Goal: Task Accomplishment & Management: Complete application form

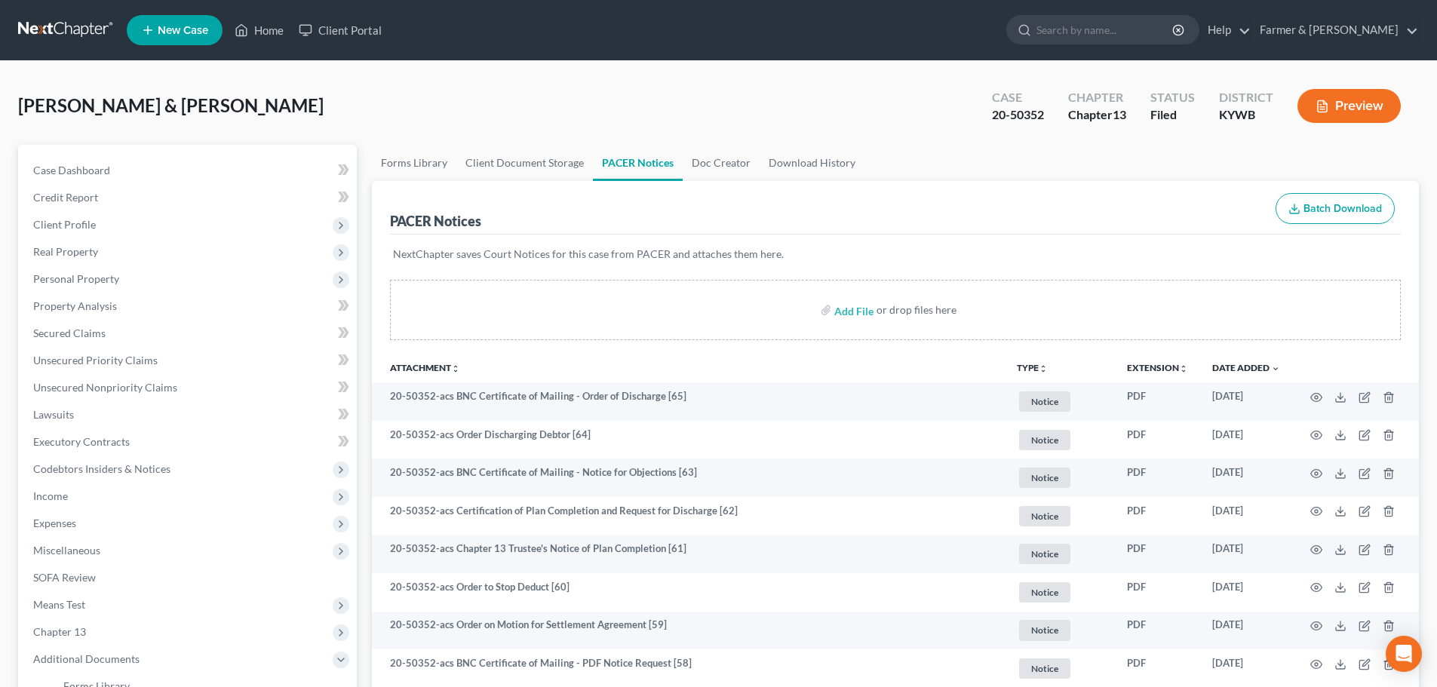
click at [65, 26] on link at bounding box center [66, 30] width 97 height 27
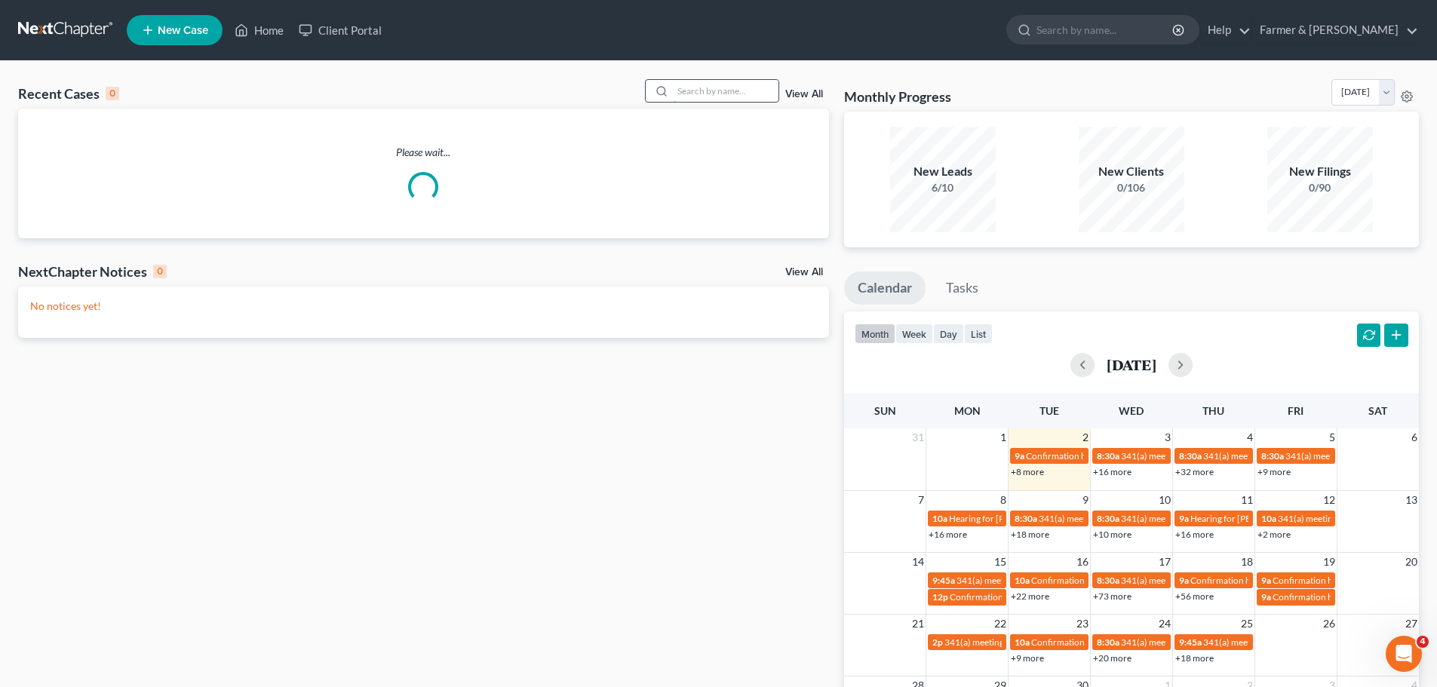
click at [698, 91] on input "search" at bounding box center [726, 91] width 106 height 22
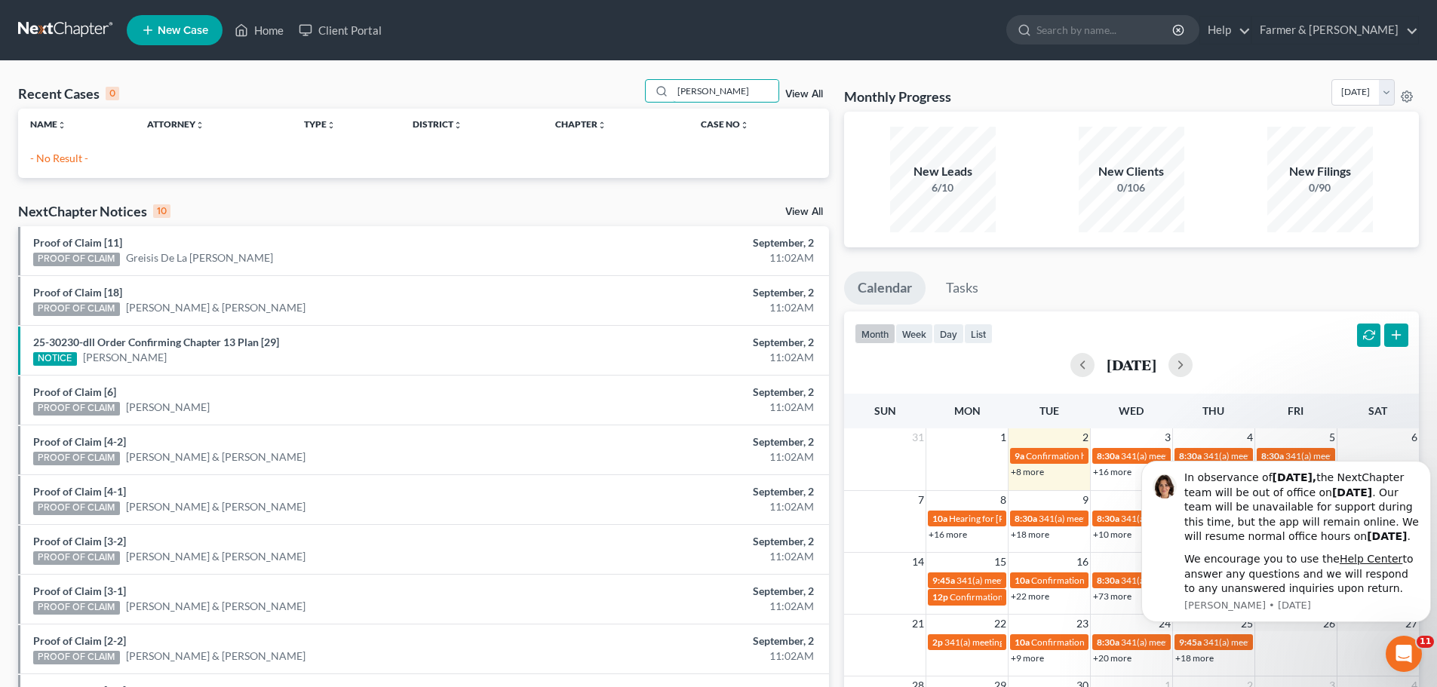
drag, startPoint x: 739, startPoint y: 88, endPoint x: 613, endPoint y: 70, distance: 127.2
click at [613, 70] on div "Recent Cases 0 sandra rile View All Name unfold_more expand_more expand_less At…" at bounding box center [718, 452] width 1437 height 783
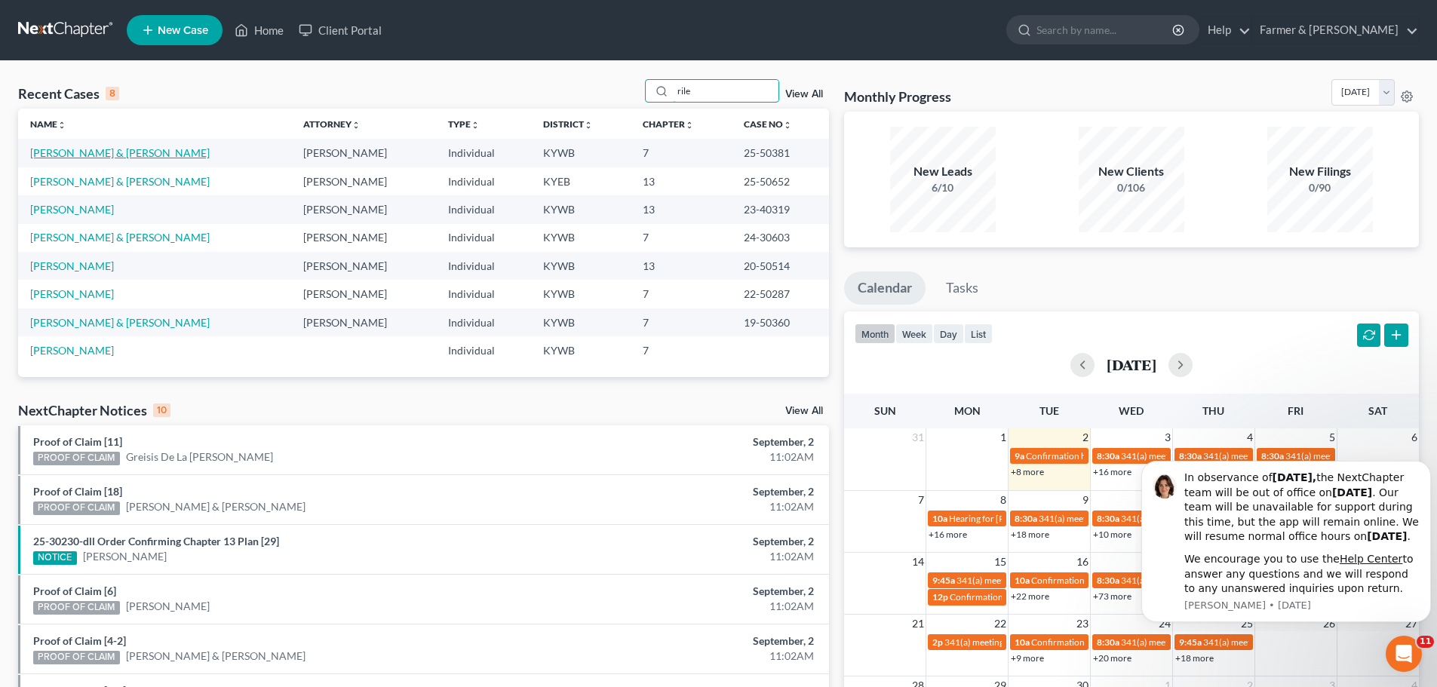
type input "rile"
click at [132, 151] on link "Riley, Matthew & Sandra" at bounding box center [120, 152] width 180 height 13
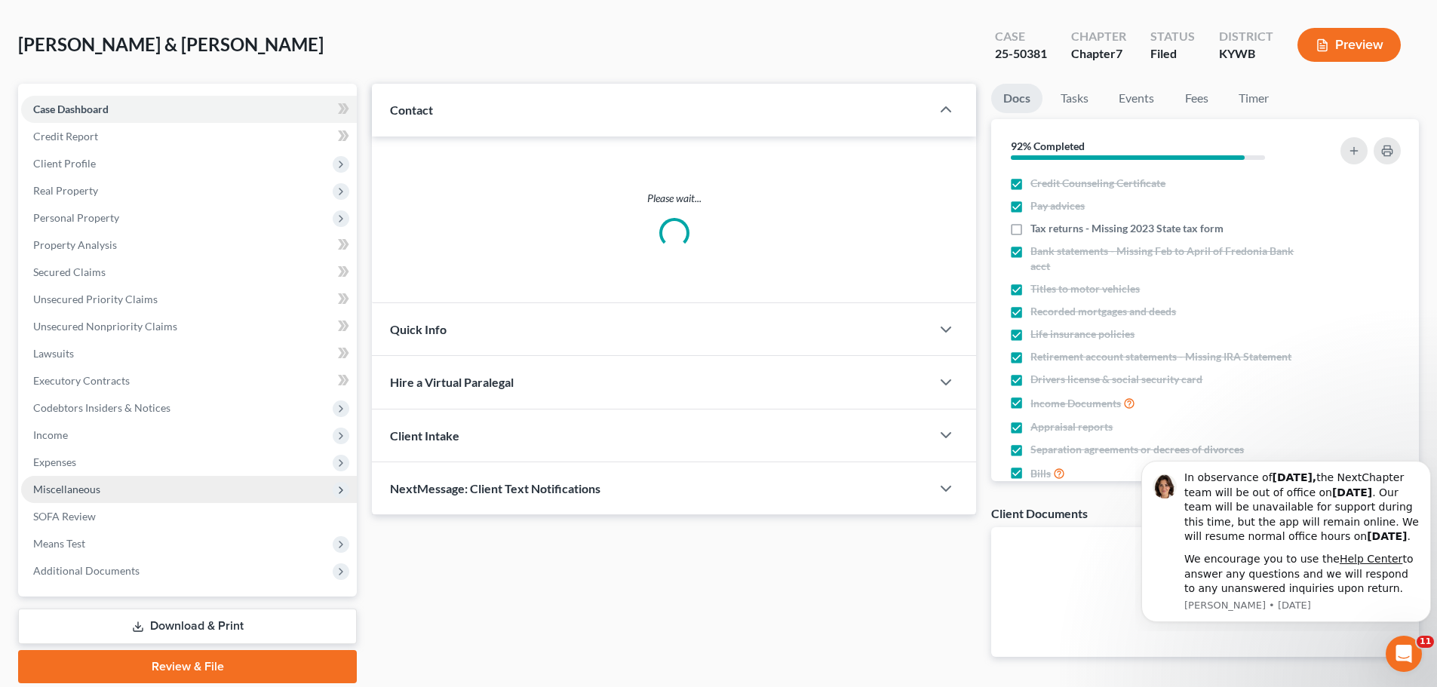
scroll to position [115, 0]
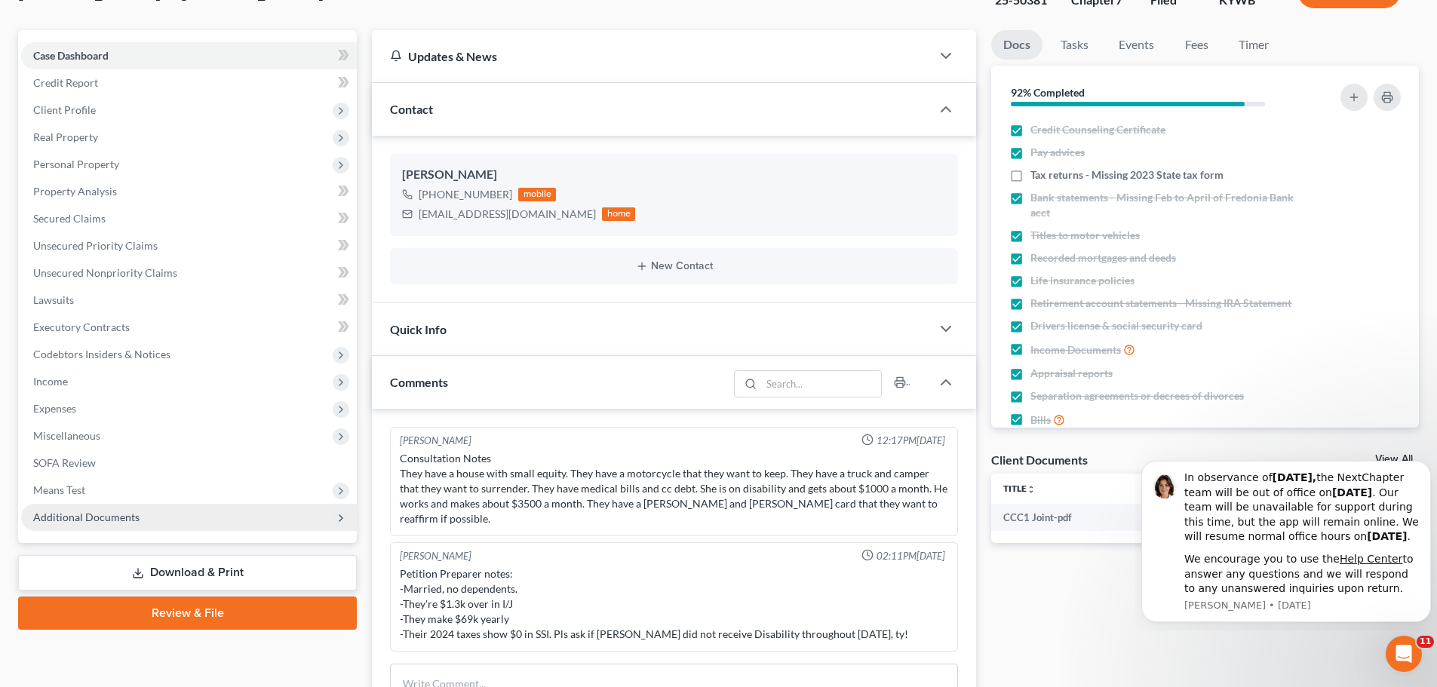
click at [83, 518] on span "Additional Documents" at bounding box center [86, 517] width 106 height 13
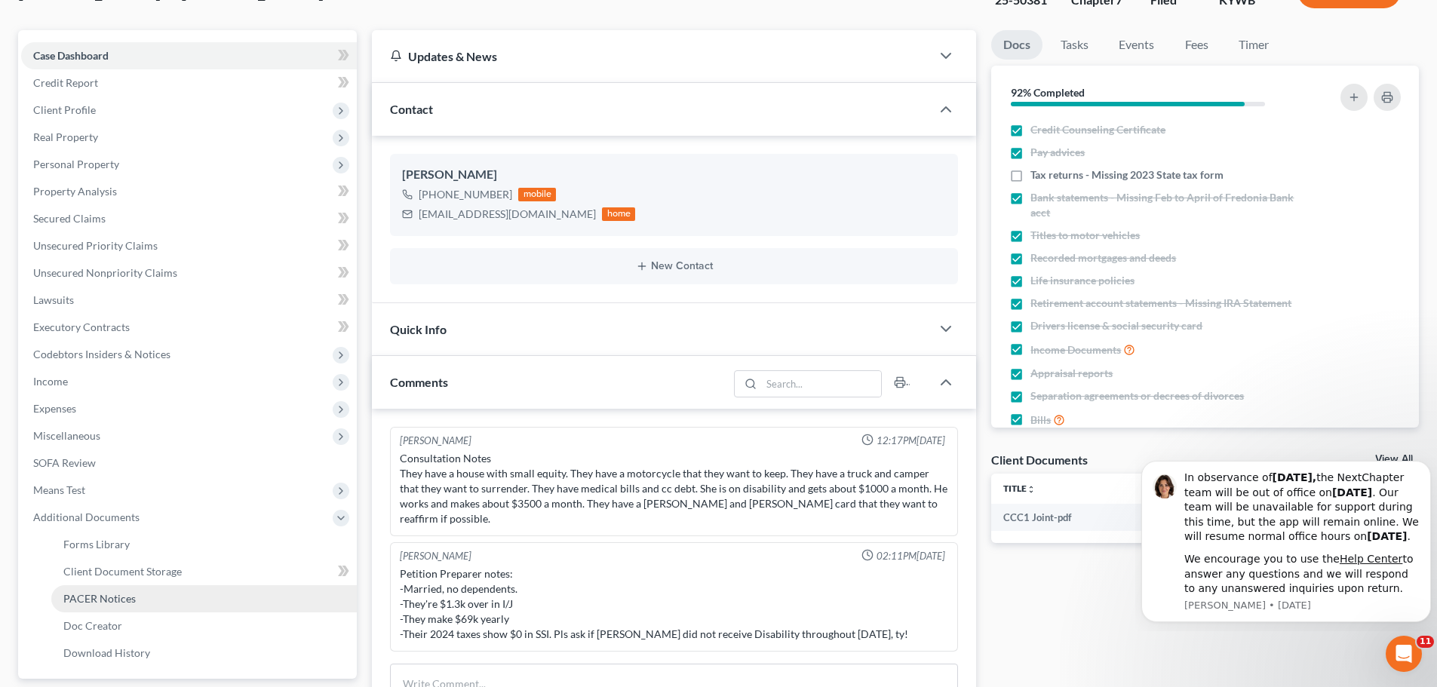
click at [129, 601] on span "PACER Notices" at bounding box center [99, 598] width 72 height 13
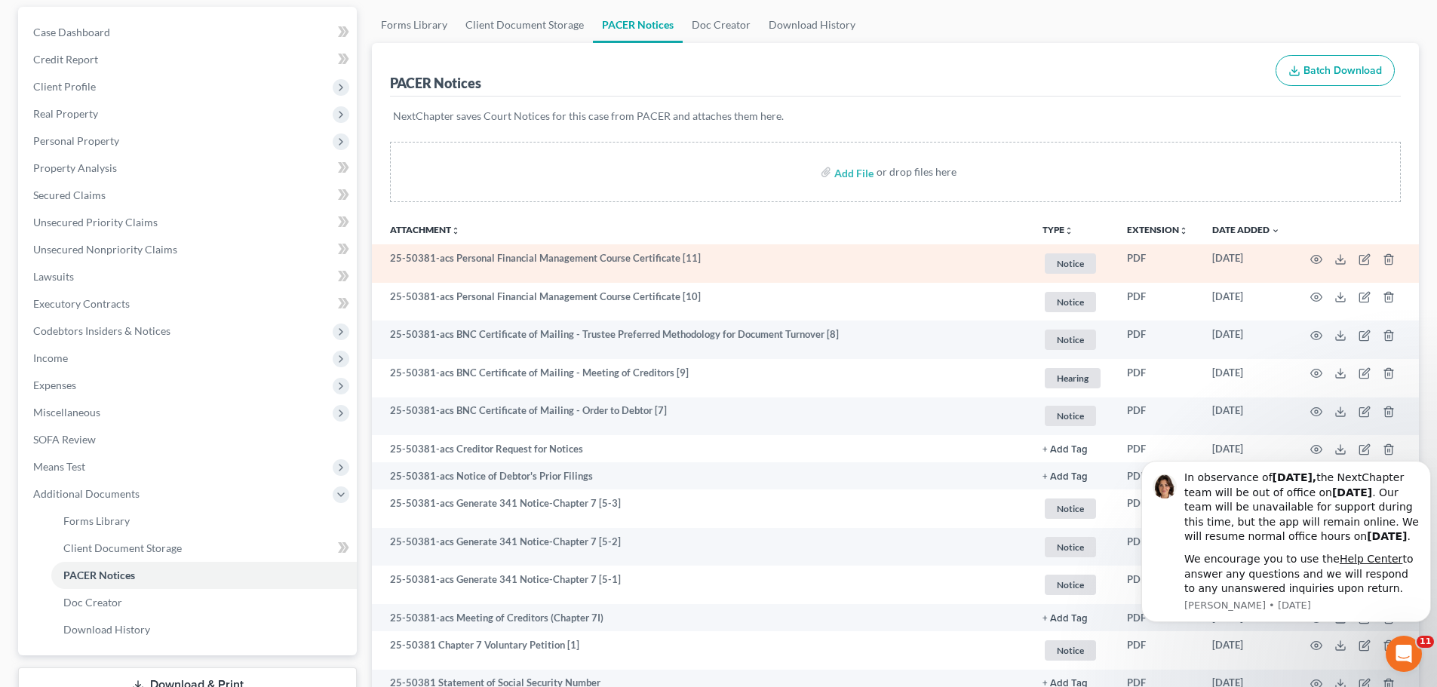
scroll to position [226, 0]
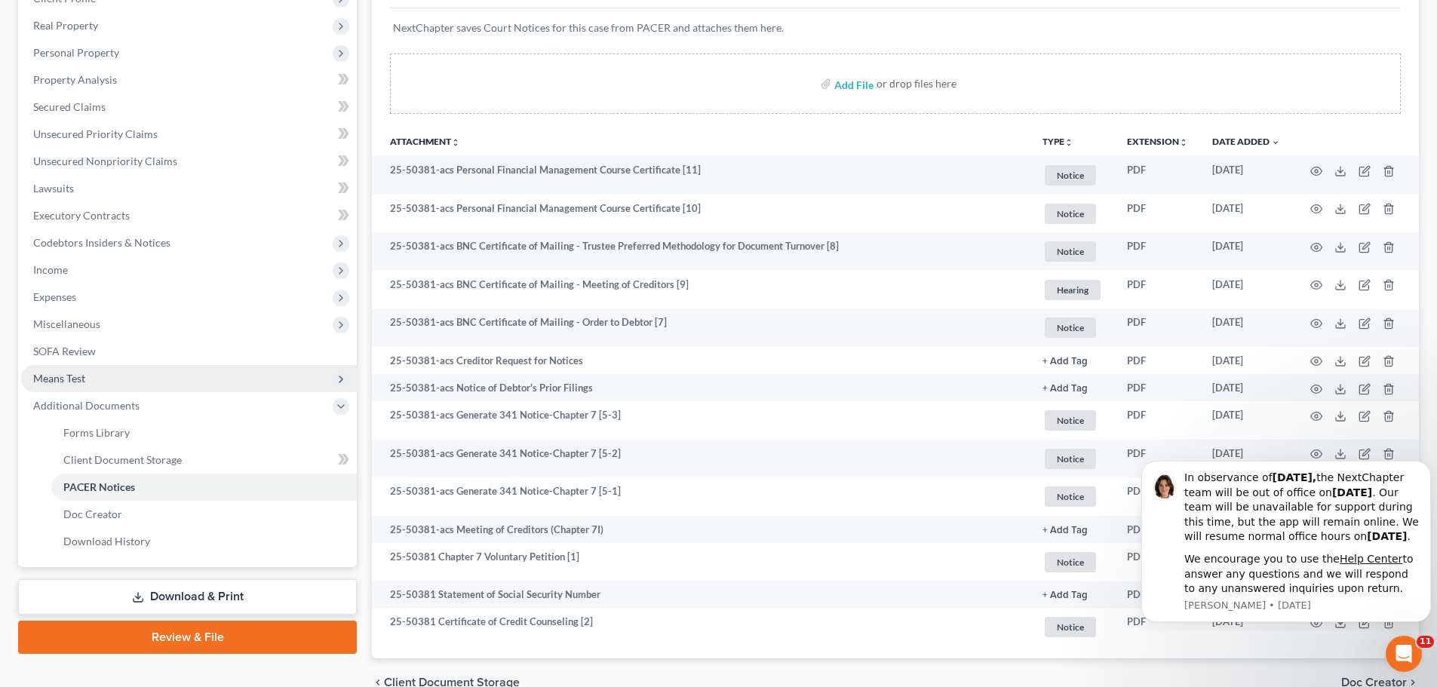
click at [65, 383] on span "Means Test" at bounding box center [59, 378] width 52 height 13
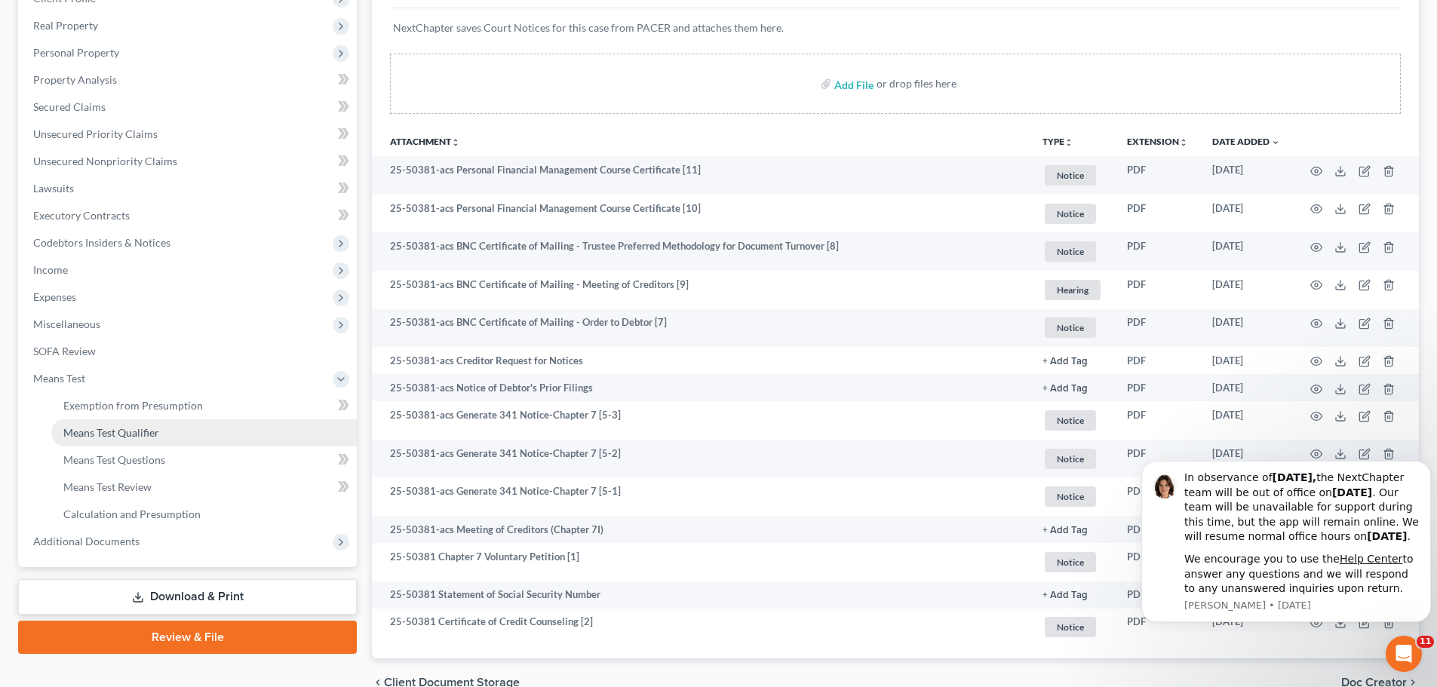
click at [124, 443] on link "Means Test Qualifier" at bounding box center [204, 433] width 306 height 27
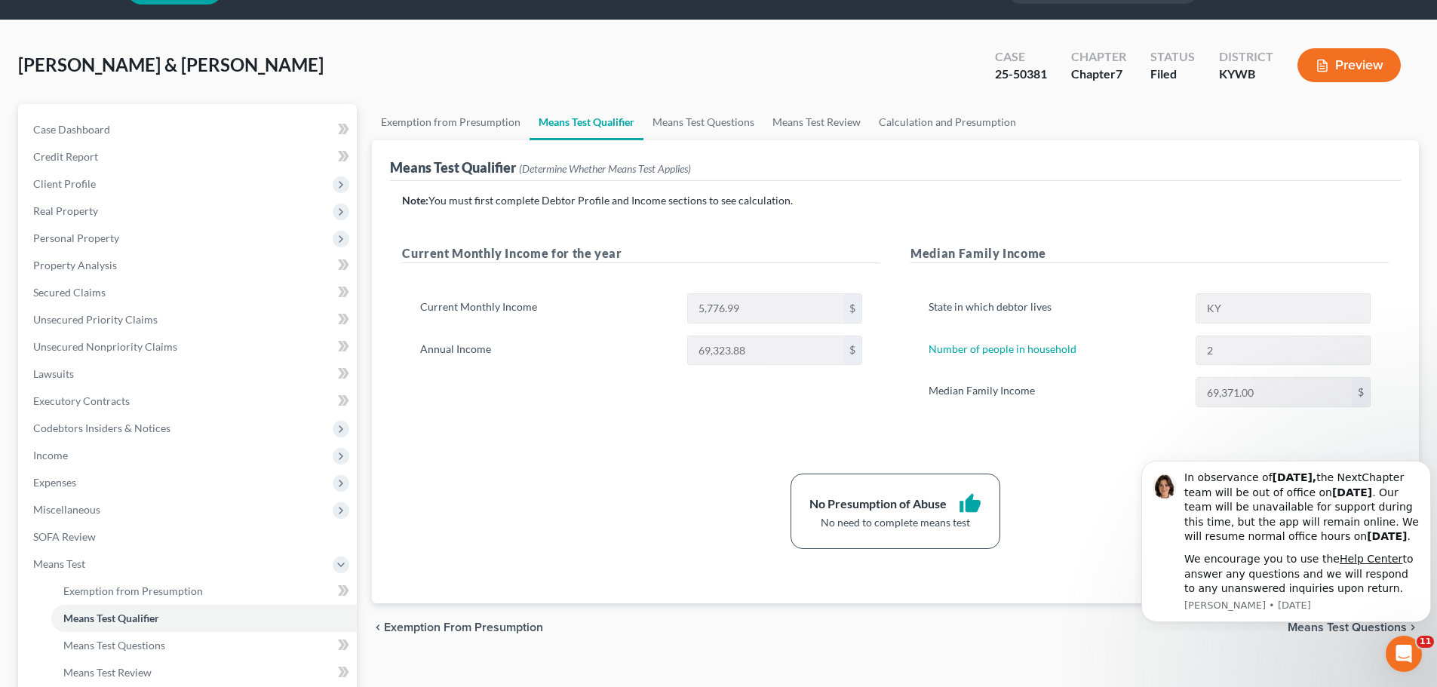
scroll to position [75, 0]
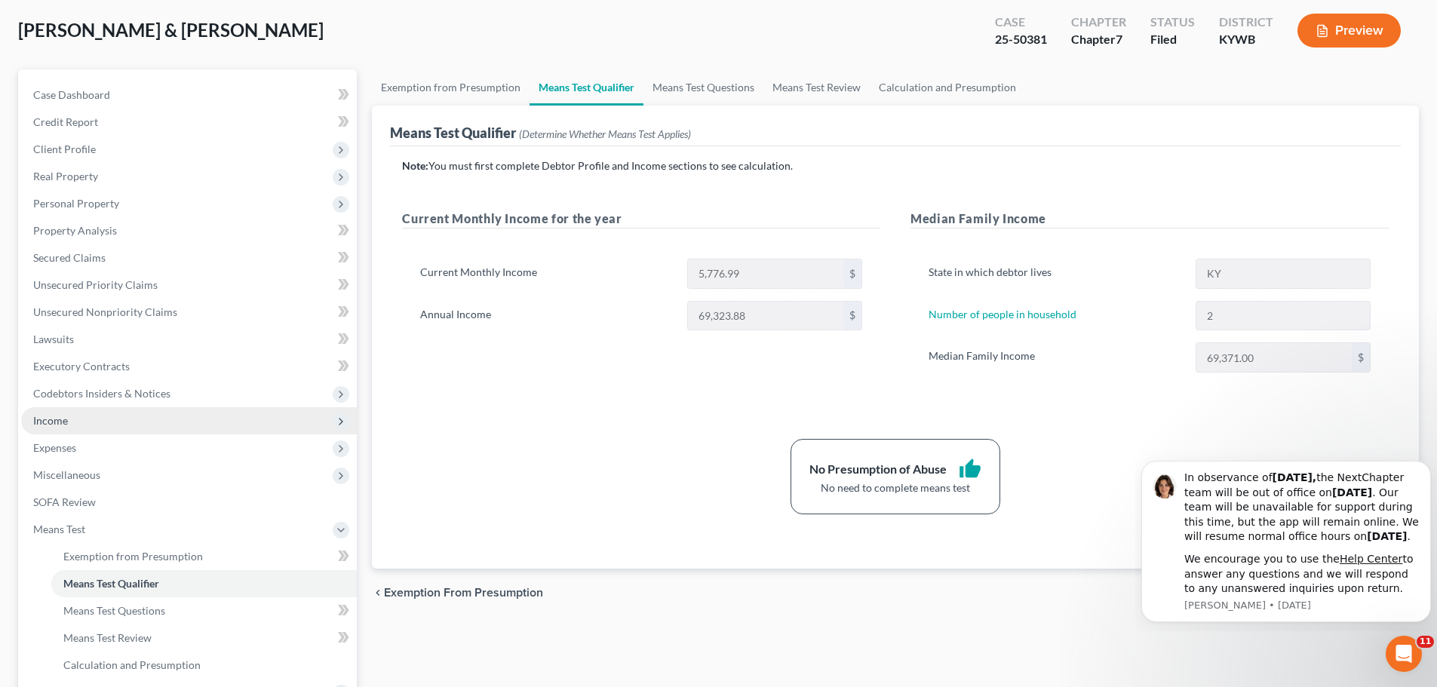
click at [74, 425] on span "Income" at bounding box center [189, 420] width 336 height 27
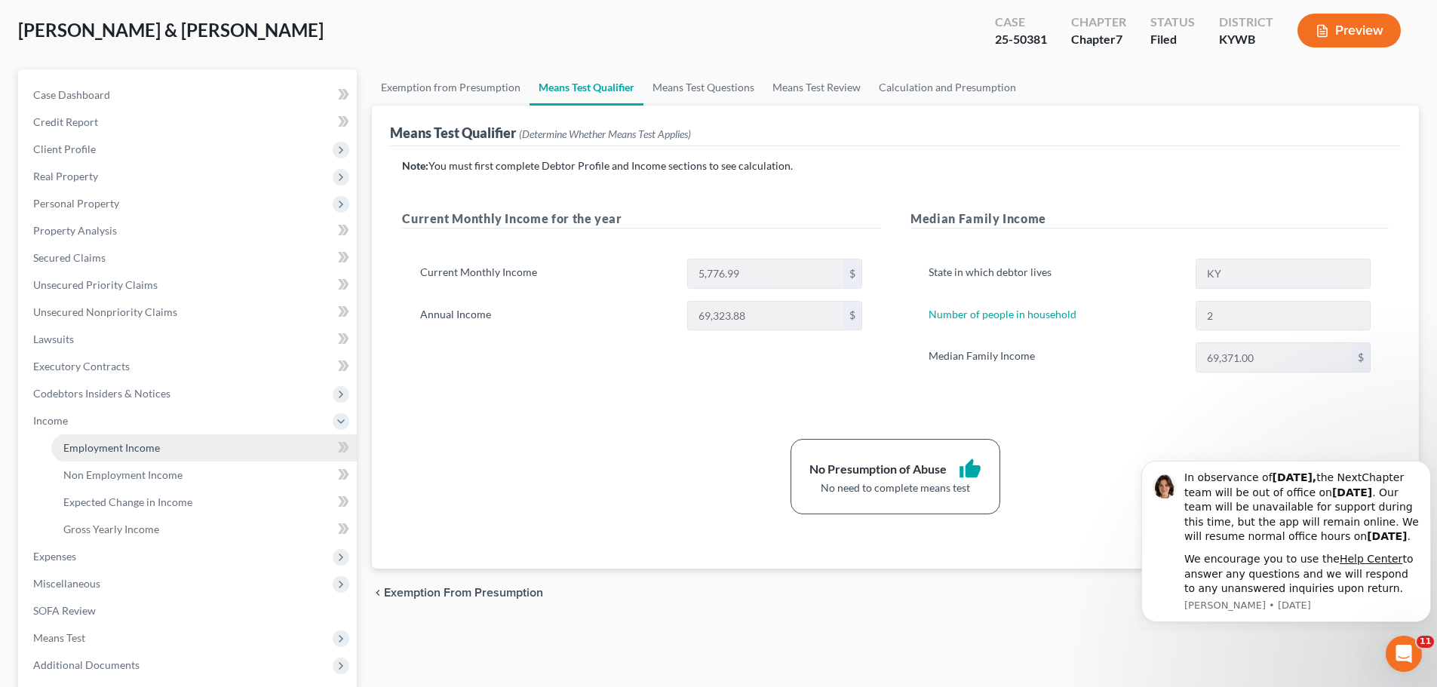
click at [95, 443] on span "Employment Income" at bounding box center [111, 447] width 97 height 13
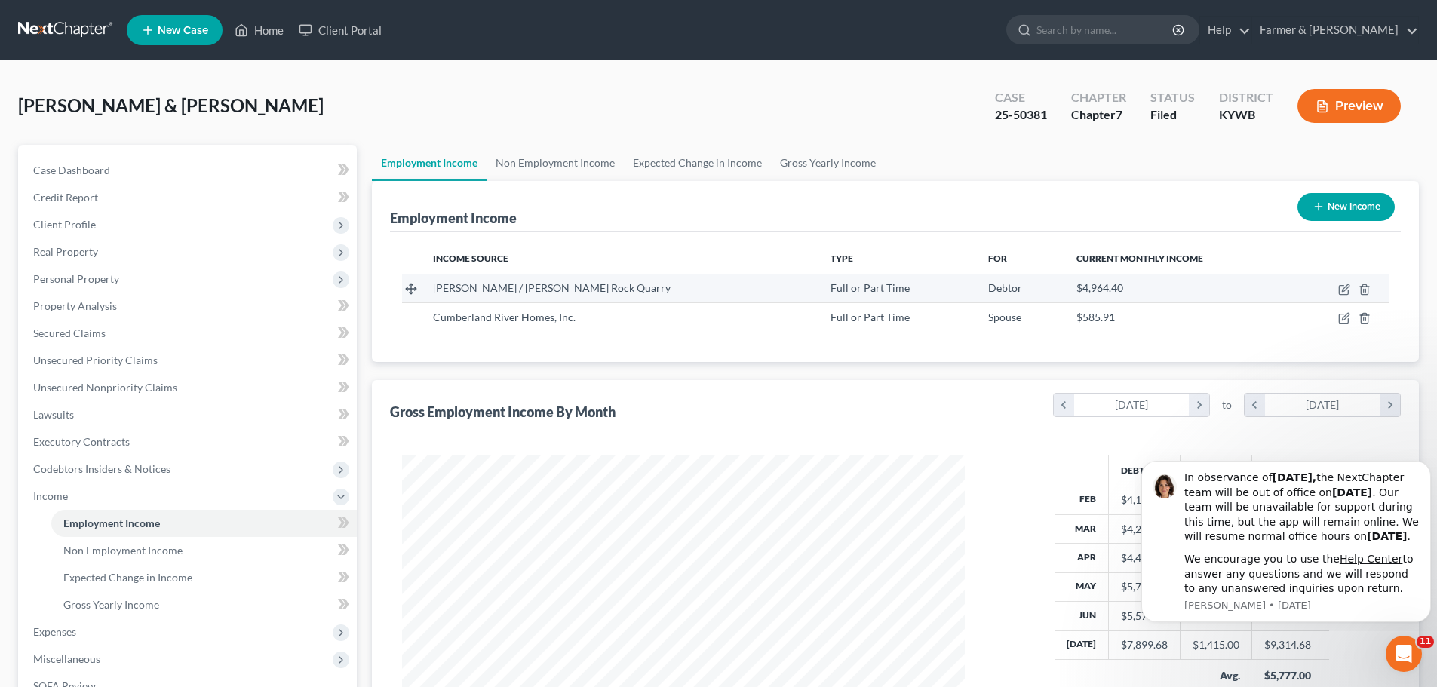
scroll to position [281, 593]
click at [69, 35] on link at bounding box center [66, 30] width 97 height 27
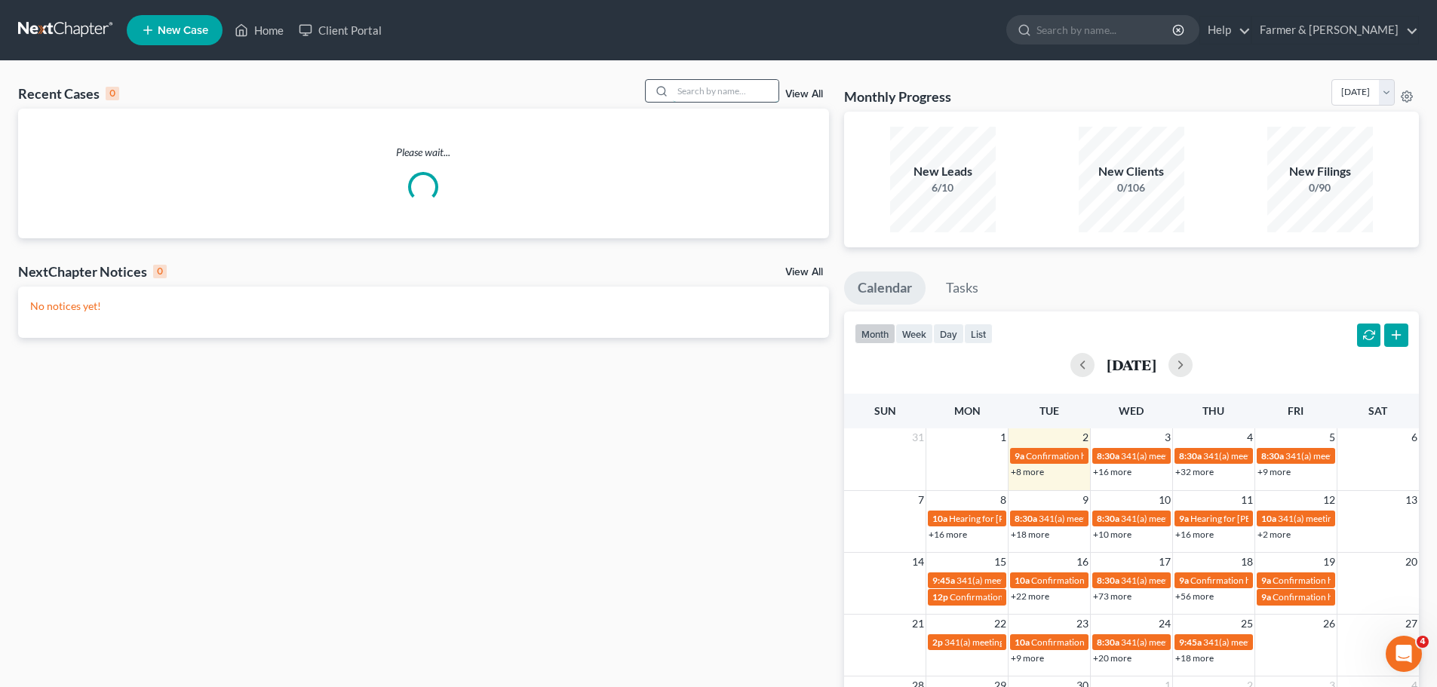
click at [698, 95] on input "search" at bounding box center [726, 91] width 106 height 22
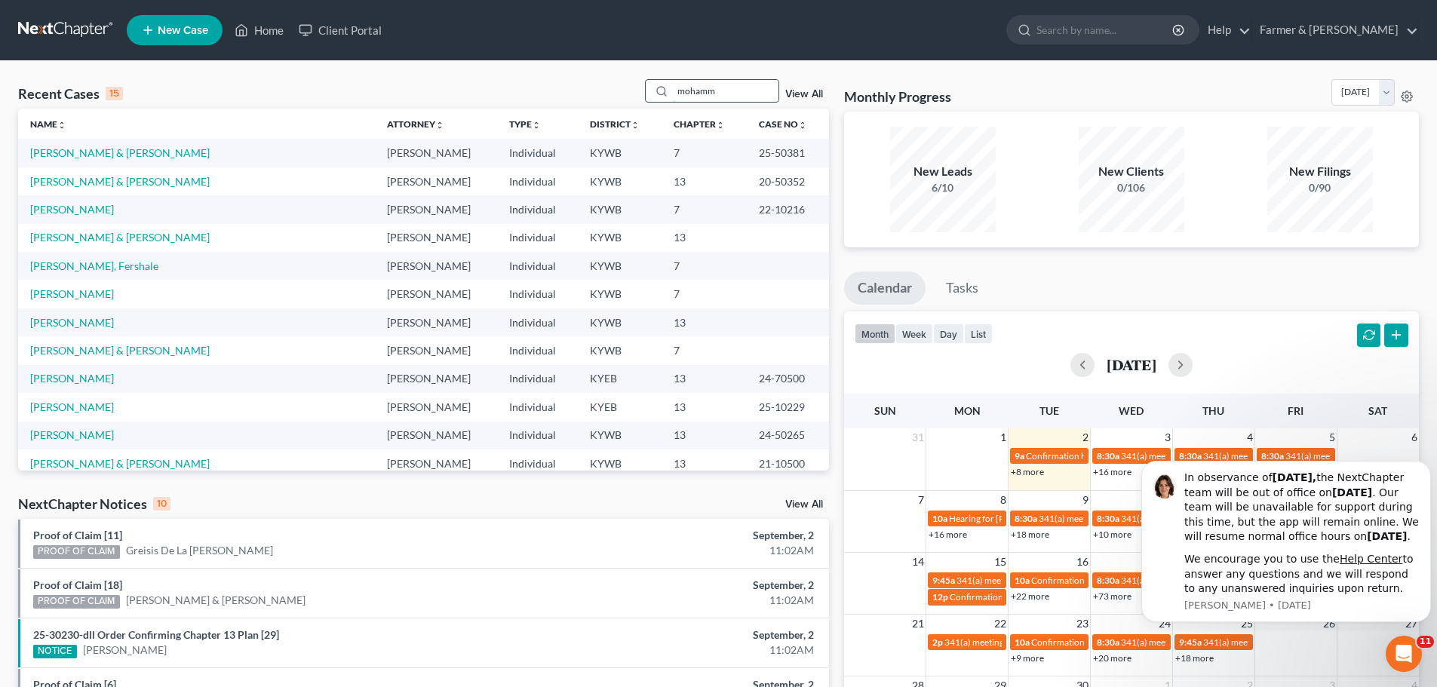
click at [735, 97] on input "mohamm" at bounding box center [726, 91] width 106 height 22
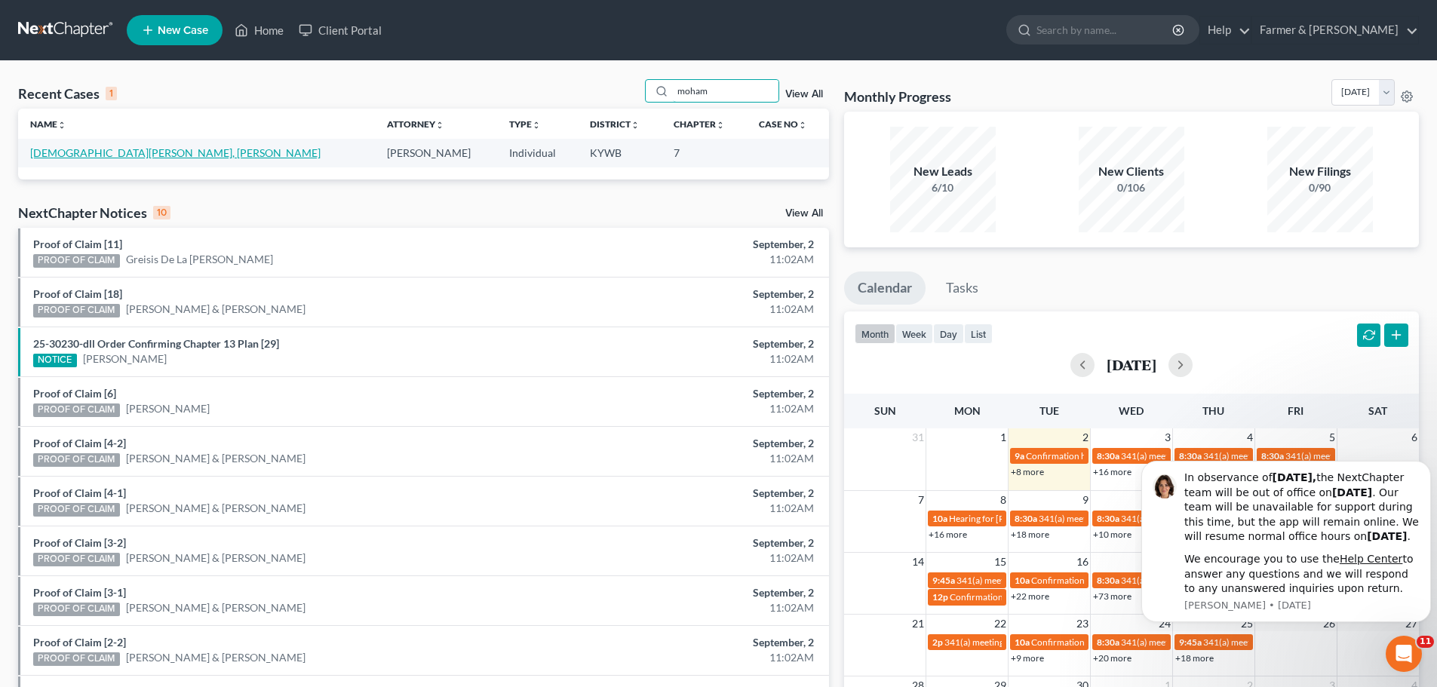
type input "moham"
click at [88, 155] on link "[DEMOGRAPHIC_DATA][PERSON_NAME], [PERSON_NAME]" at bounding box center [175, 152] width 291 height 13
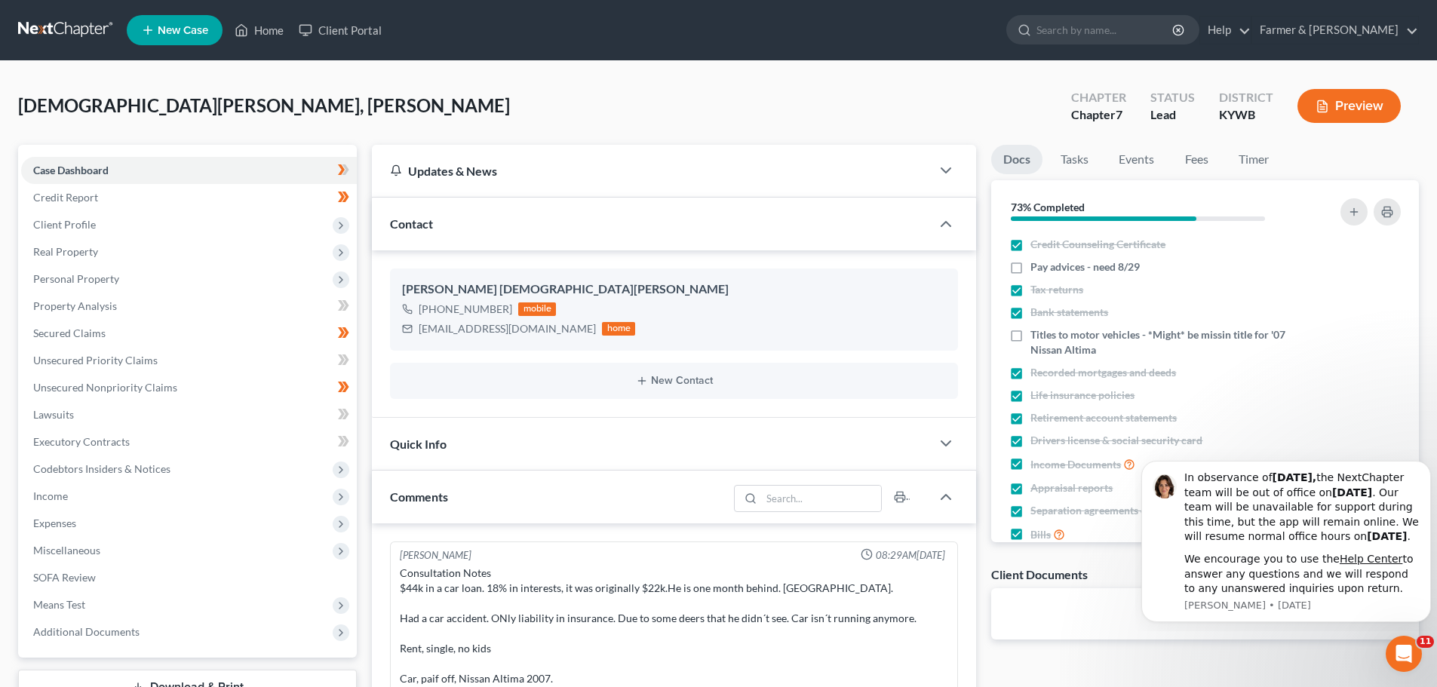
scroll to position [254, 0]
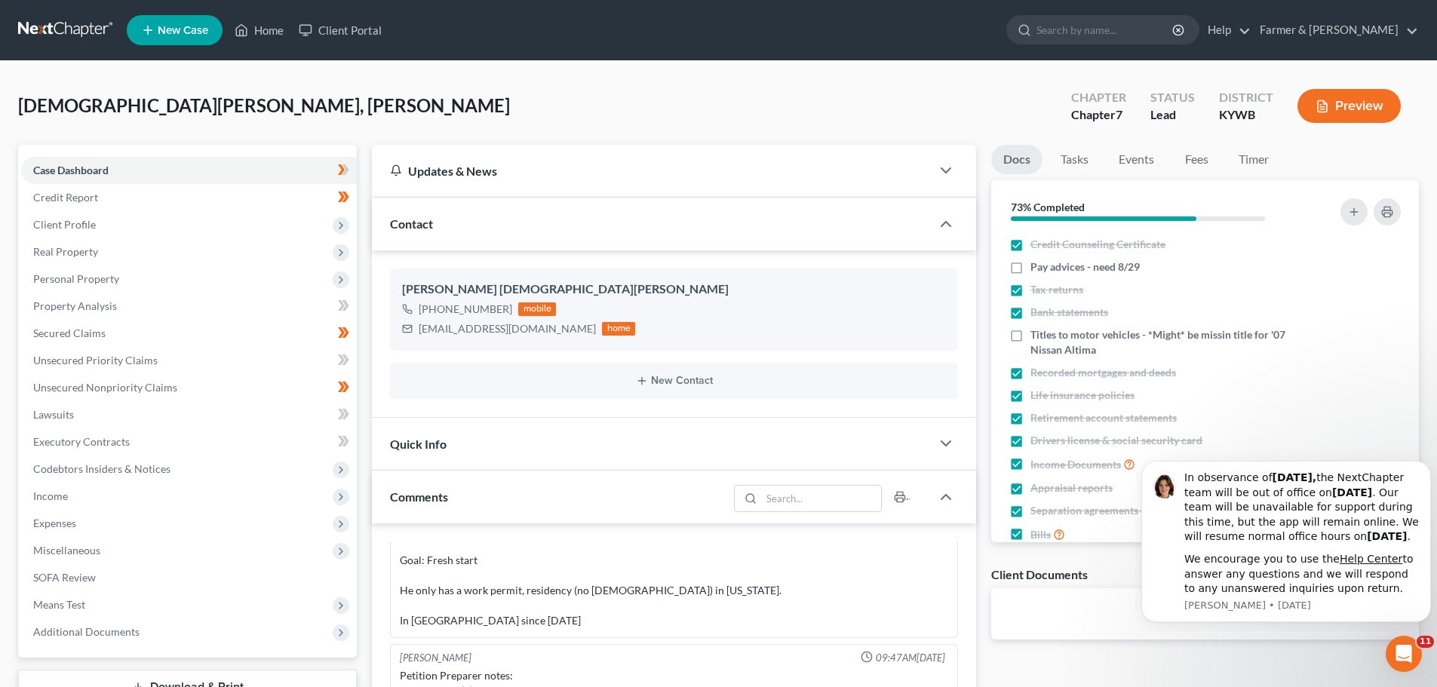
drag, startPoint x: 59, startPoint y: 500, endPoint x: 94, endPoint y: 515, distance: 38.5
click at [60, 501] on span "Income" at bounding box center [50, 496] width 35 height 13
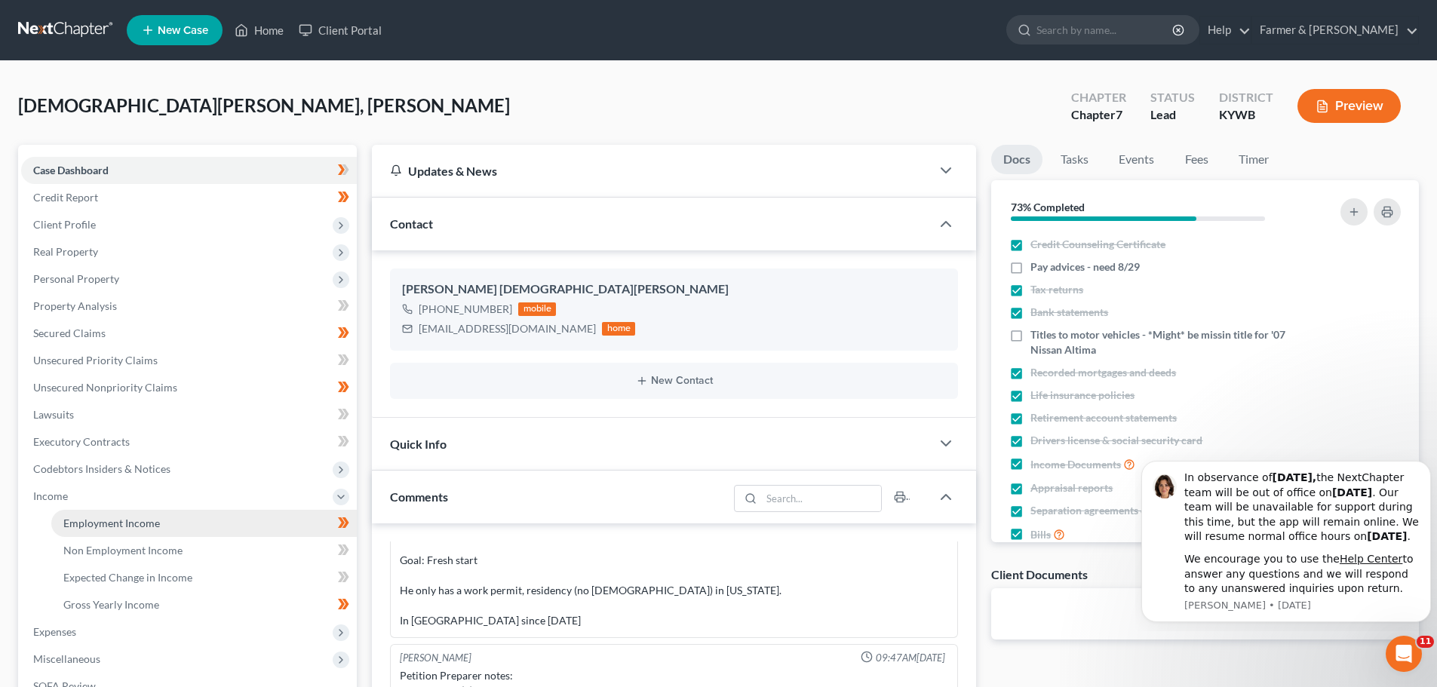
click at [100, 518] on span "Employment Income" at bounding box center [111, 523] width 97 height 13
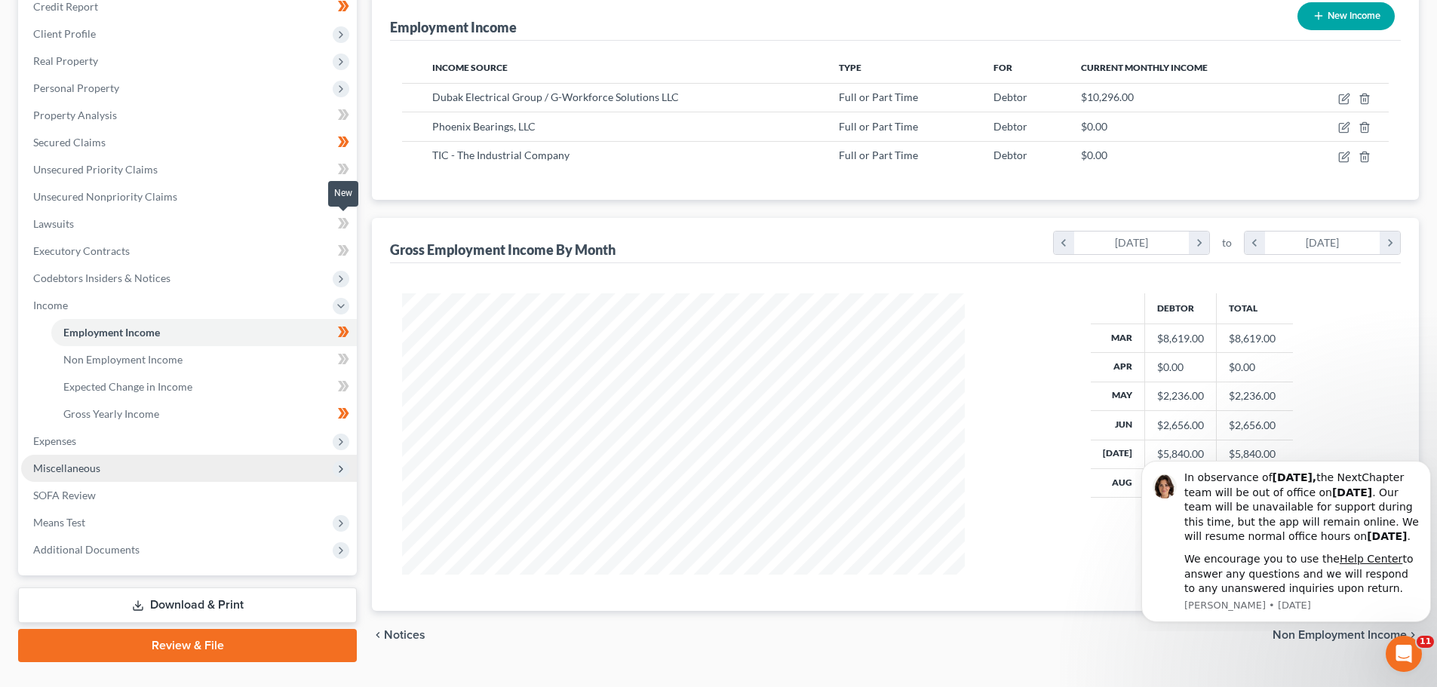
scroll to position [223, 0]
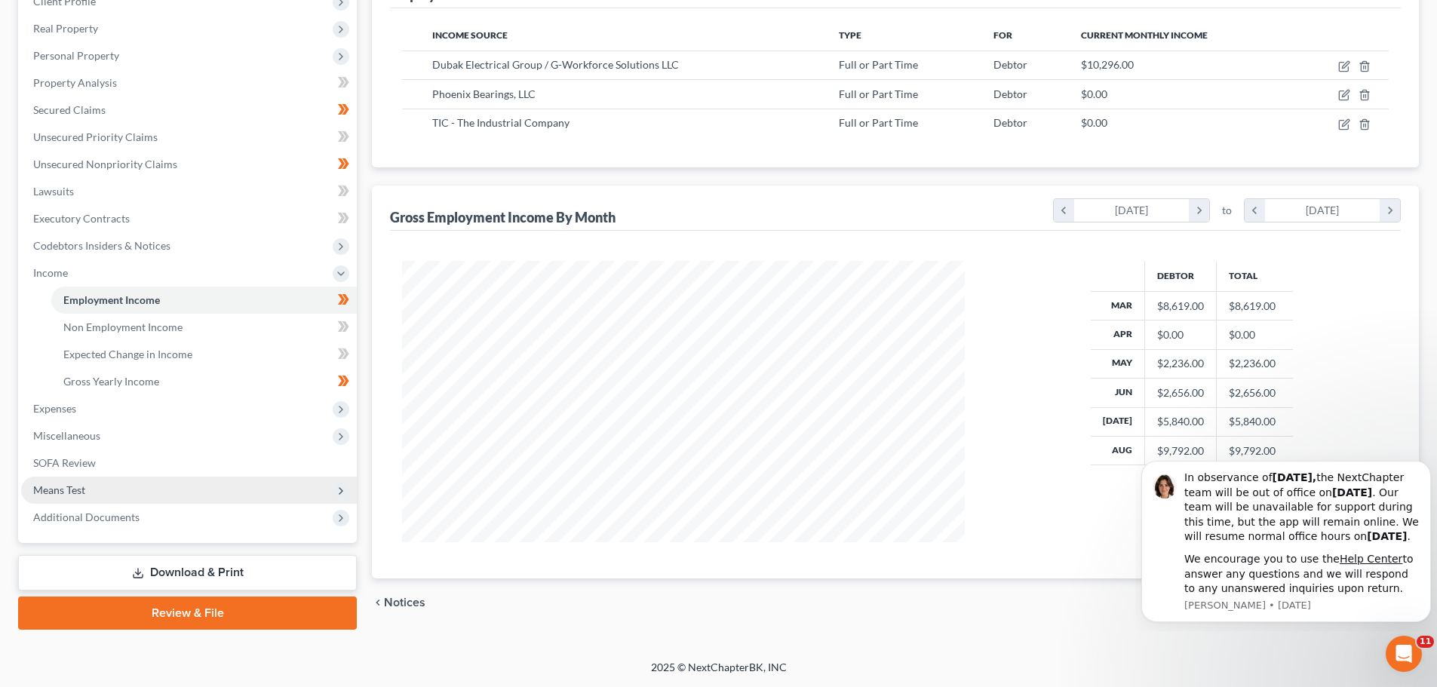
click at [76, 491] on span "Means Test" at bounding box center [59, 490] width 52 height 13
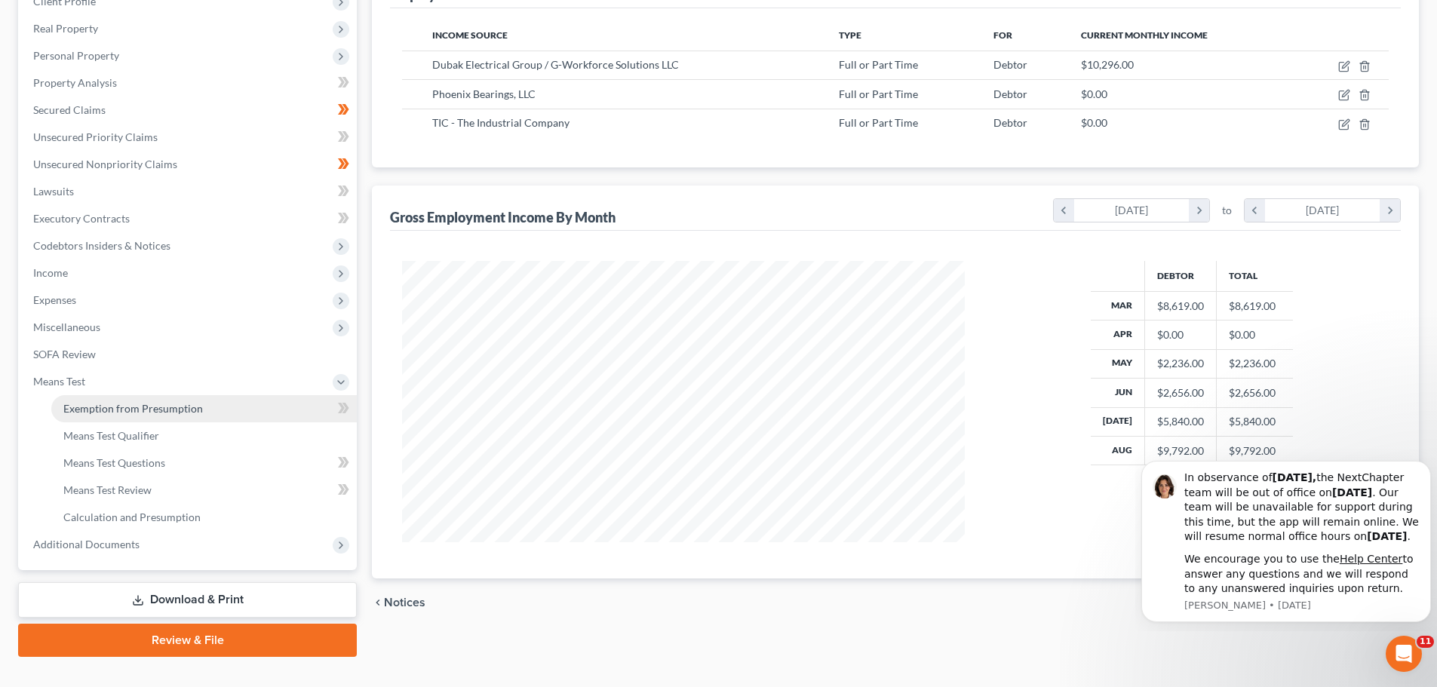
click at [155, 413] on span "Exemption from Presumption" at bounding box center [133, 408] width 140 height 13
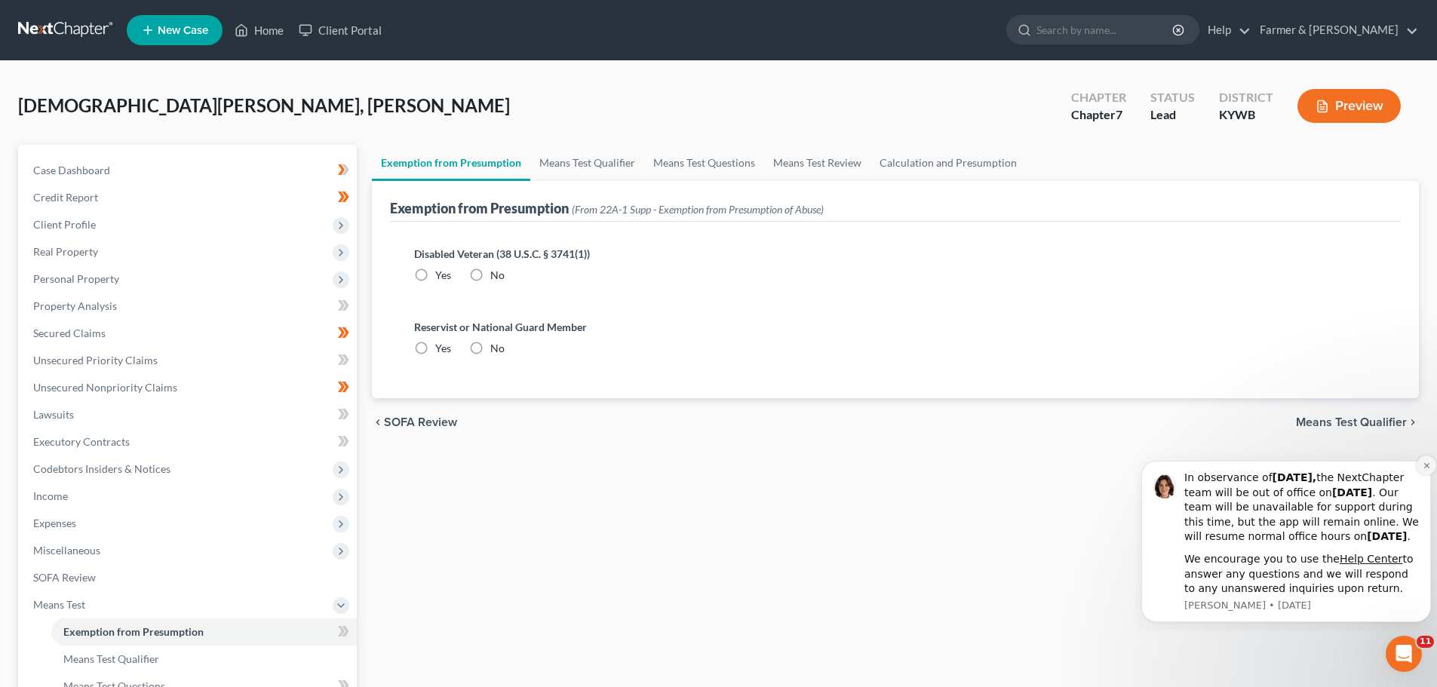
click at [1426, 462] on icon "Dismiss notification" at bounding box center [1427, 466] width 8 height 8
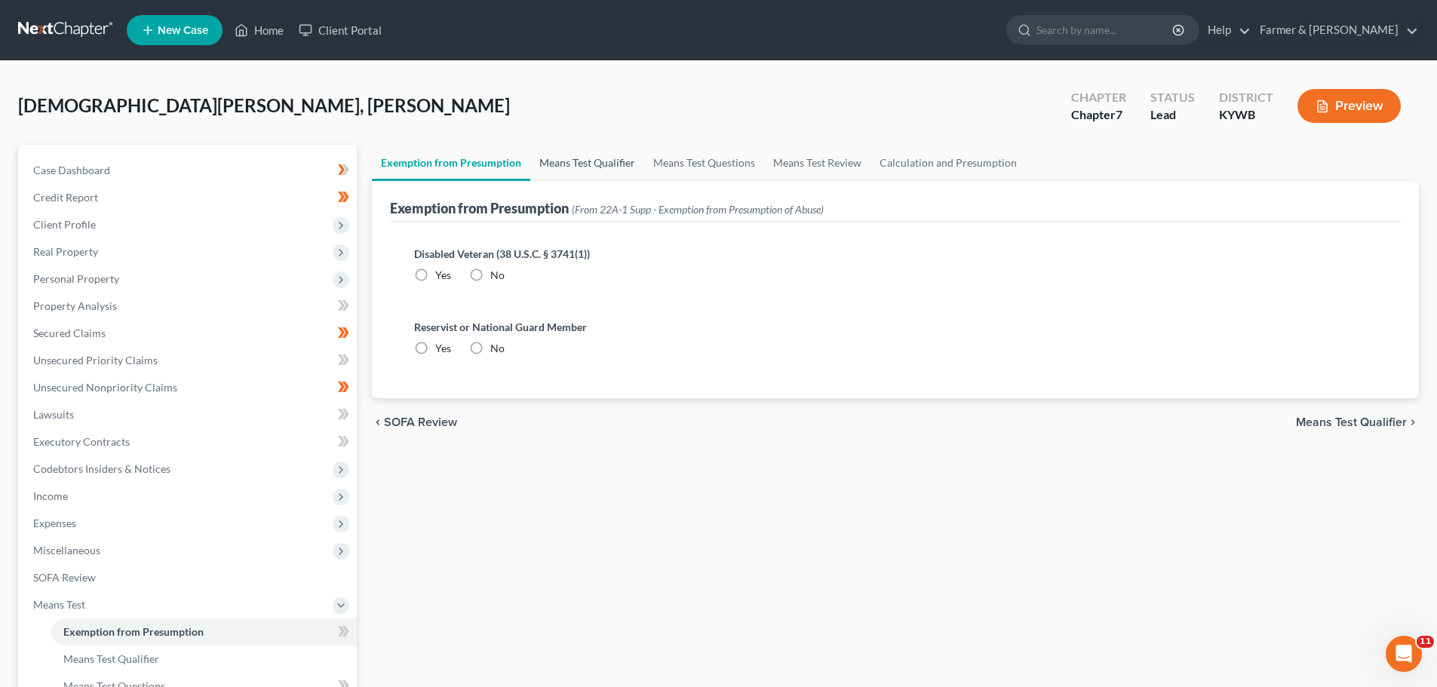
click at [598, 162] on link "Means Test Qualifier" at bounding box center [587, 163] width 114 height 36
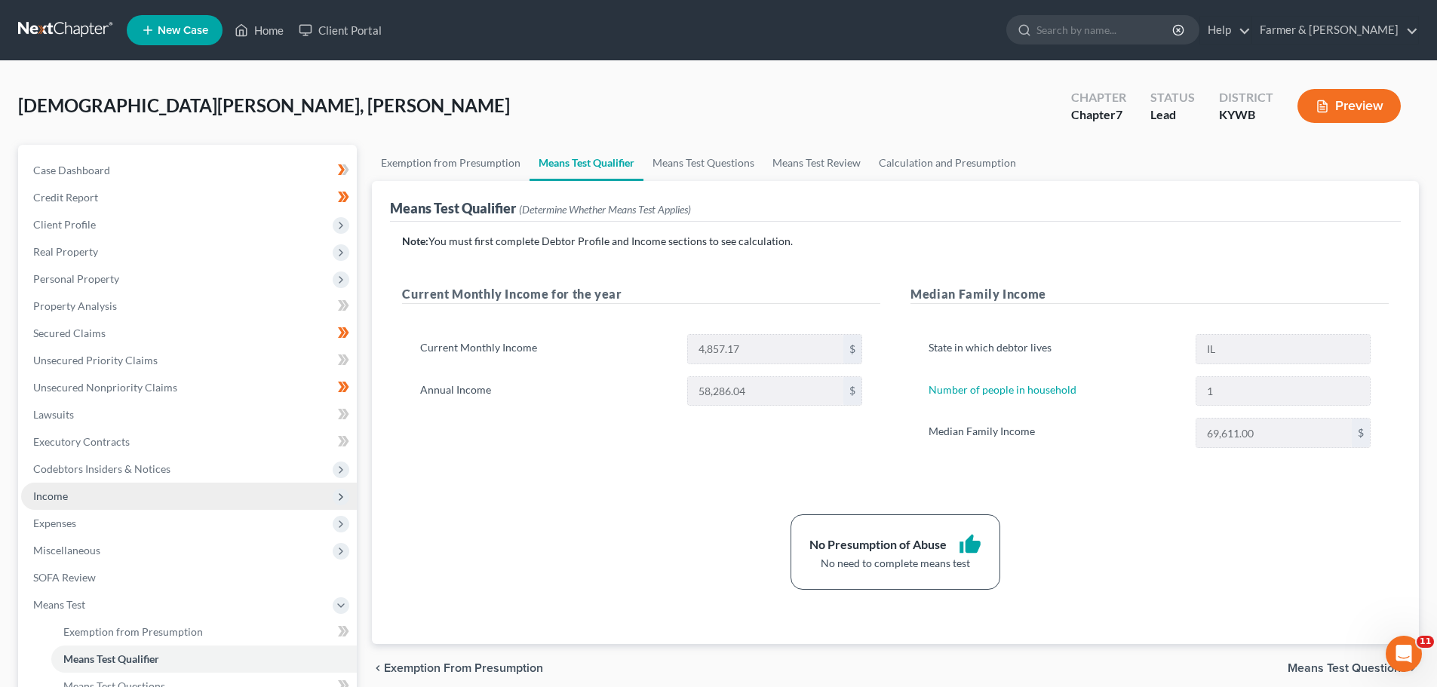
click at [52, 493] on span "Income" at bounding box center [50, 496] width 35 height 13
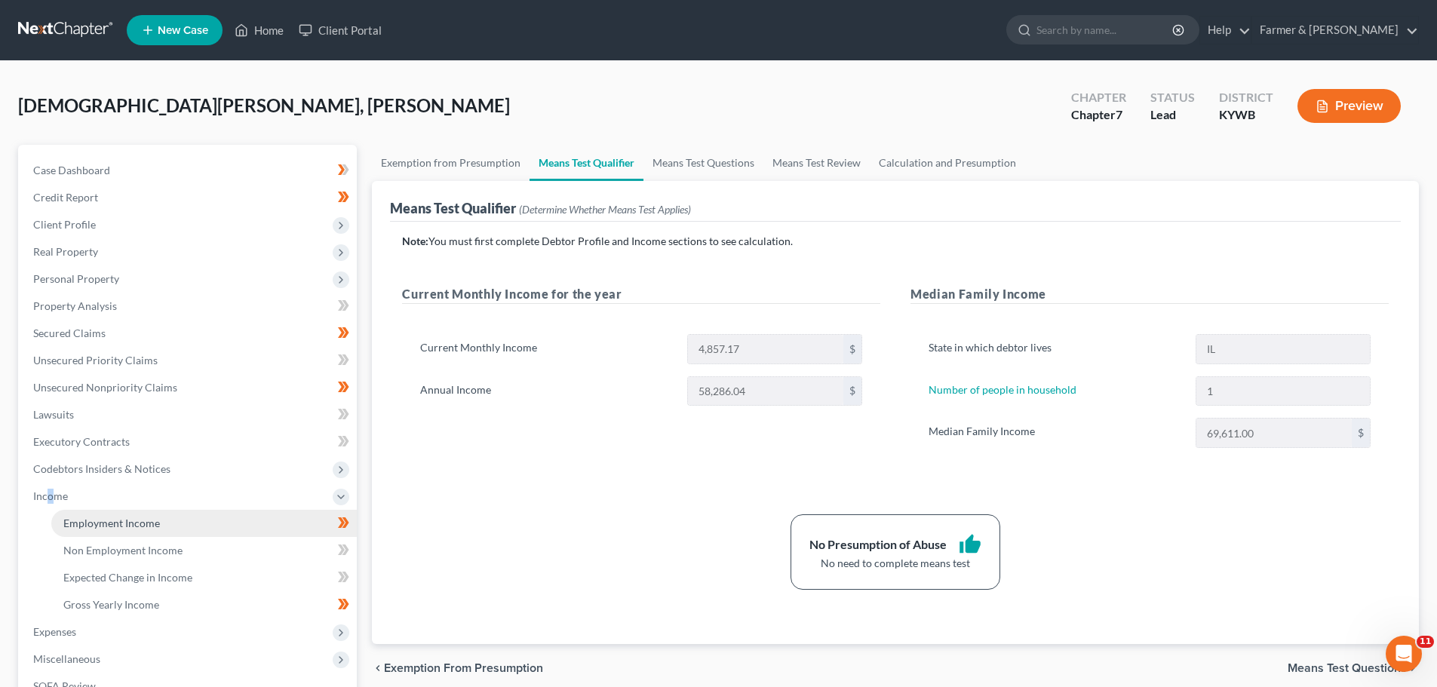
click at [88, 521] on span "Employment Income" at bounding box center [111, 523] width 97 height 13
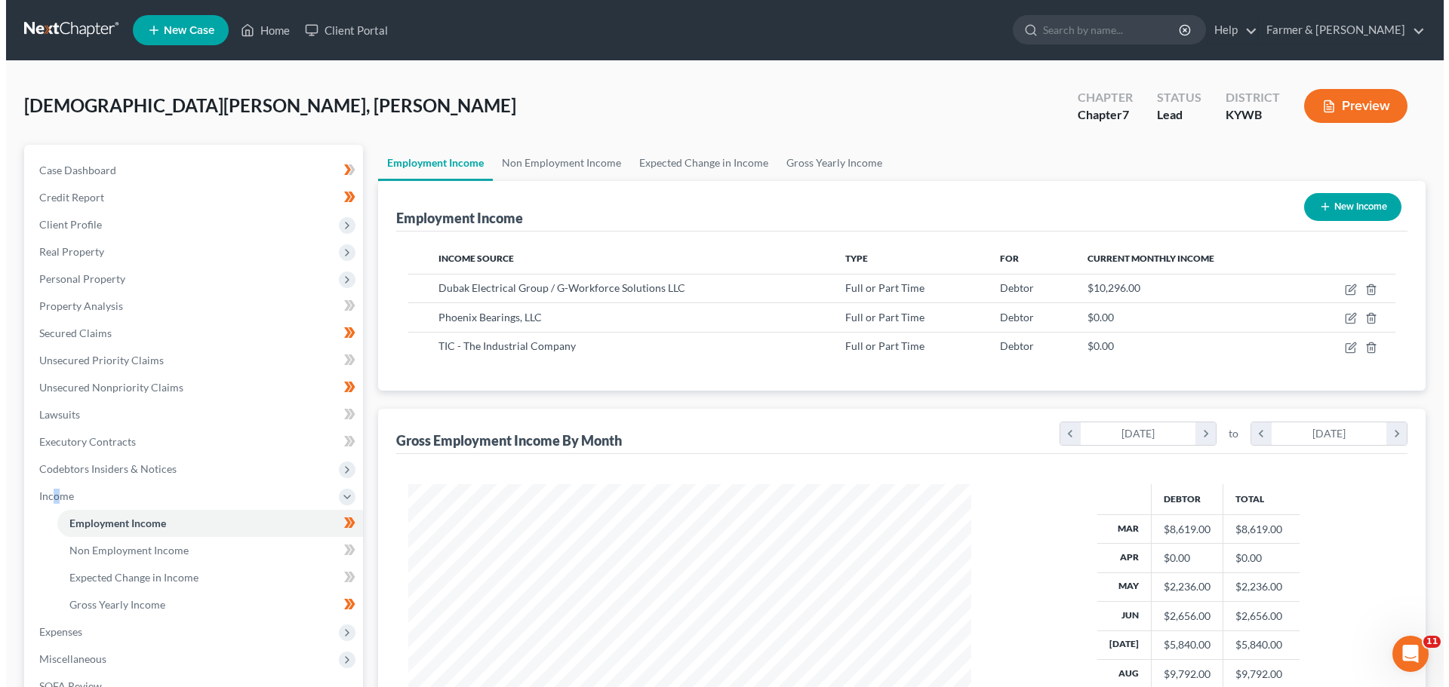
scroll to position [281, 593]
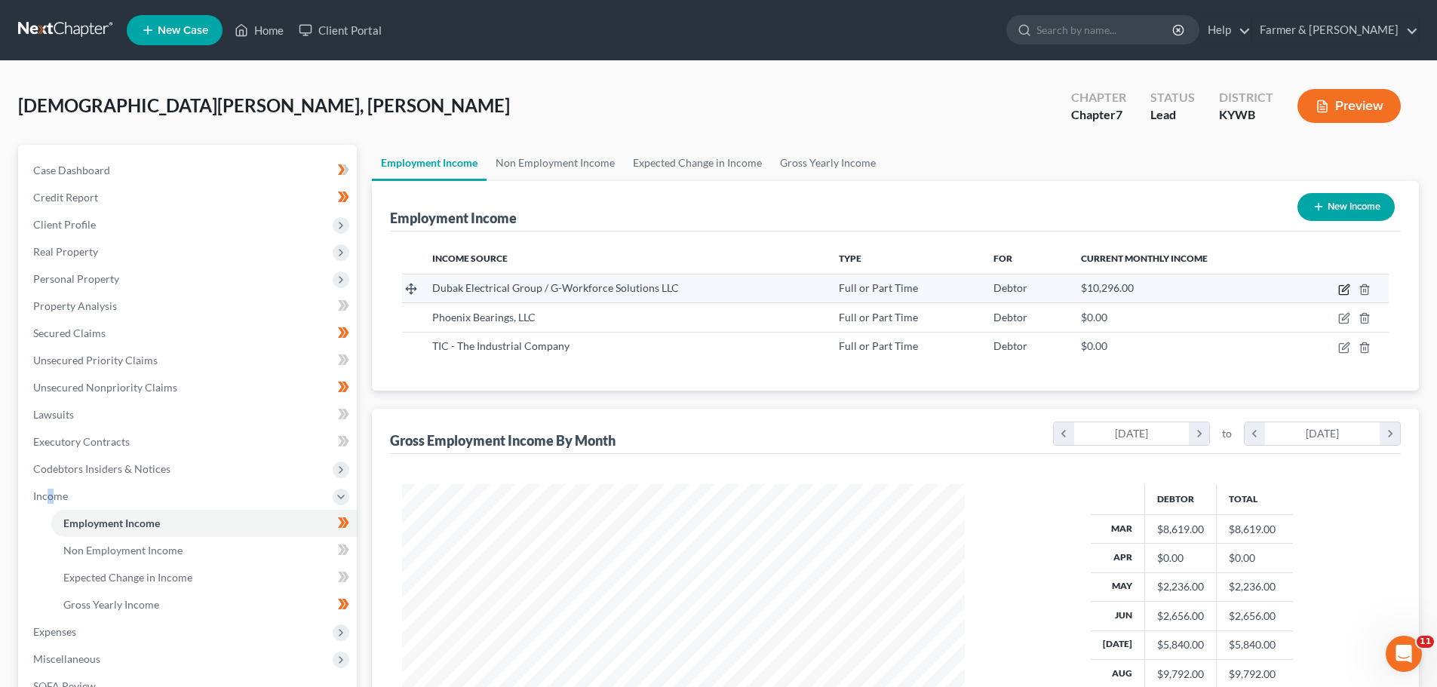
click at [1344, 291] on icon "button" at bounding box center [1345, 290] width 12 height 12
select select "0"
select select "9"
select select "3"
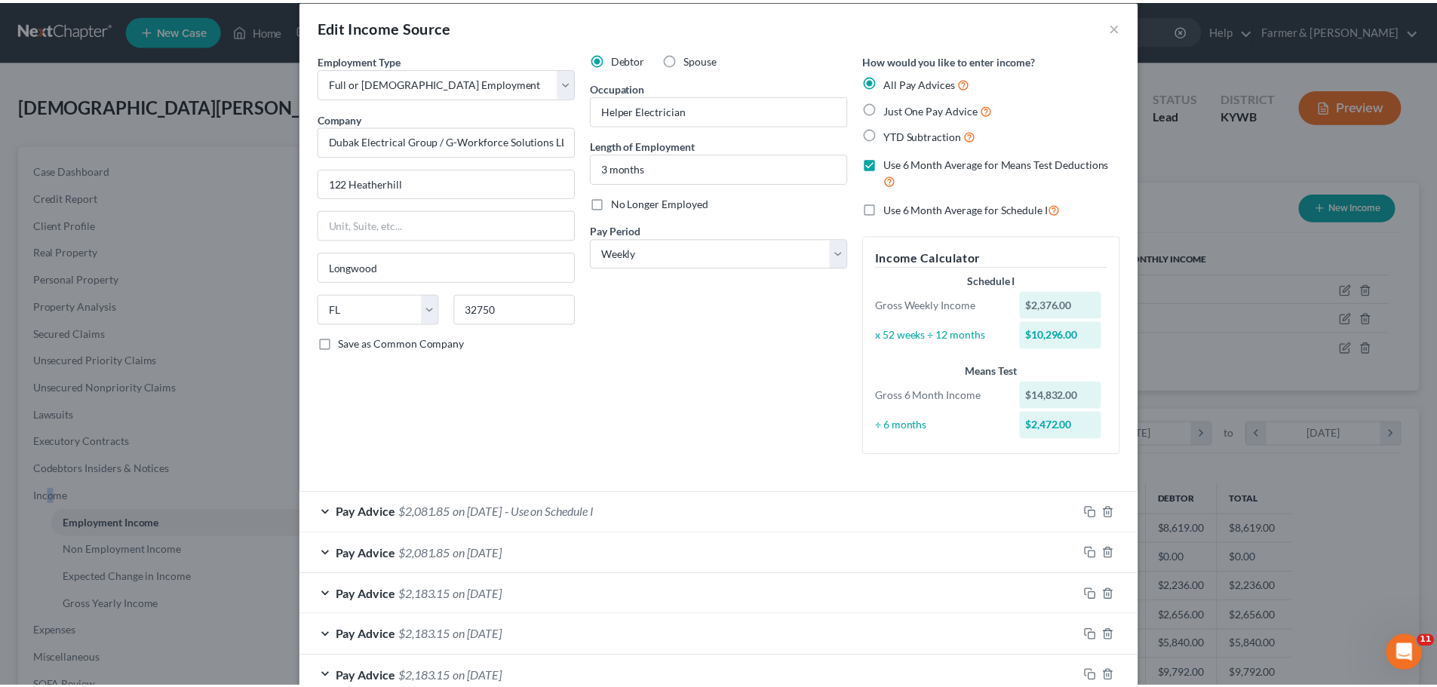
scroll to position [0, 0]
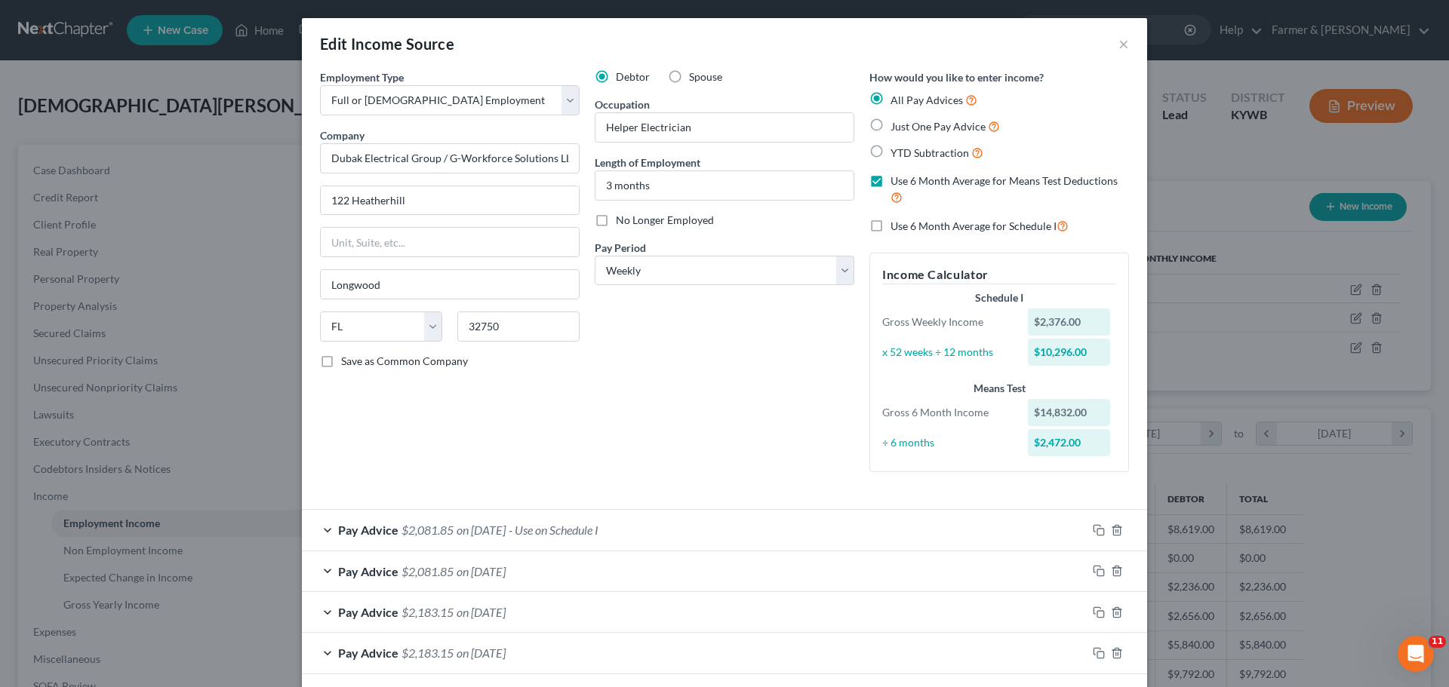
click at [1124, 40] on div "Edit Income Source ×" at bounding box center [724, 43] width 845 height 51
click at [78, 223] on div "Edit Income Source × Employment Type * Select Full or Part Time Employment Self…" at bounding box center [724, 343] width 1449 height 687
click at [1118, 43] on button "×" at bounding box center [1123, 44] width 11 height 18
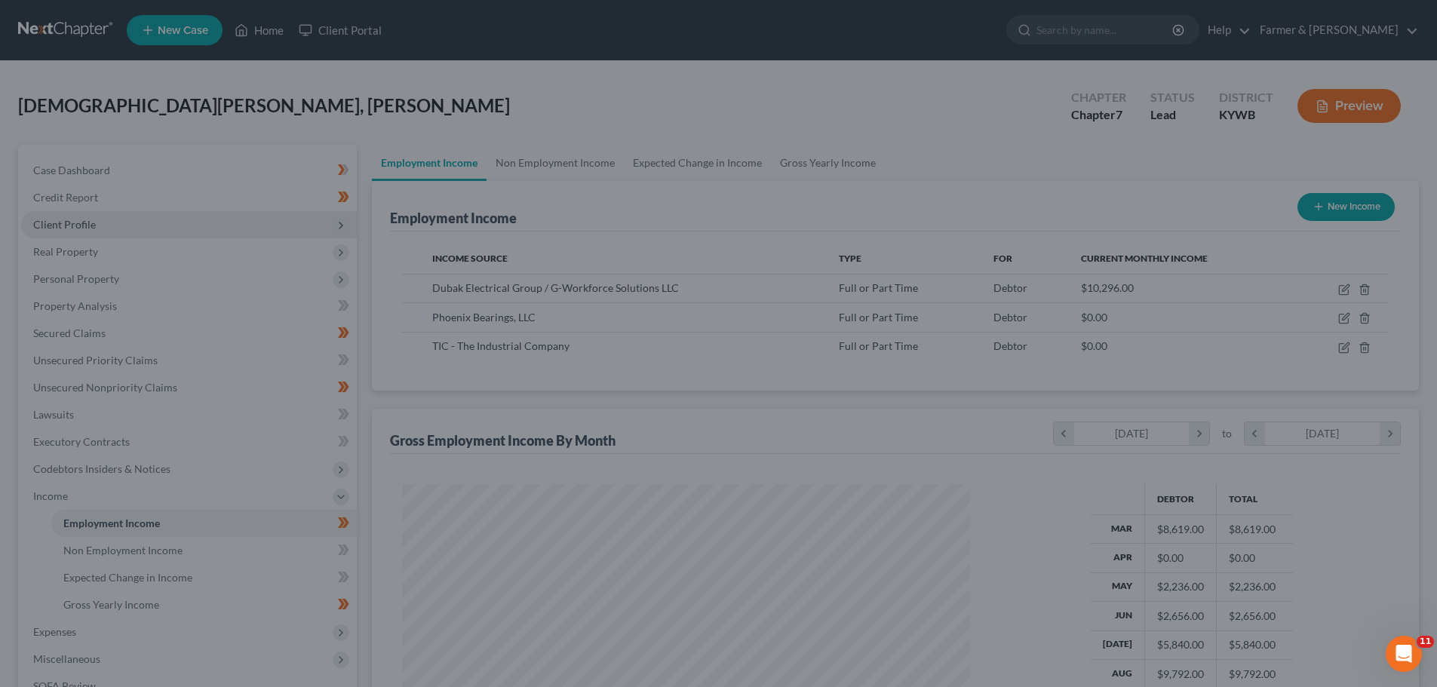
scroll to position [754272, 753960]
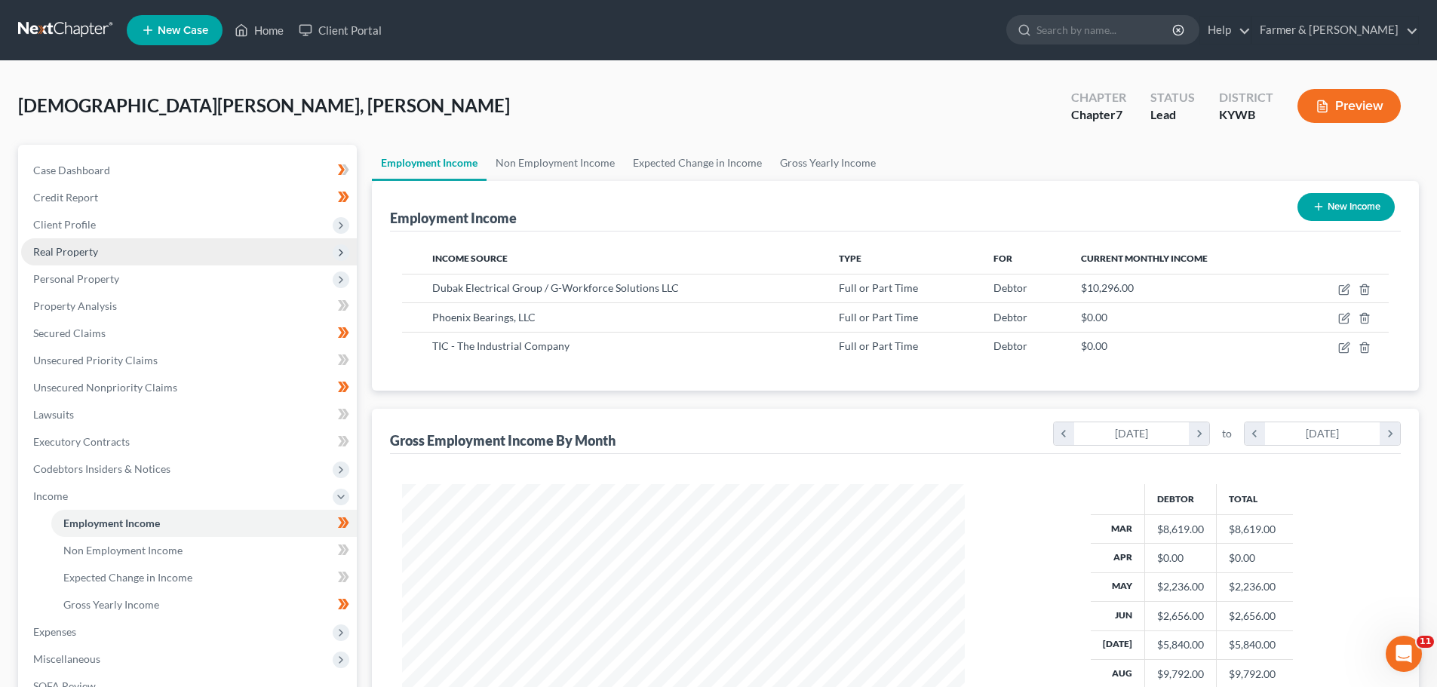
click at [86, 249] on span "Real Property" at bounding box center [65, 251] width 65 height 13
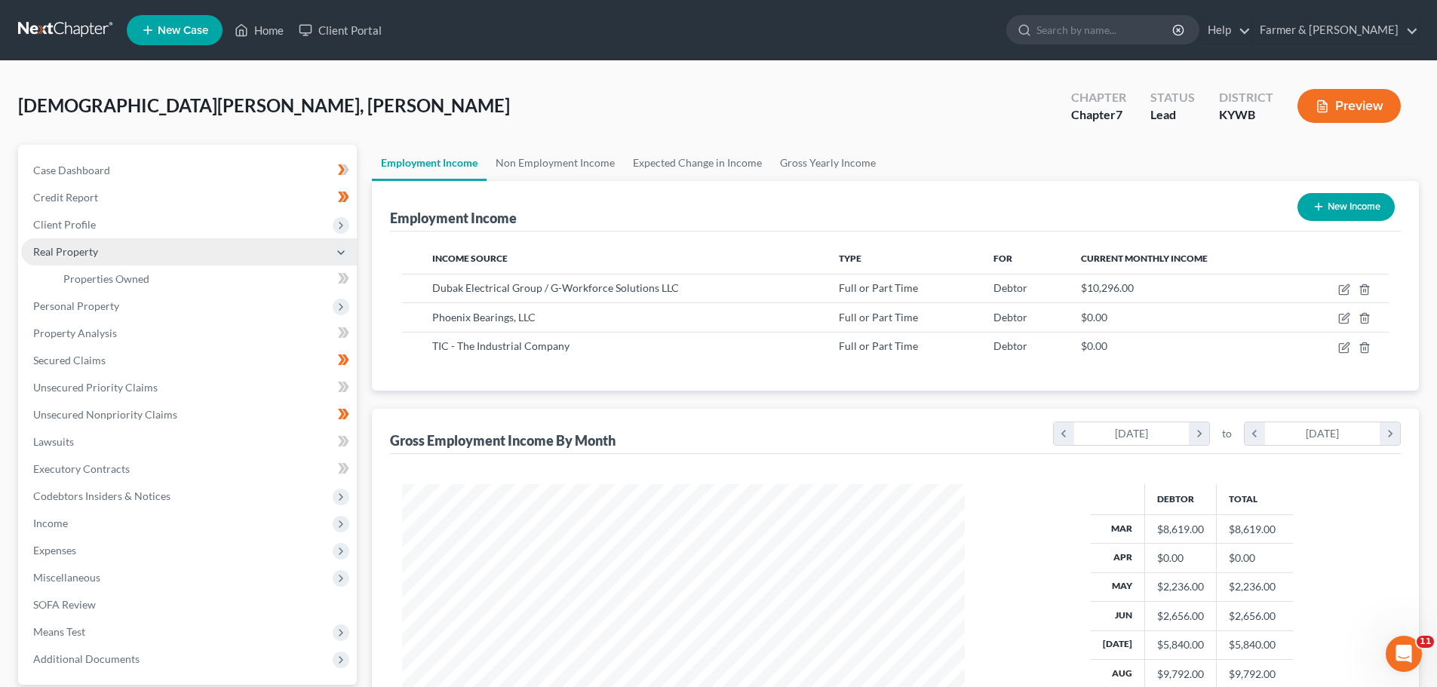
click at [66, 255] on span "Real Property" at bounding box center [65, 251] width 65 height 13
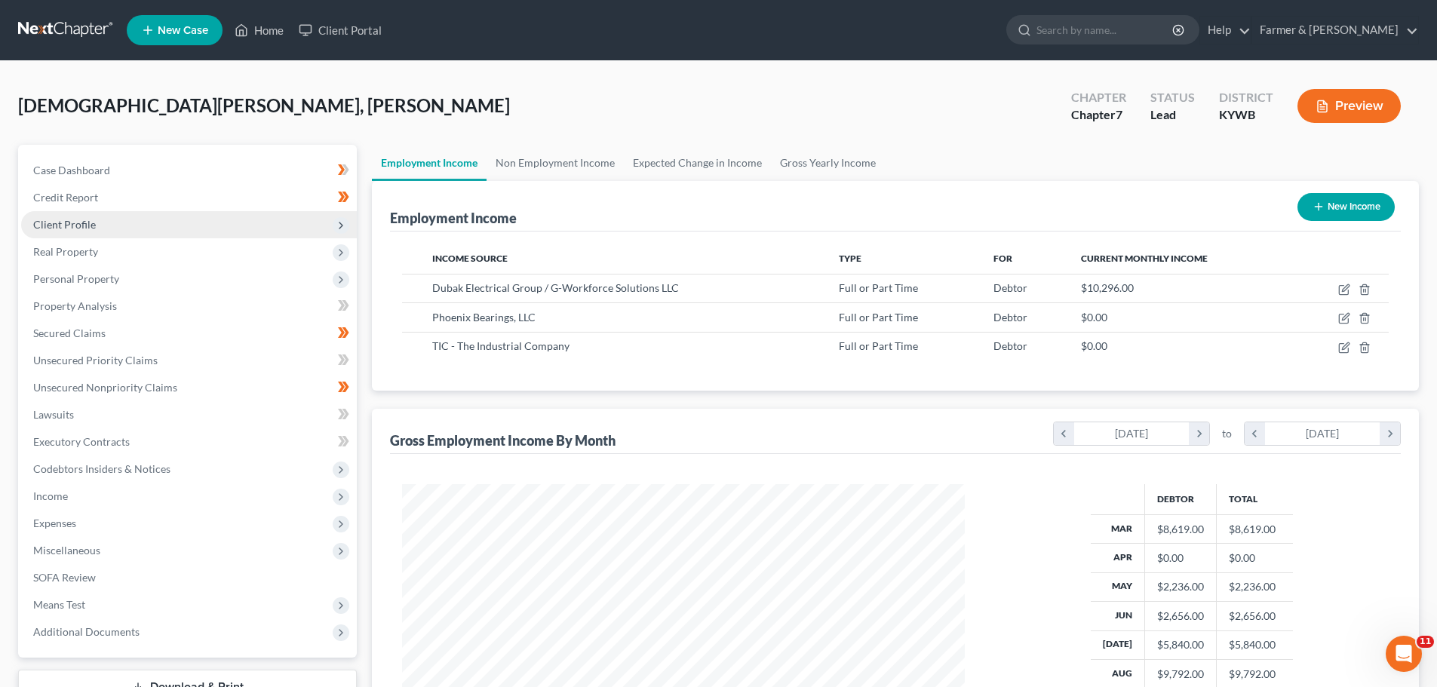
click at [85, 225] on span "Client Profile" at bounding box center [64, 224] width 63 height 13
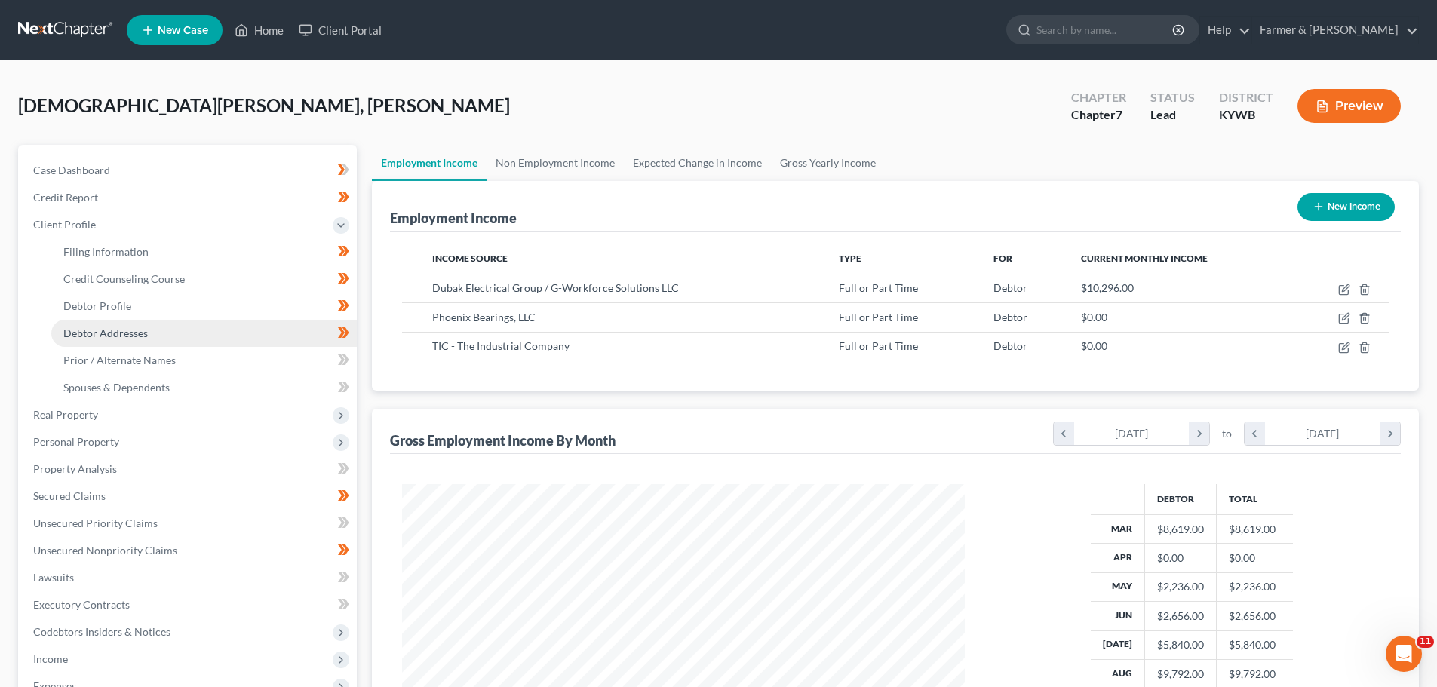
click at [112, 327] on span "Debtor Addresses" at bounding box center [105, 333] width 85 height 13
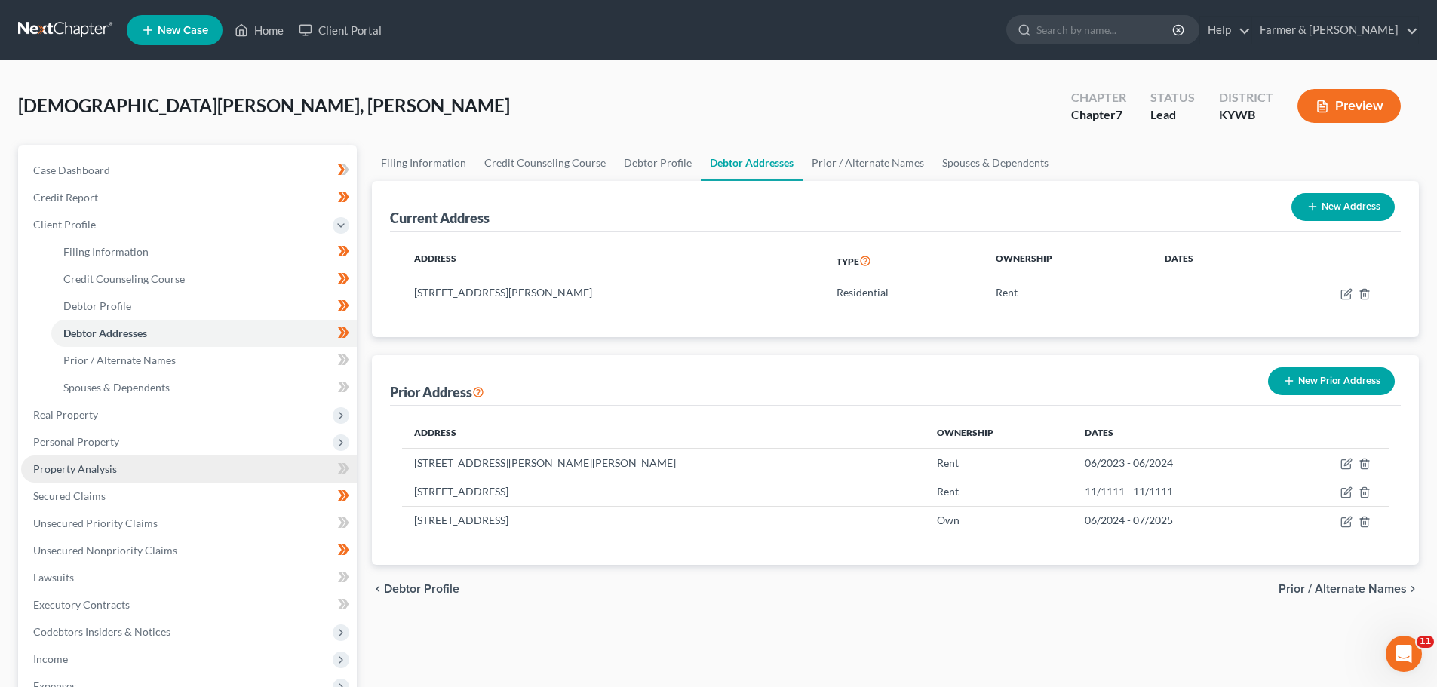
click at [65, 470] on span "Property Analysis" at bounding box center [75, 469] width 84 height 13
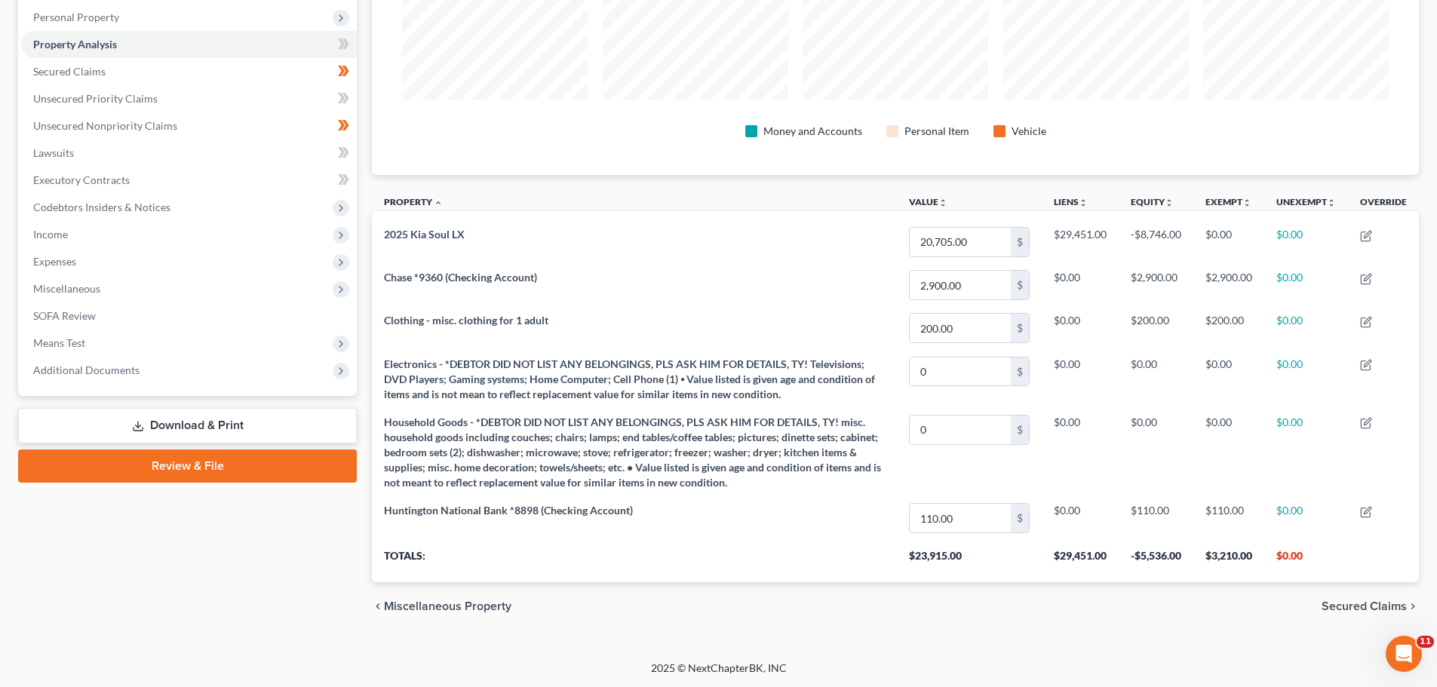
scroll to position [263, 0]
click at [77, 119] on span "Unsecured Nonpriority Claims" at bounding box center [105, 124] width 144 height 13
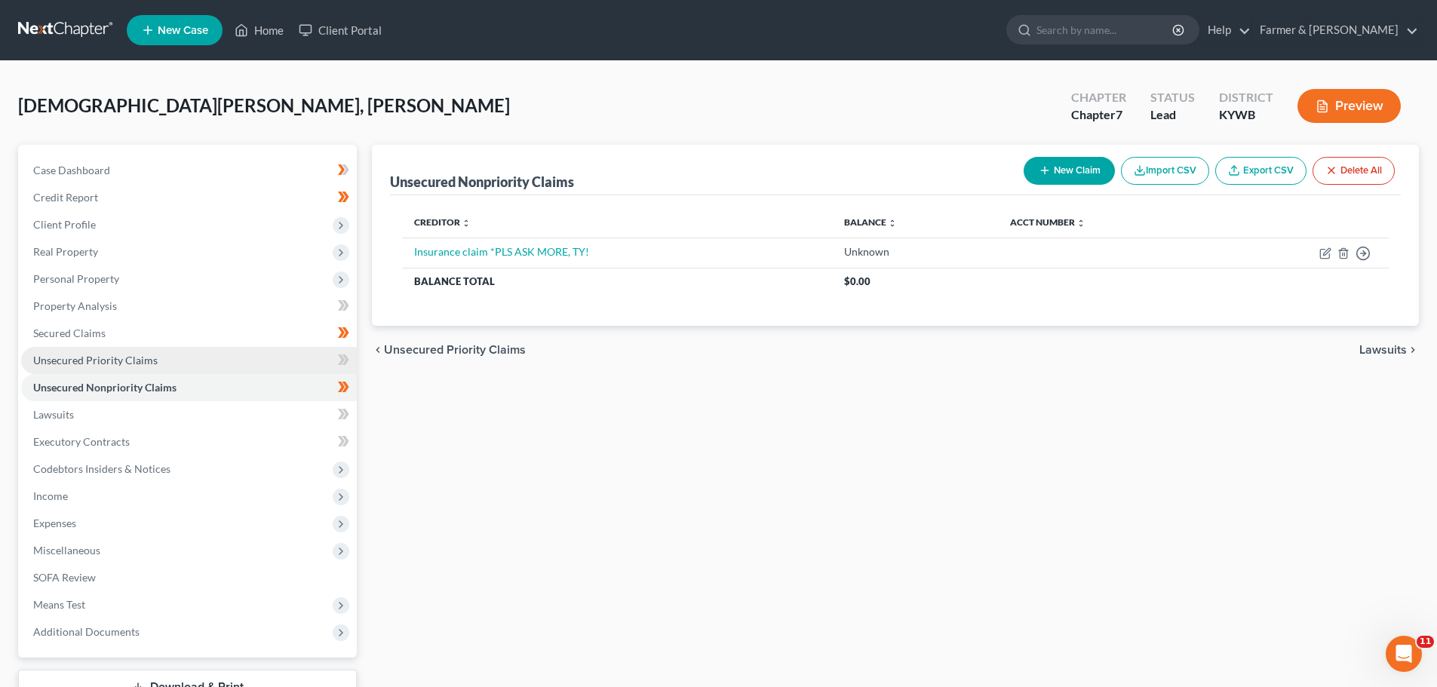
click at [99, 357] on span "Unsecured Priority Claims" at bounding box center [95, 360] width 125 height 13
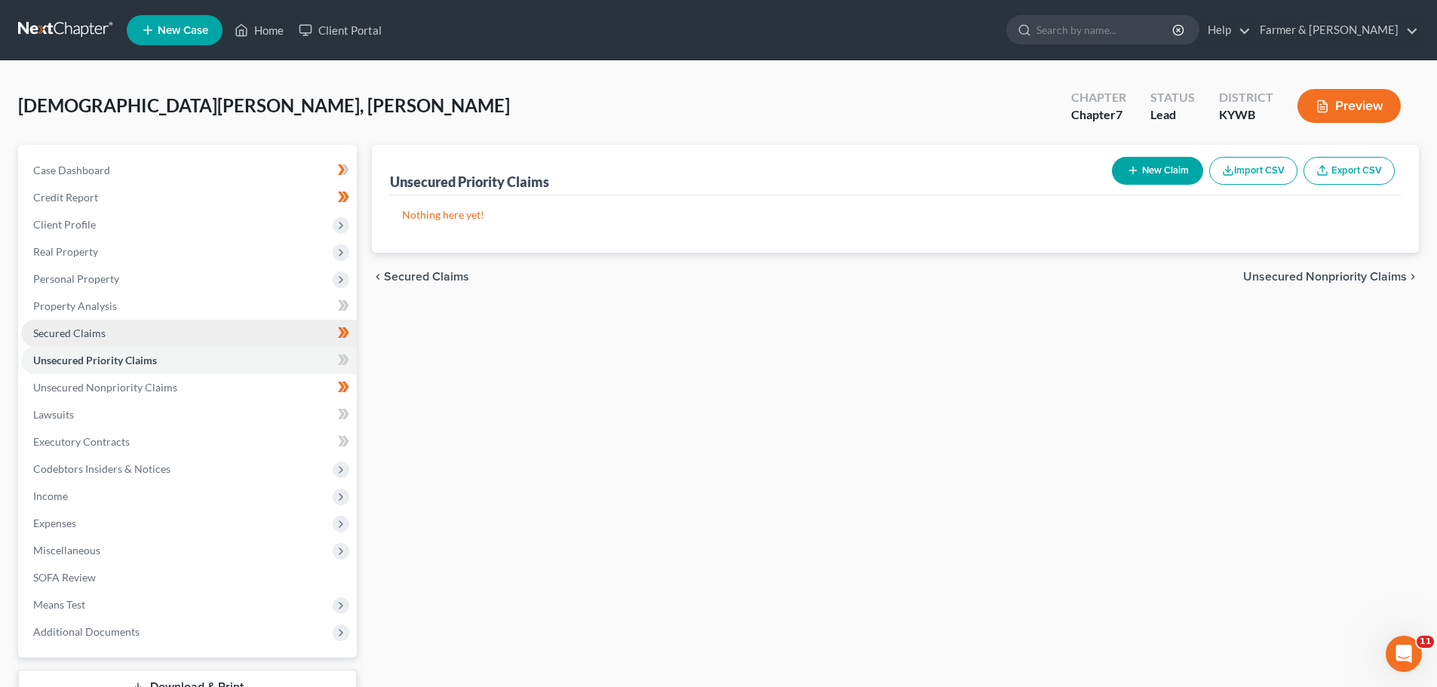
click at [91, 332] on span "Secured Claims" at bounding box center [69, 333] width 72 height 13
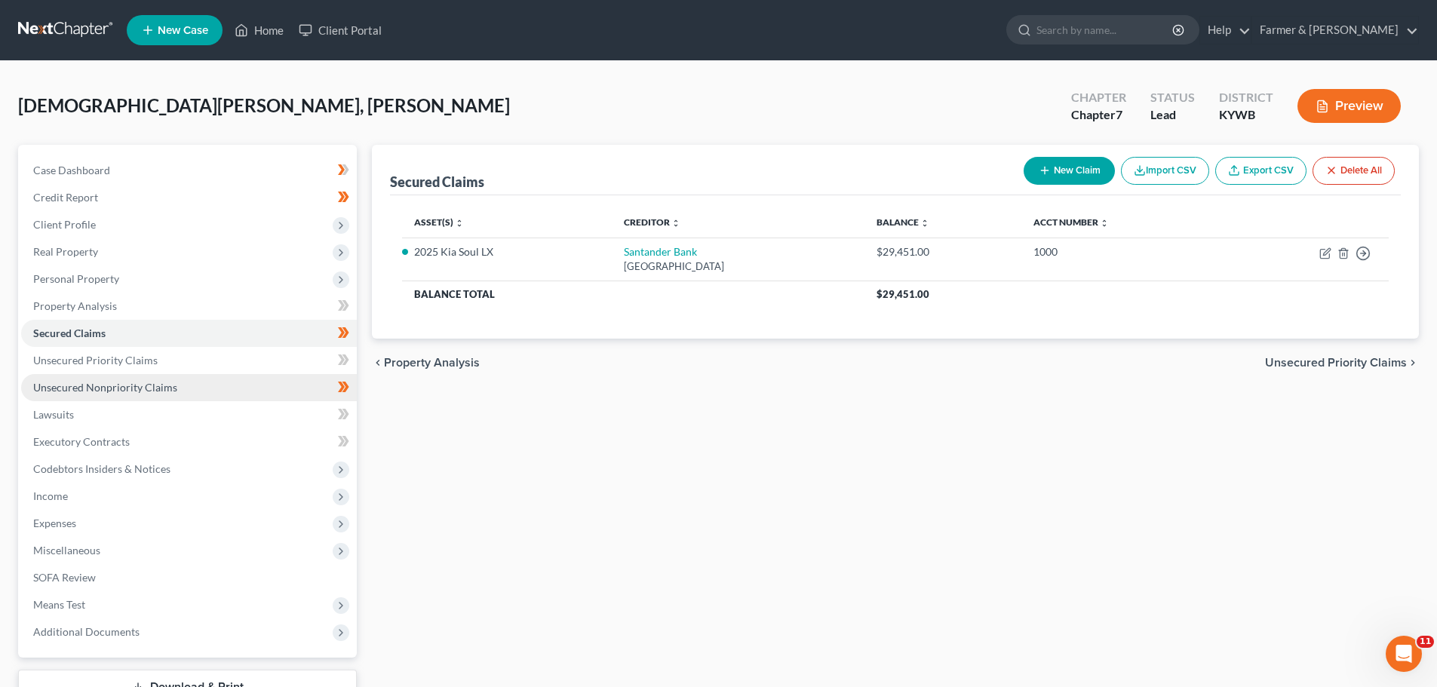
click at [97, 387] on span "Unsecured Nonpriority Claims" at bounding box center [105, 387] width 144 height 13
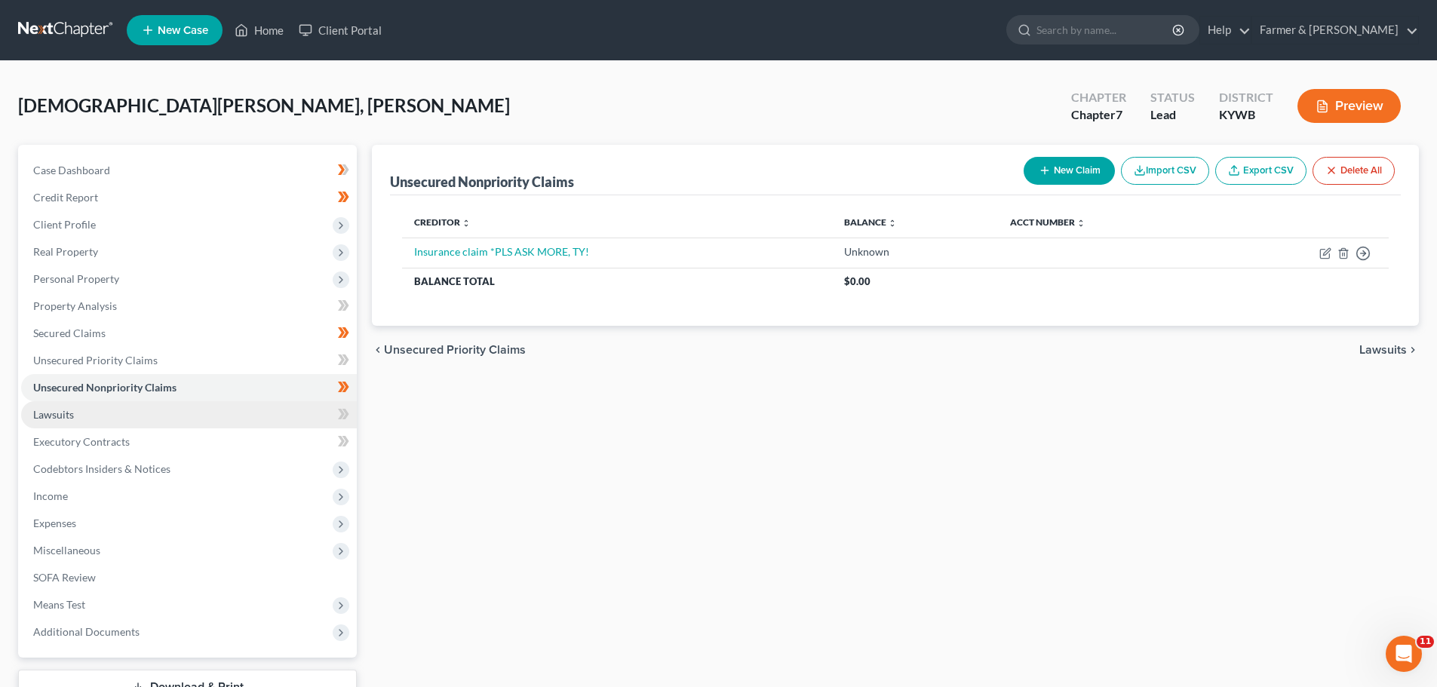
click at [81, 421] on link "Lawsuits" at bounding box center [189, 414] width 336 height 27
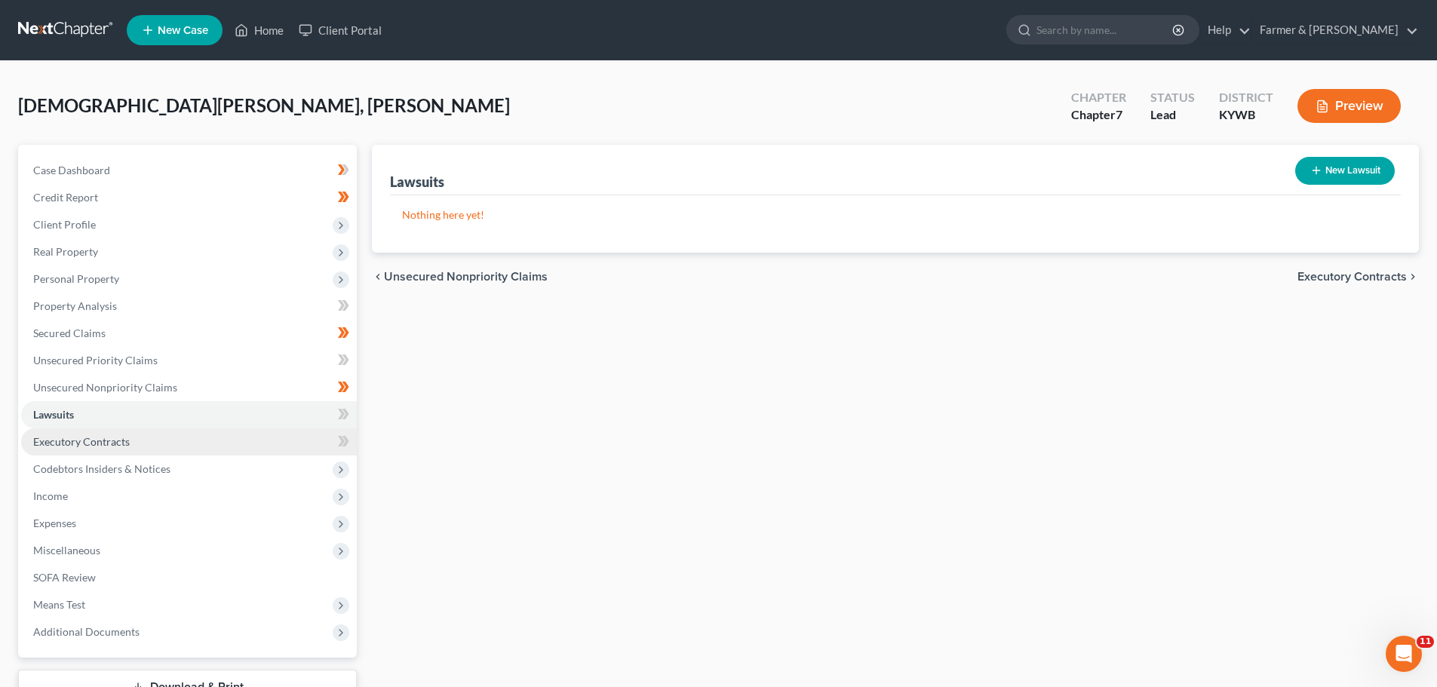
drag, startPoint x: 90, startPoint y: 443, endPoint x: 96, endPoint y: 454, distance: 12.8
click at [91, 444] on span "Executory Contracts" at bounding box center [81, 441] width 97 height 13
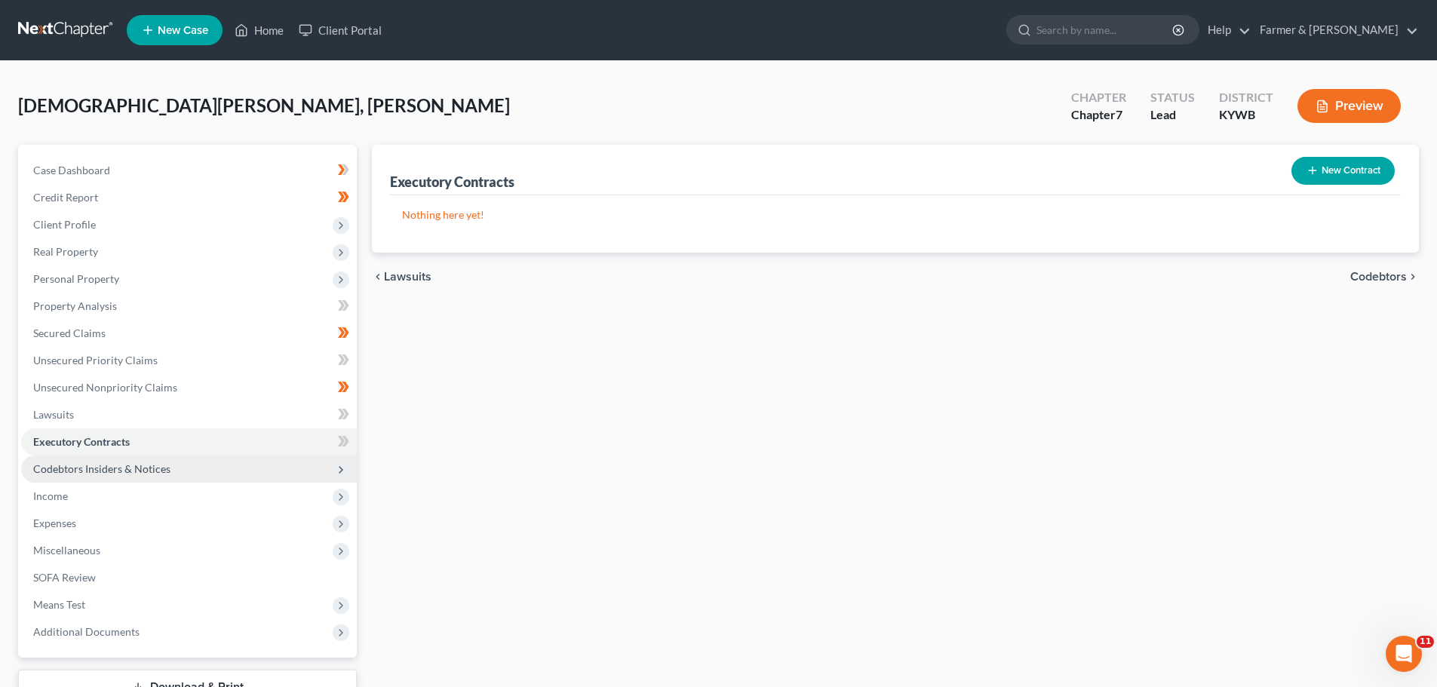
click at [128, 480] on span "Codebtors Insiders & Notices" at bounding box center [189, 469] width 336 height 27
click at [134, 480] on span "Codebtors Insiders & Notices" at bounding box center [189, 469] width 336 height 27
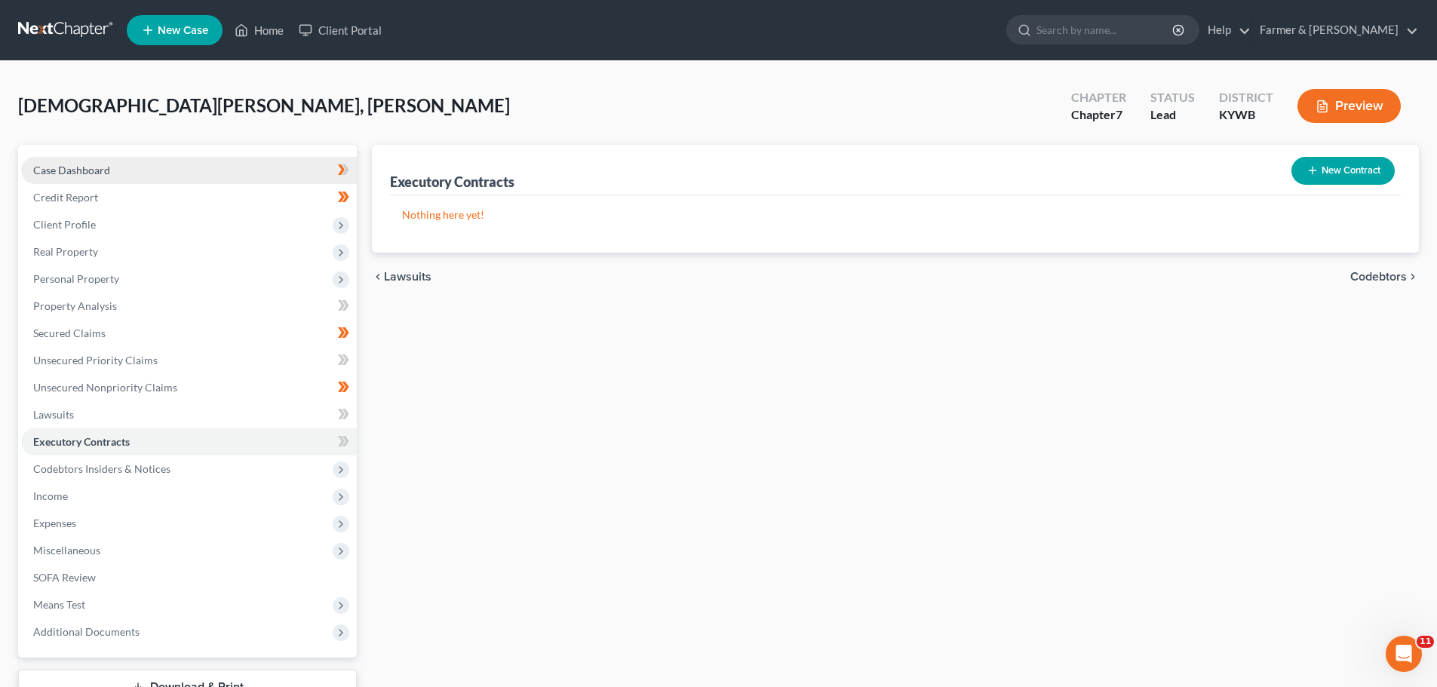
click at [84, 168] on span "Case Dashboard" at bounding box center [71, 170] width 77 height 13
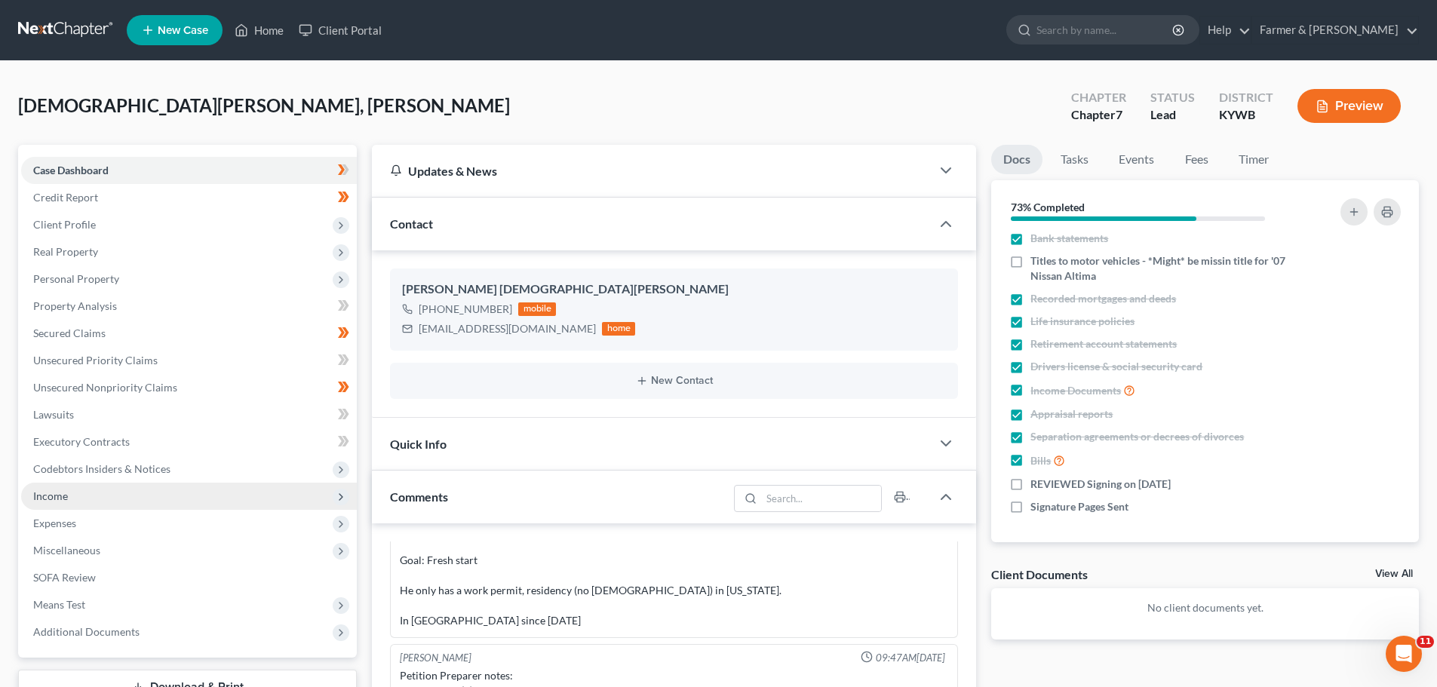
drag, startPoint x: 60, startPoint y: 490, endPoint x: 100, endPoint y: 503, distance: 41.5
click at [60, 490] on span "Income" at bounding box center [50, 496] width 35 height 13
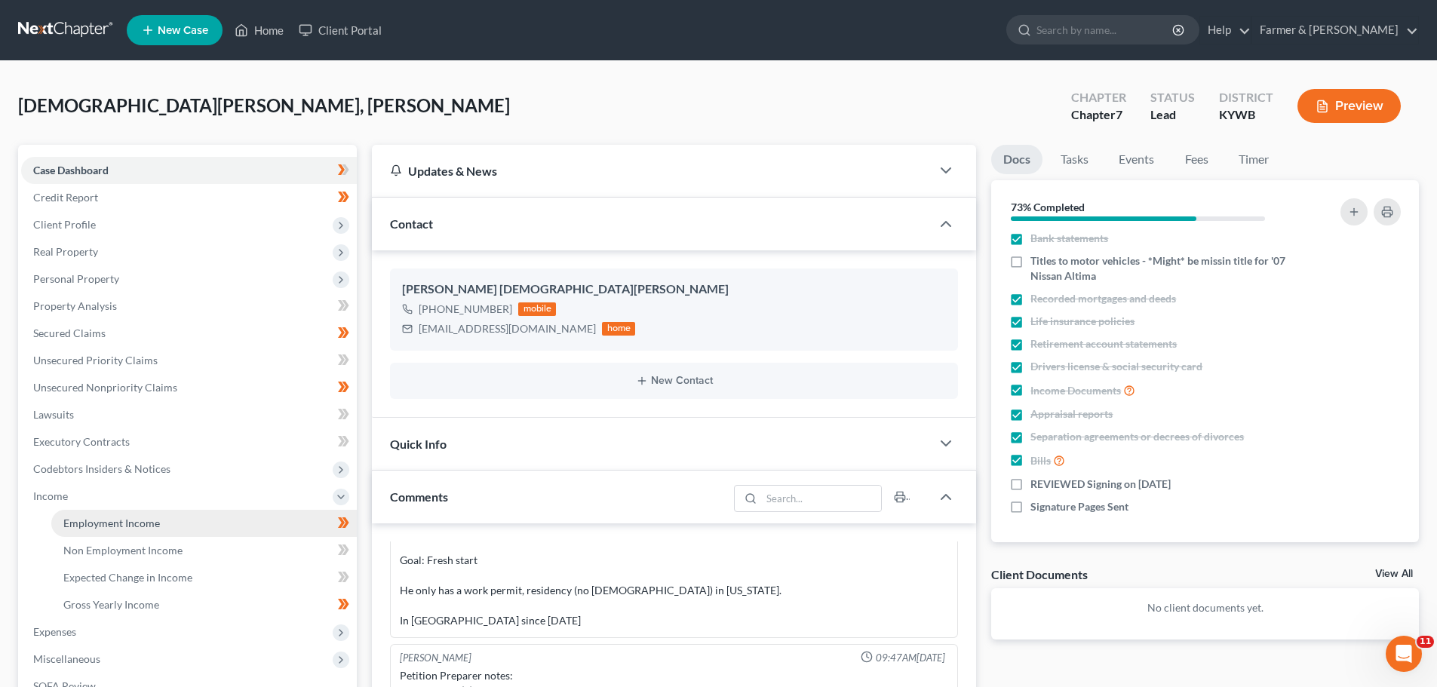
click at [118, 530] on link "Employment Income" at bounding box center [204, 523] width 306 height 27
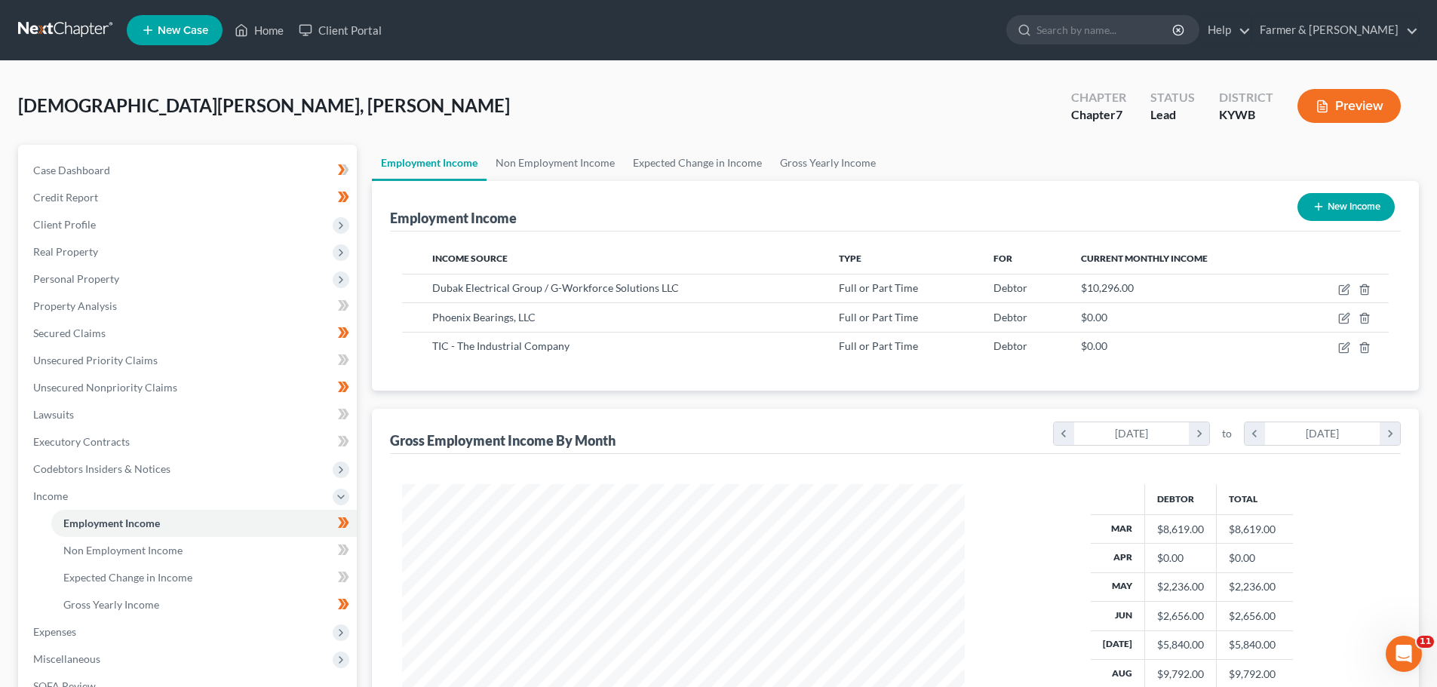
scroll to position [281, 593]
click at [817, 160] on link "Gross Yearly Income" at bounding box center [828, 163] width 114 height 36
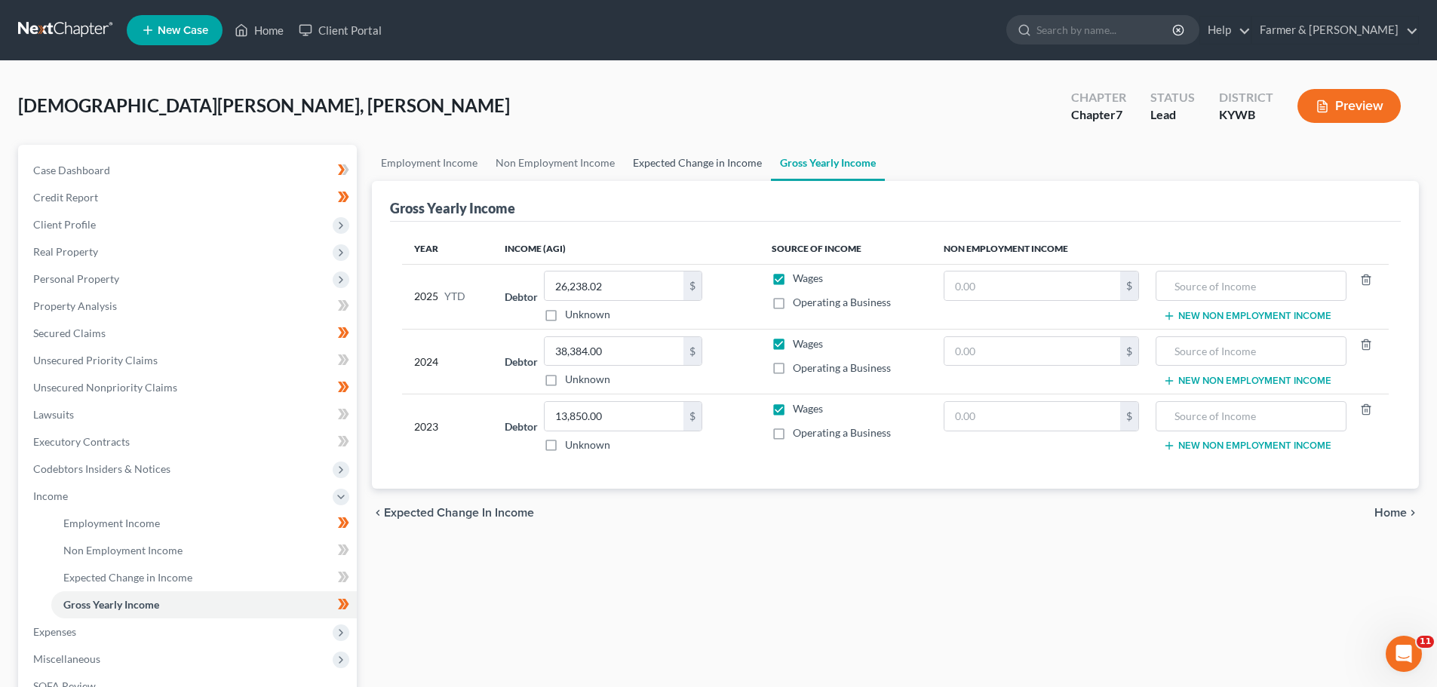
click at [670, 160] on link "Expected Change in Income" at bounding box center [697, 163] width 147 height 36
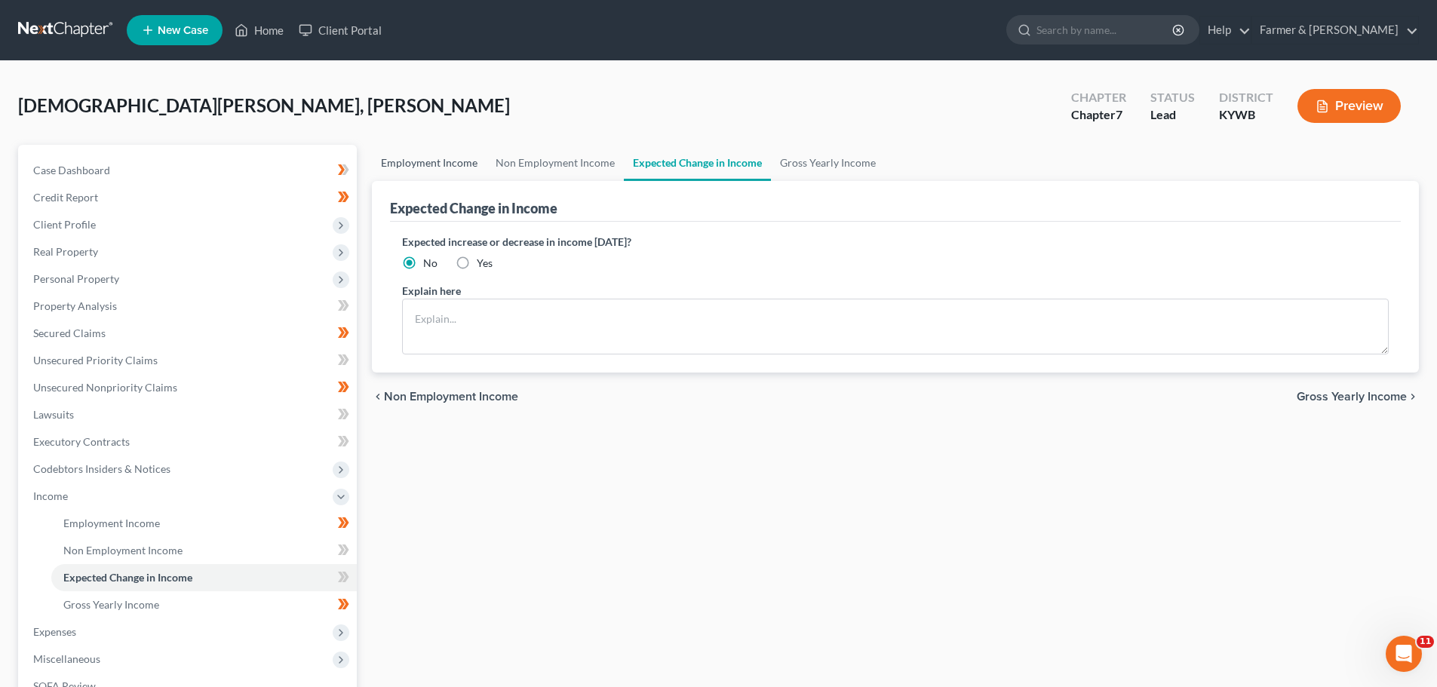
click at [415, 165] on link "Employment Income" at bounding box center [429, 163] width 115 height 36
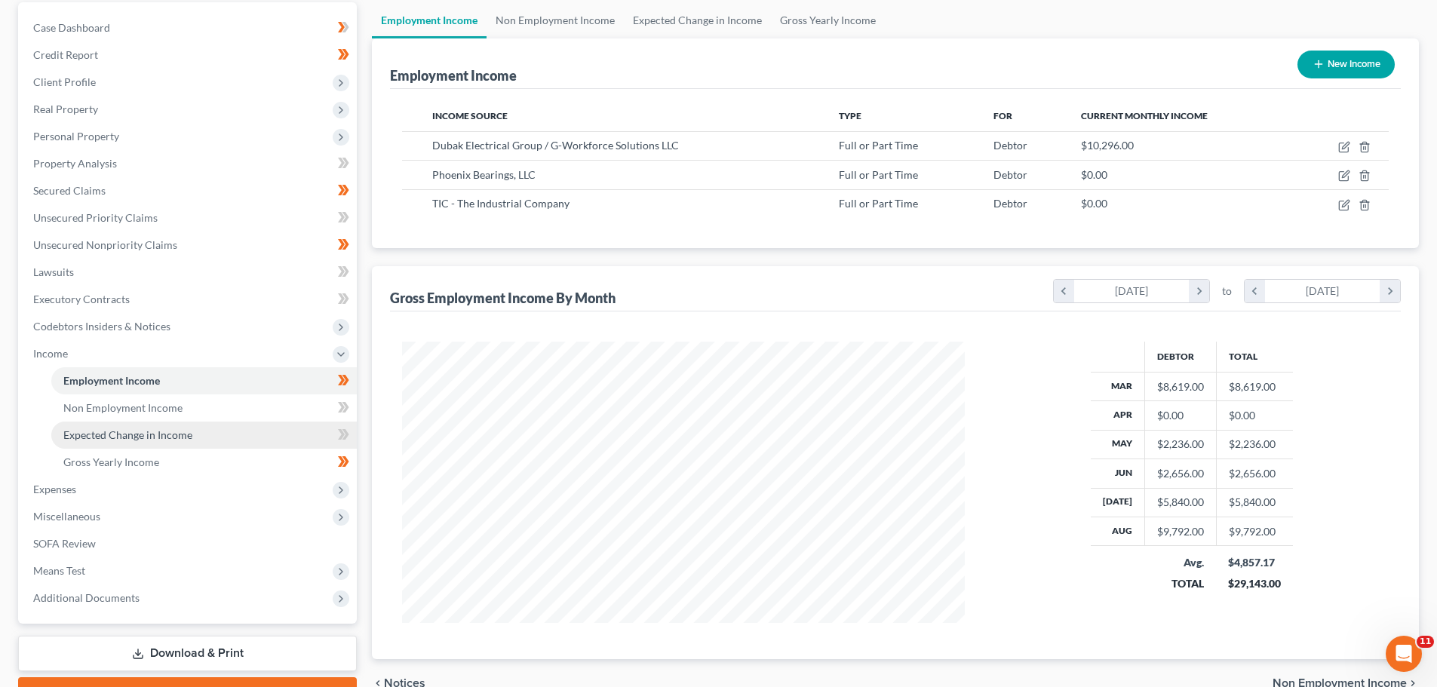
scroll to position [223, 0]
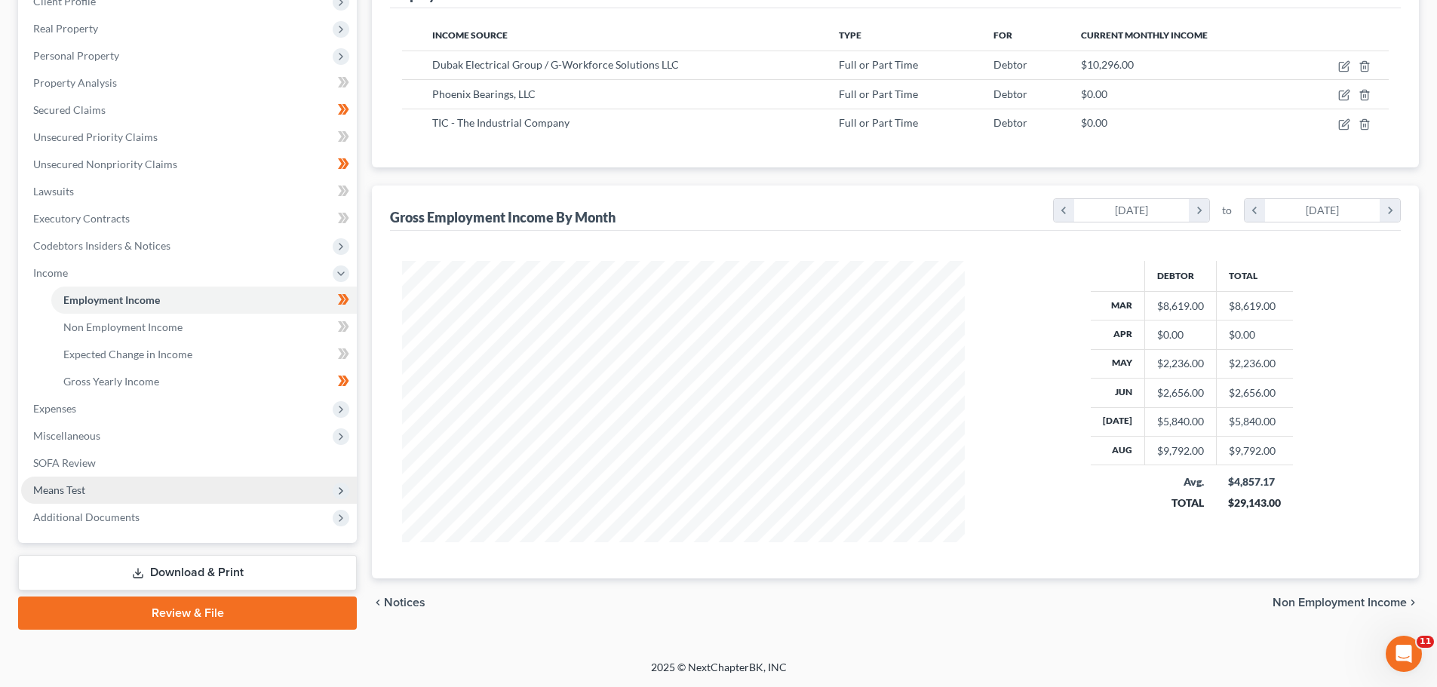
click at [60, 491] on span "Means Test" at bounding box center [59, 490] width 52 height 13
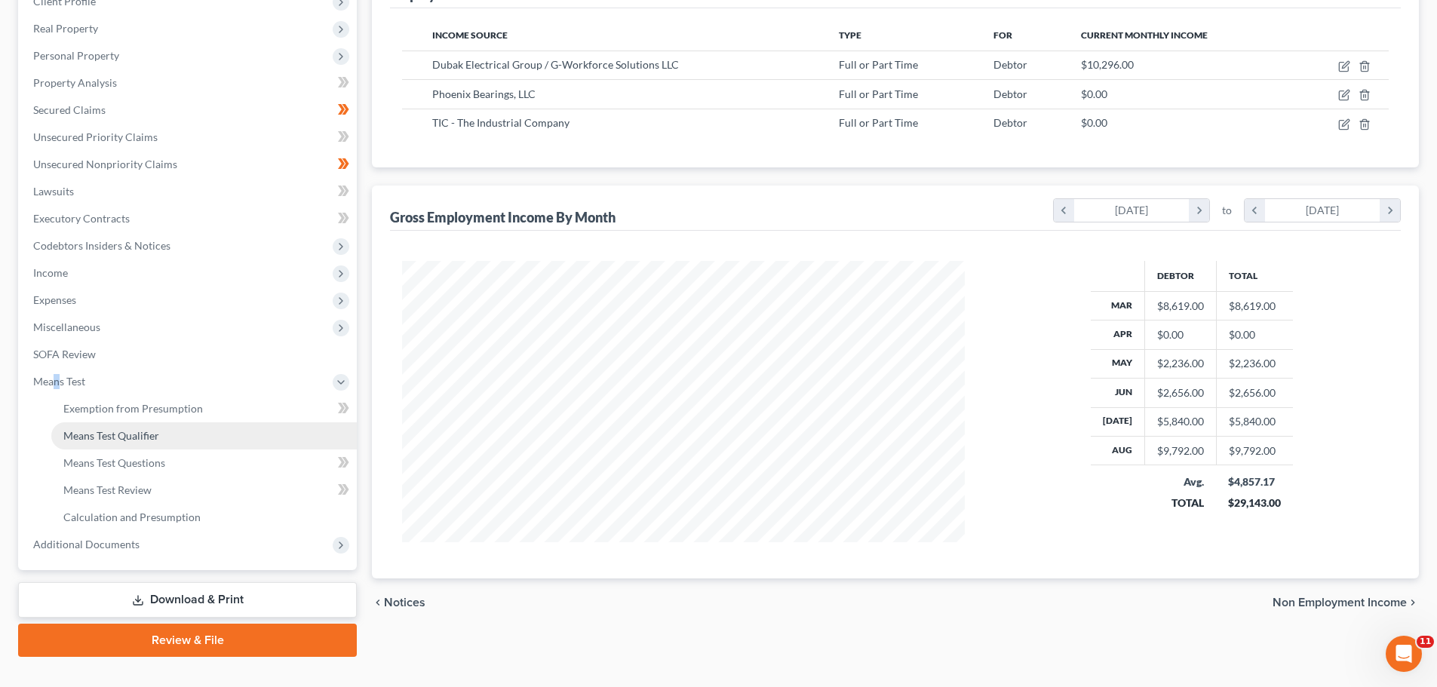
click at [146, 440] on span "Means Test Qualifier" at bounding box center [111, 435] width 96 height 13
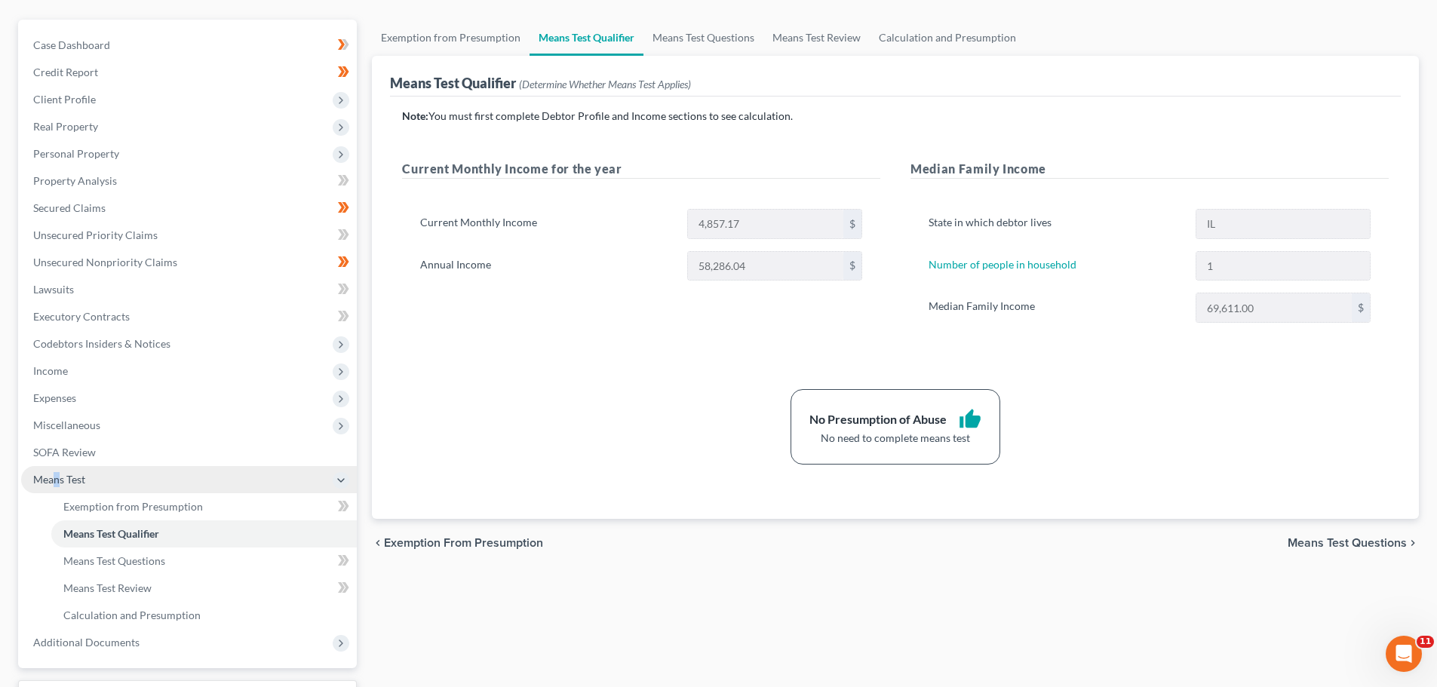
scroll to position [151, 0]
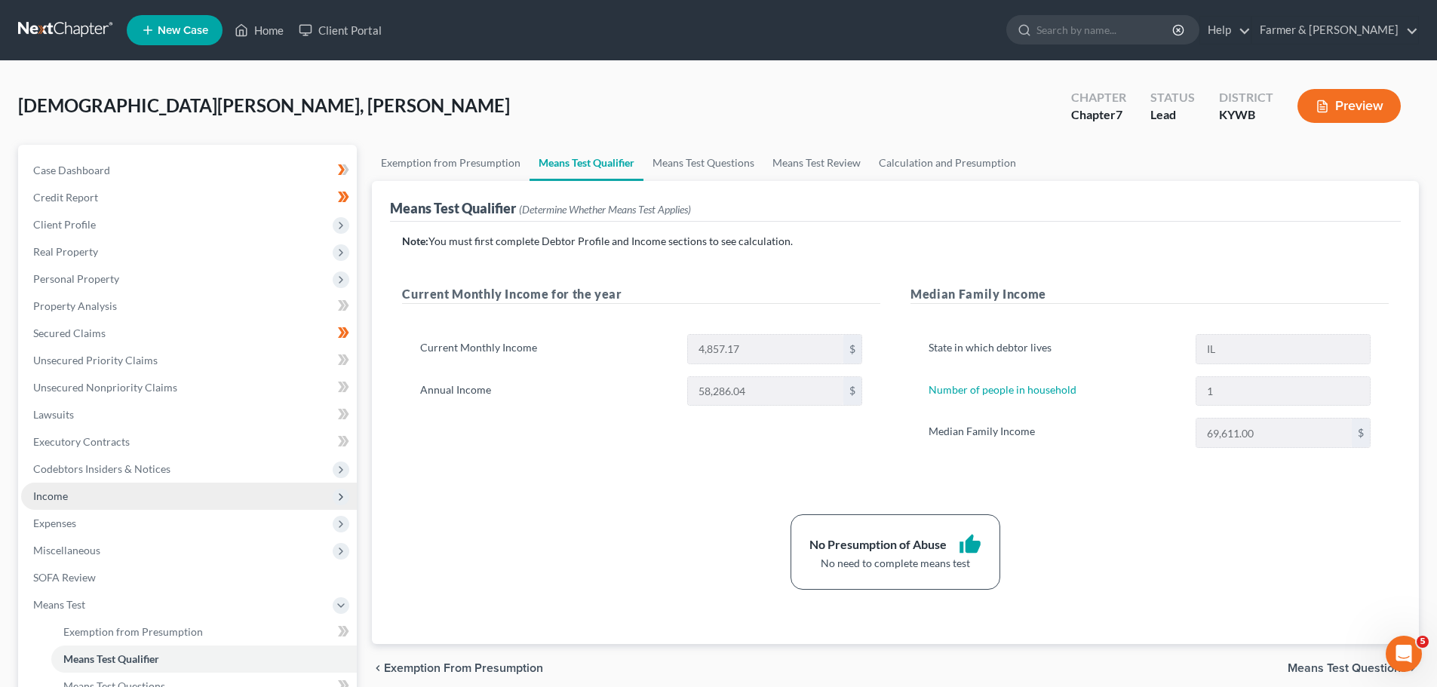
drag, startPoint x: 104, startPoint y: 494, endPoint x: 107, endPoint y: 503, distance: 8.8
click at [104, 494] on span "Income" at bounding box center [189, 496] width 336 height 27
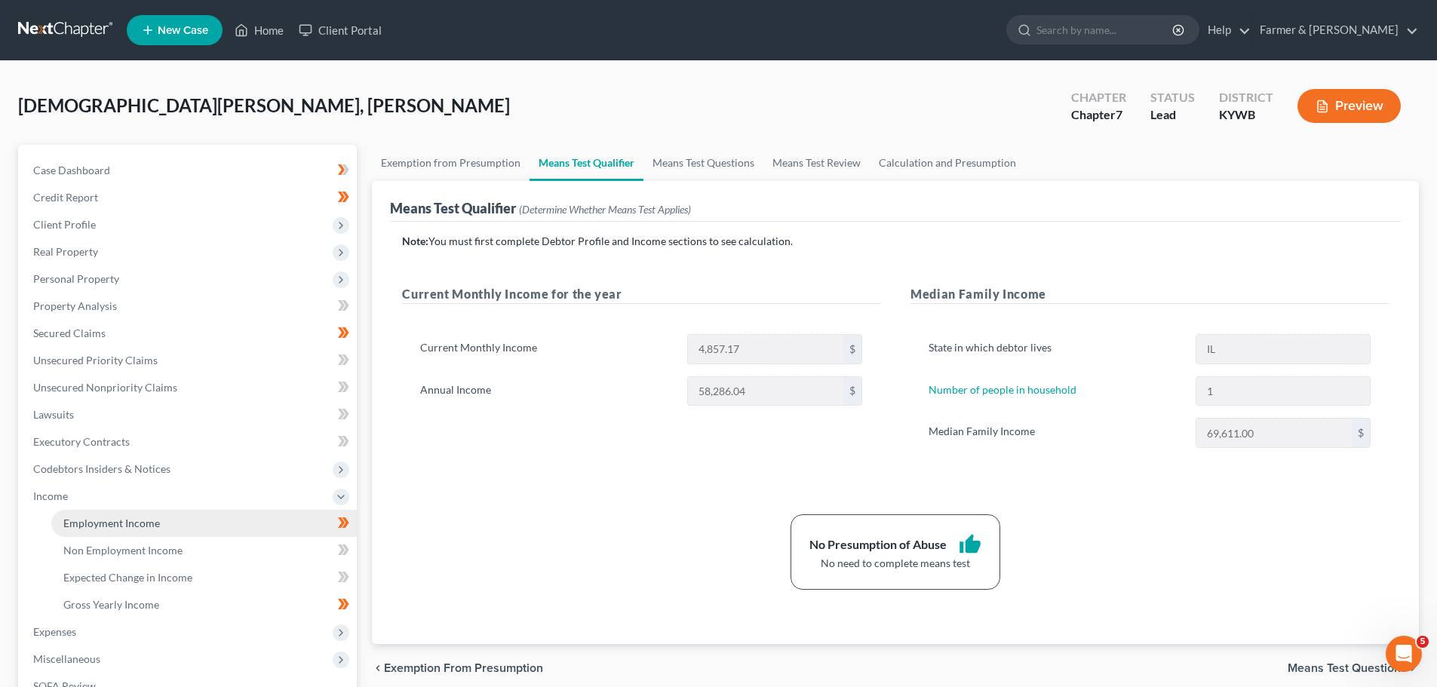
click at [122, 530] on link "Employment Income" at bounding box center [204, 523] width 306 height 27
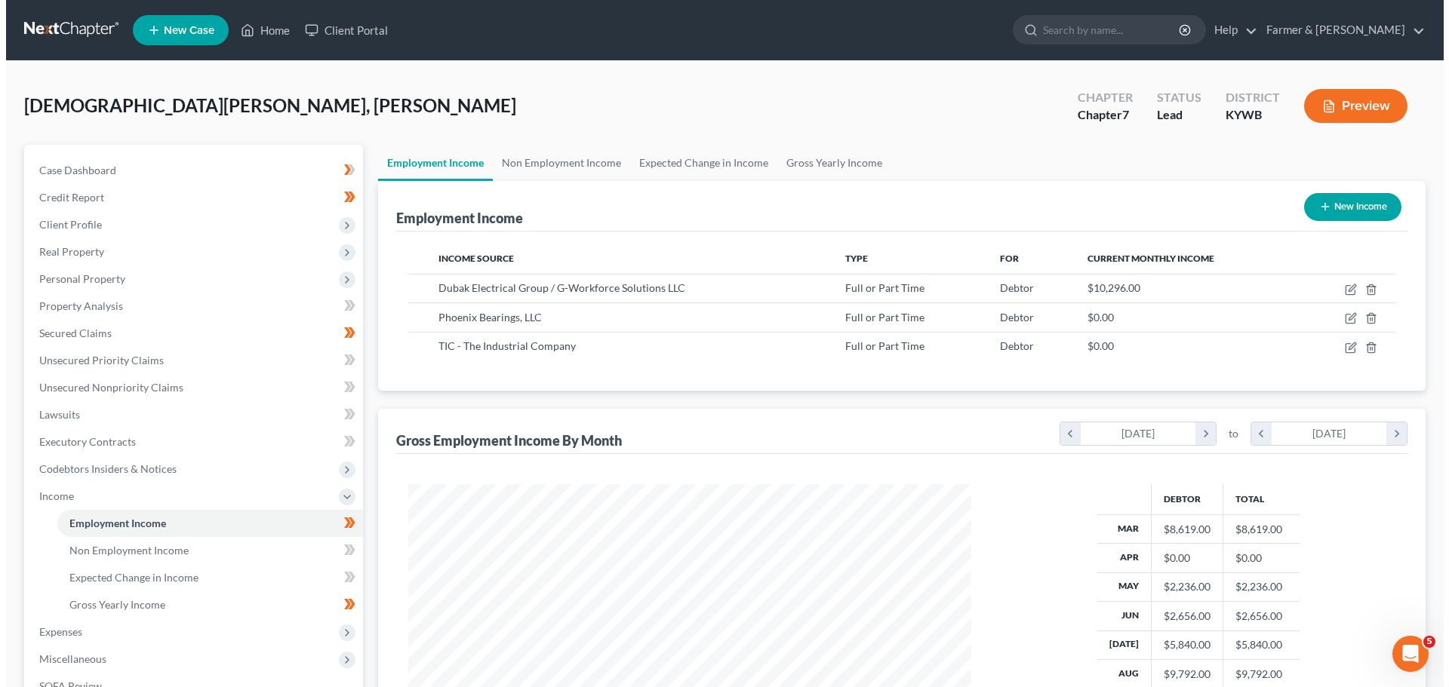
scroll to position [281, 593]
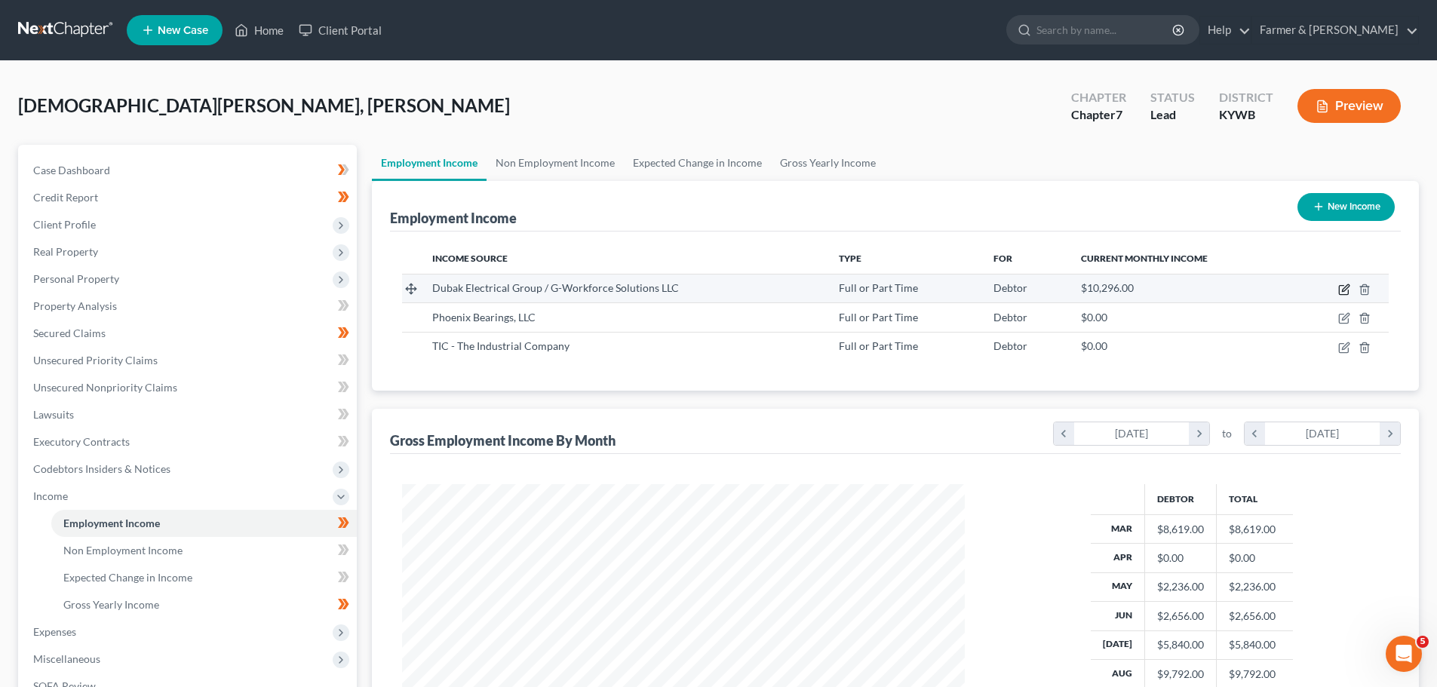
click at [1341, 291] on icon "button" at bounding box center [1345, 290] width 12 height 12
select select "0"
select select "9"
select select "3"
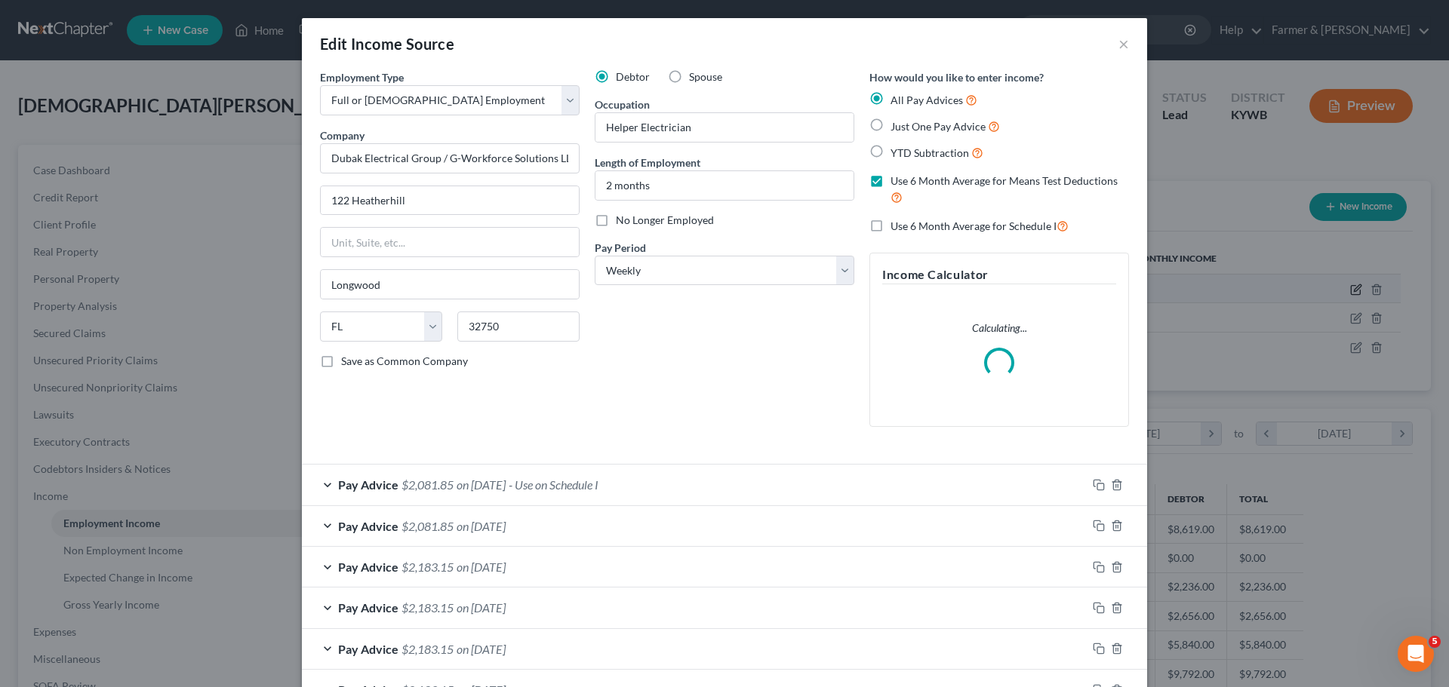
scroll to position [284, 598]
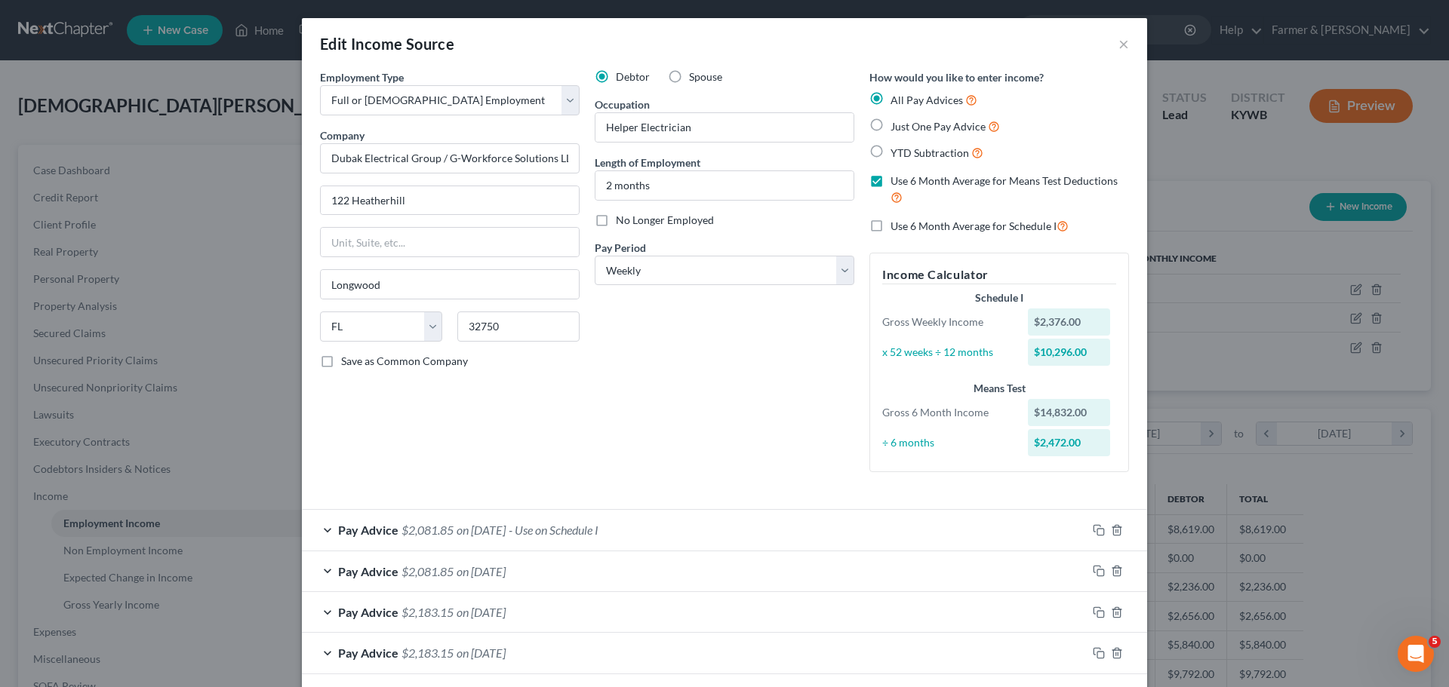
click at [325, 527] on div "Pay Advice $2,081.85 on [DATE] - Use on Schedule I" at bounding box center [694, 530] width 785 height 40
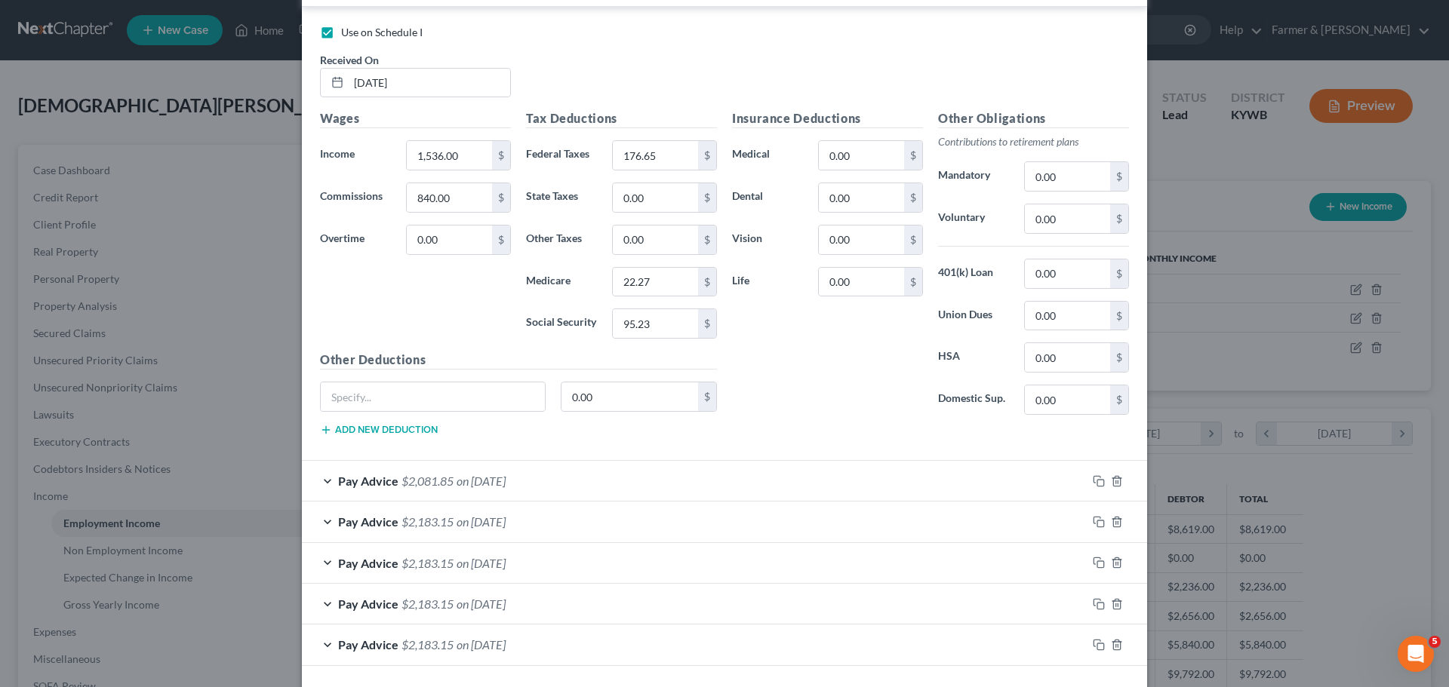
scroll to position [606, 0]
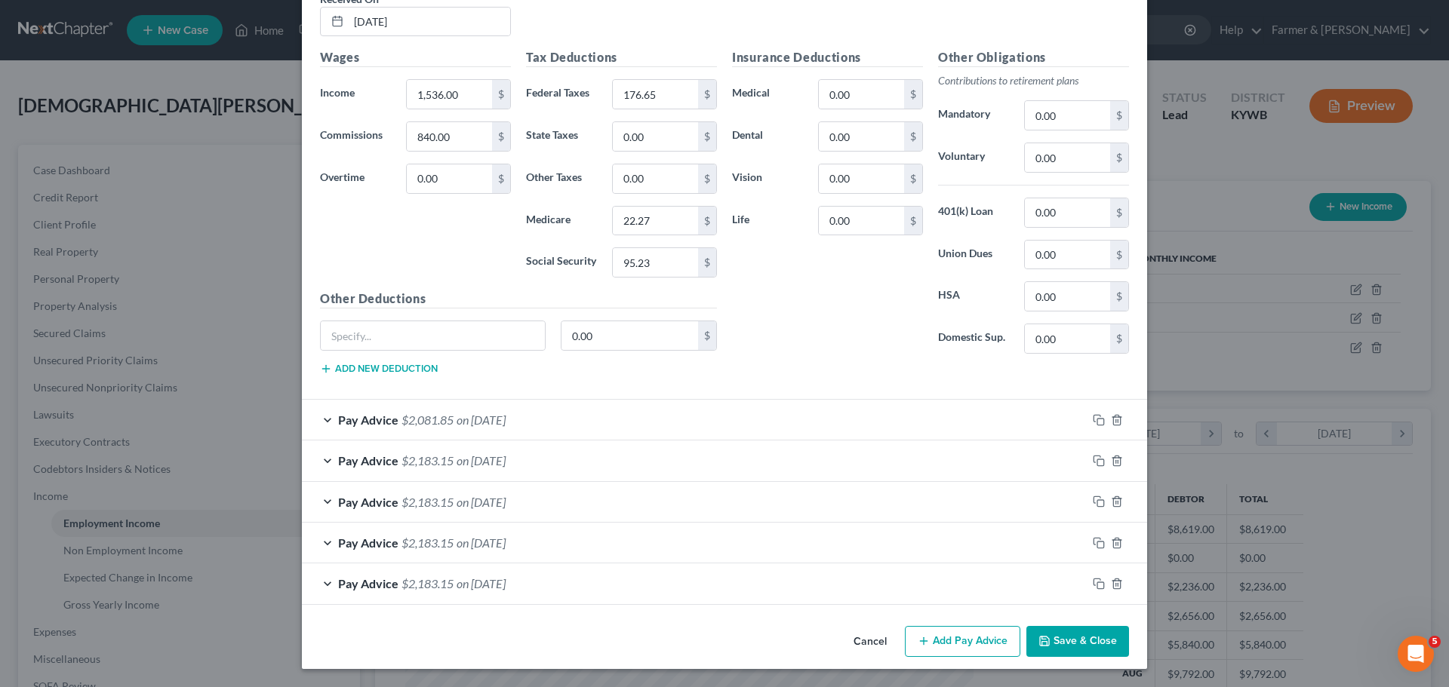
click at [321, 420] on div "Pay Advice $2,081.85 on [DATE]" at bounding box center [694, 420] width 785 height 40
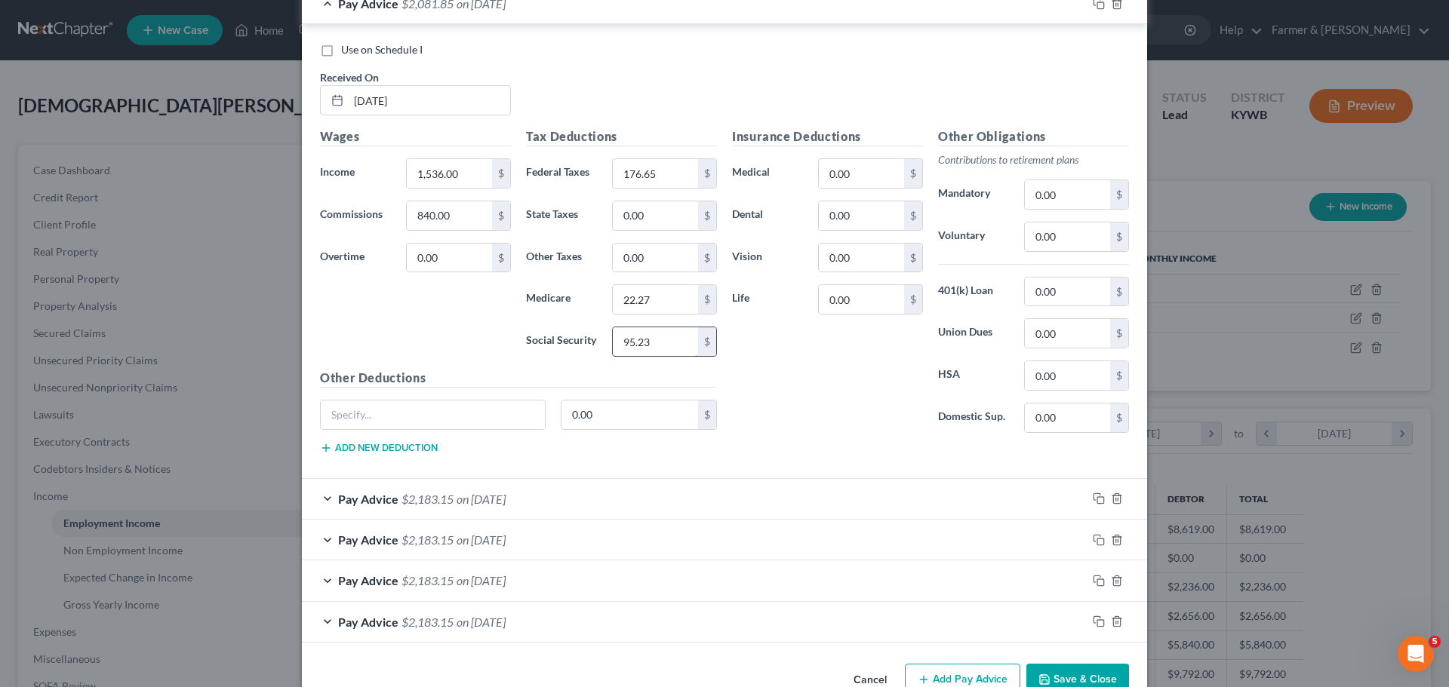
scroll to position [1059, 0]
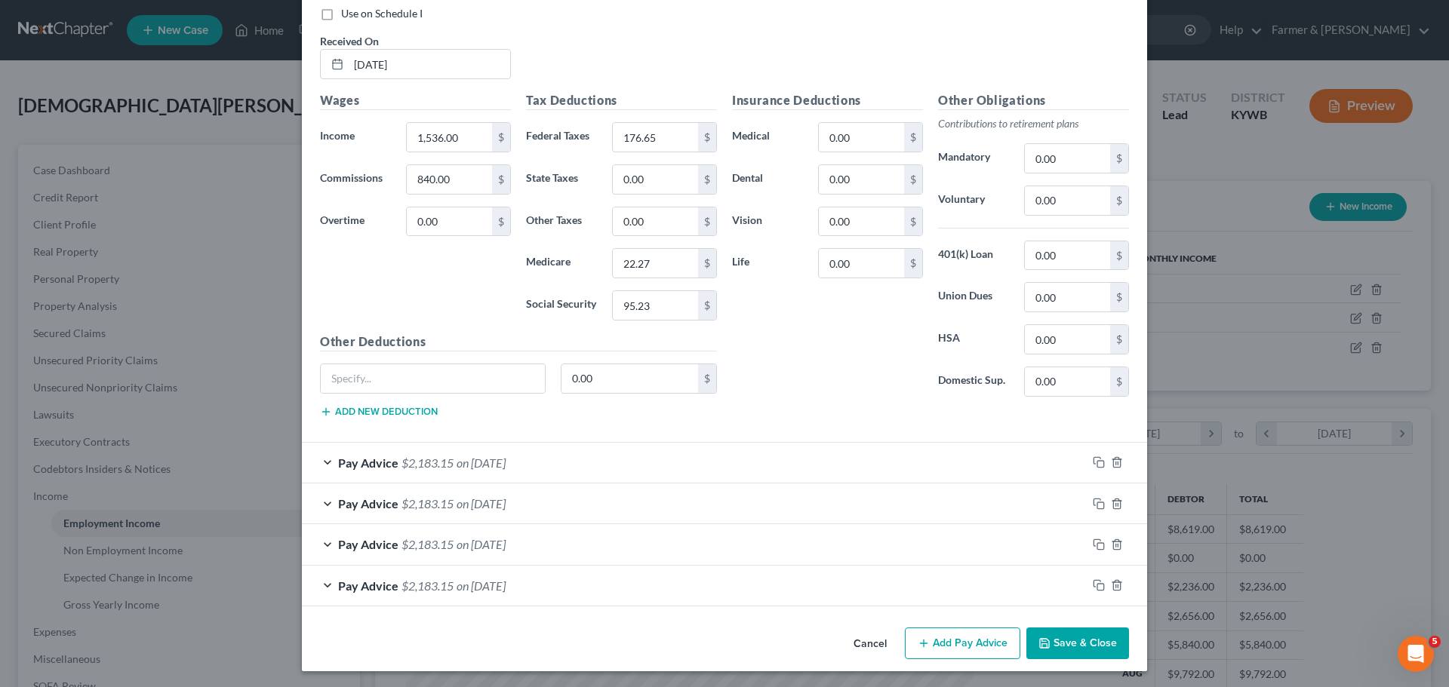
click at [326, 460] on div "Pay Advice $2,183.15 on [DATE]" at bounding box center [694, 463] width 785 height 40
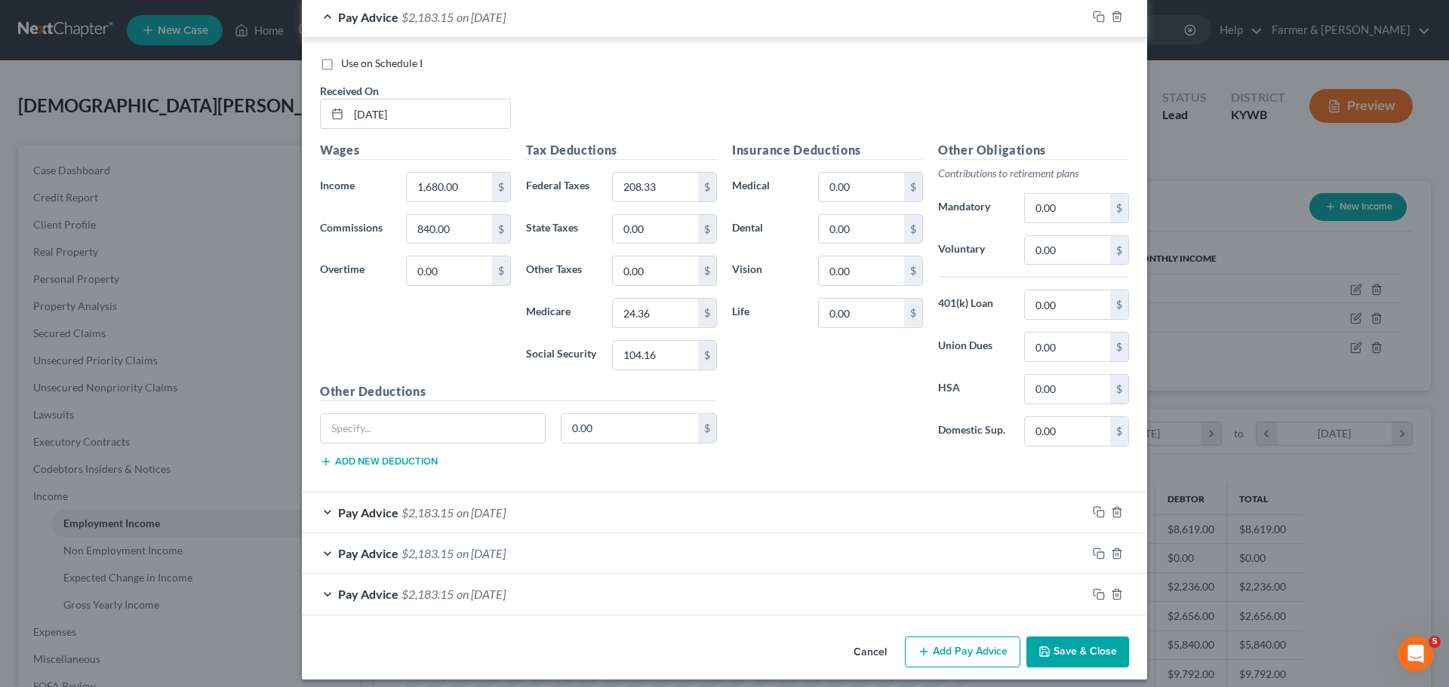
scroll to position [1515, 0]
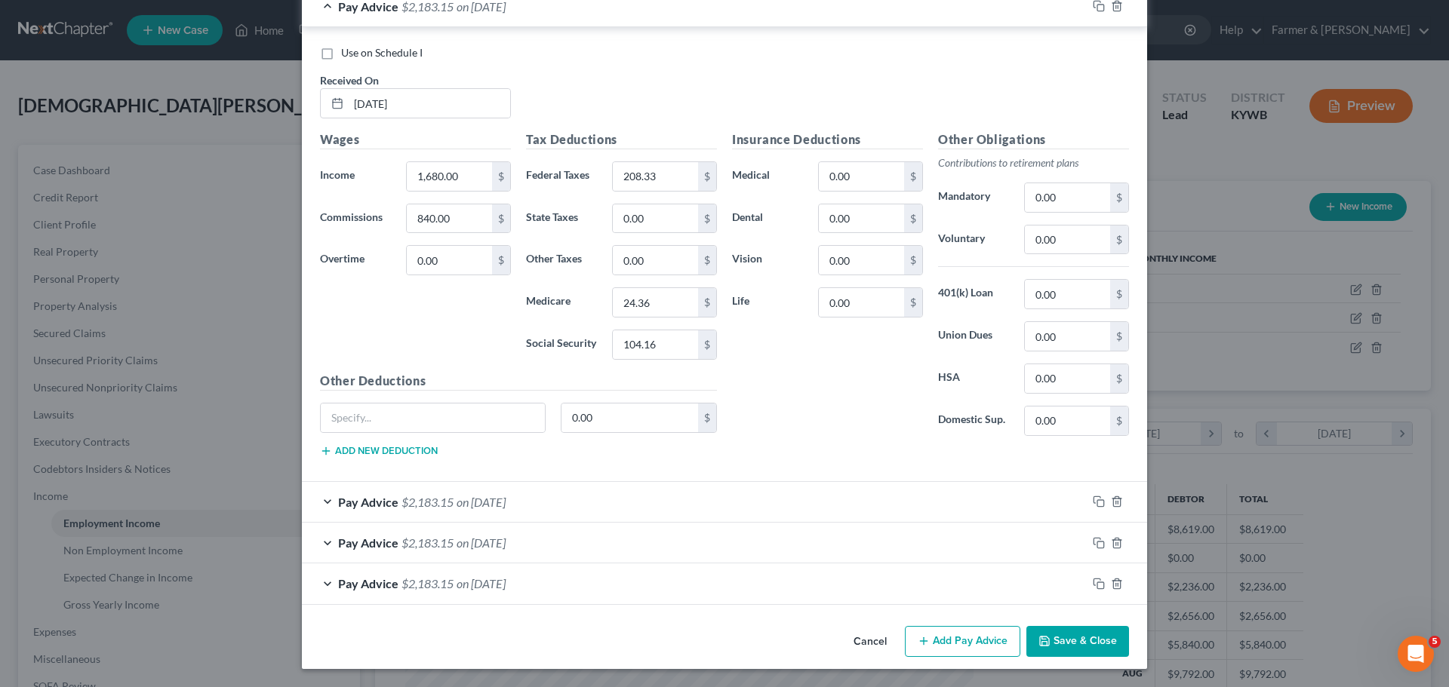
click at [319, 505] on div "Pay Advice $2,183.15 on [DATE]" at bounding box center [694, 502] width 785 height 40
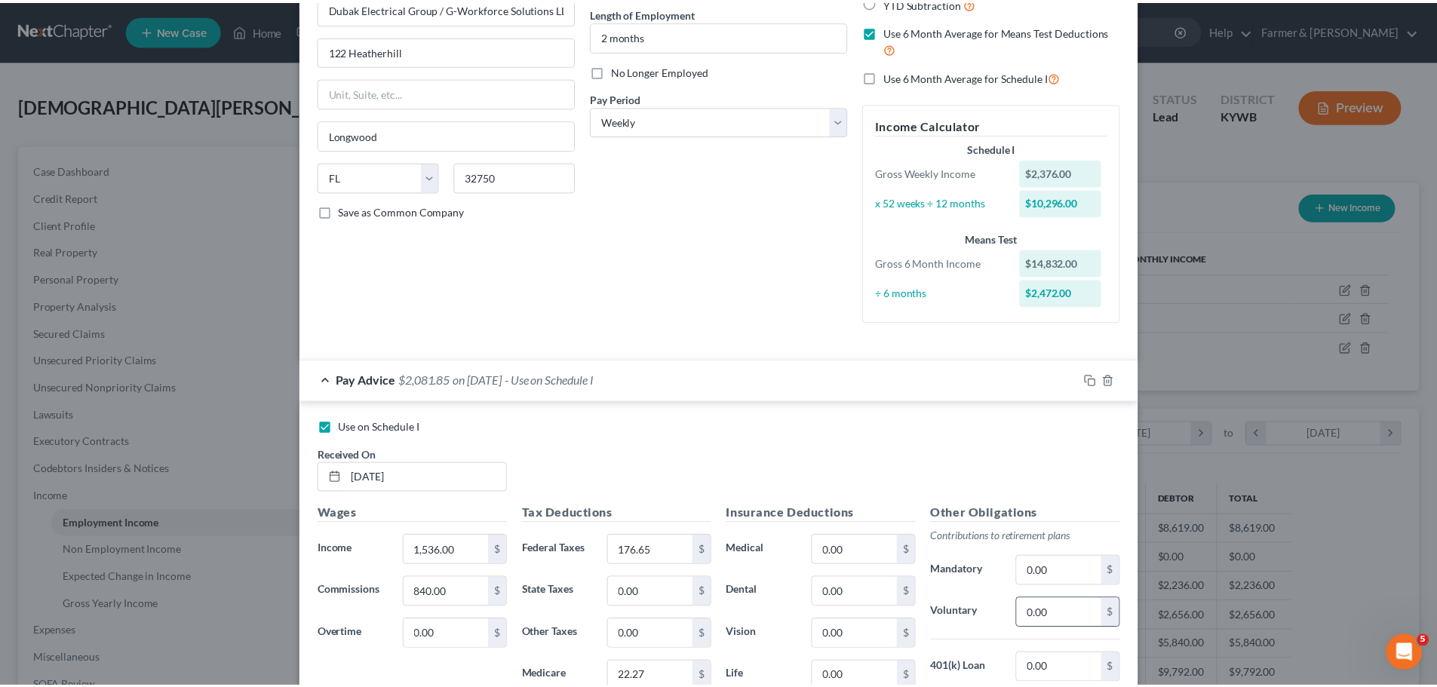
scroll to position [0, 0]
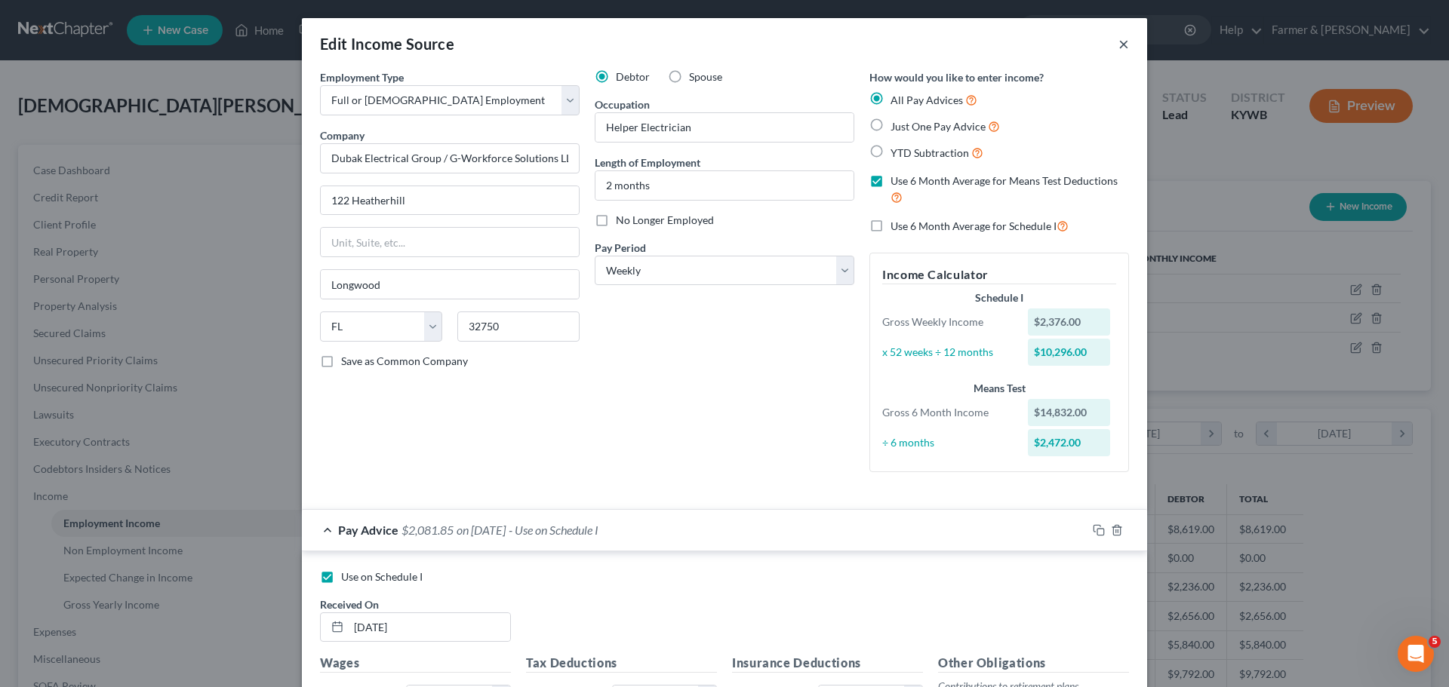
click at [1119, 43] on button "×" at bounding box center [1123, 44] width 11 height 18
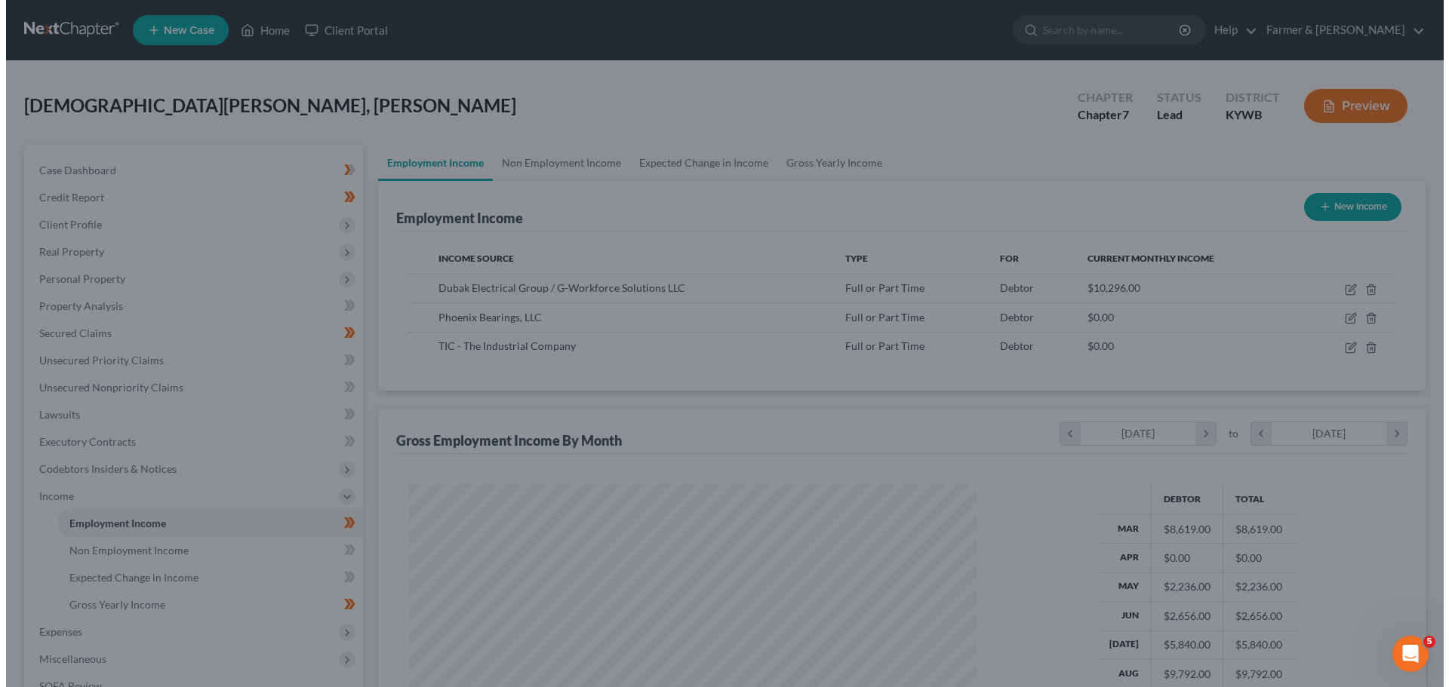
scroll to position [754272, 753960]
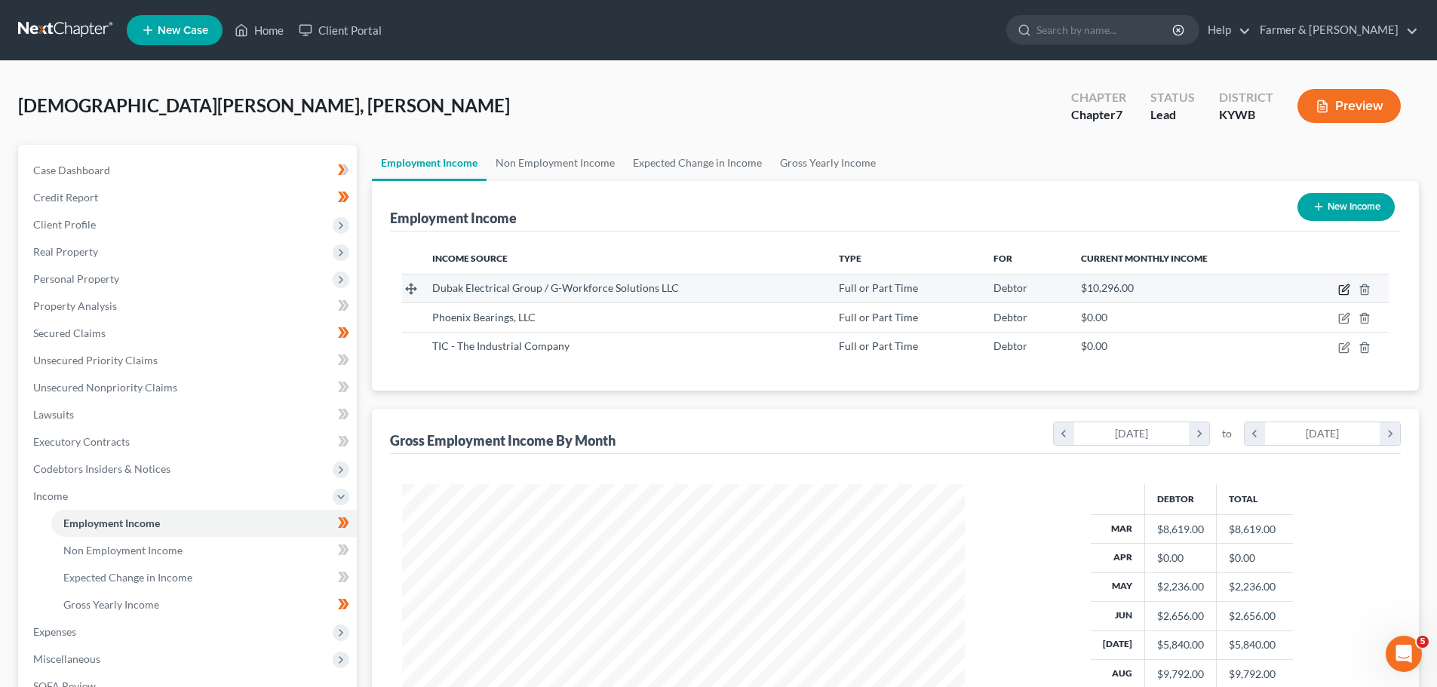
click at [1351, 288] on icon "button" at bounding box center [1345, 290] width 12 height 12
select select "0"
select select "9"
select select "3"
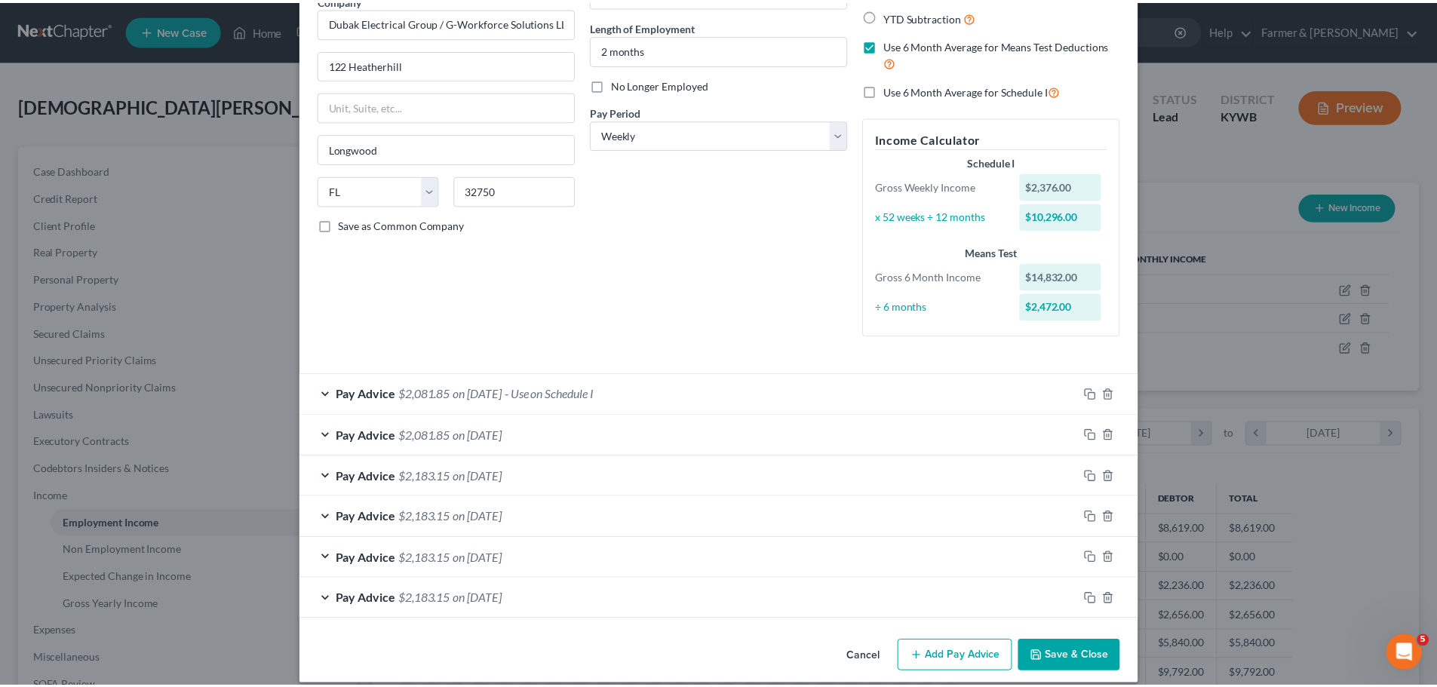
scroll to position [152, 0]
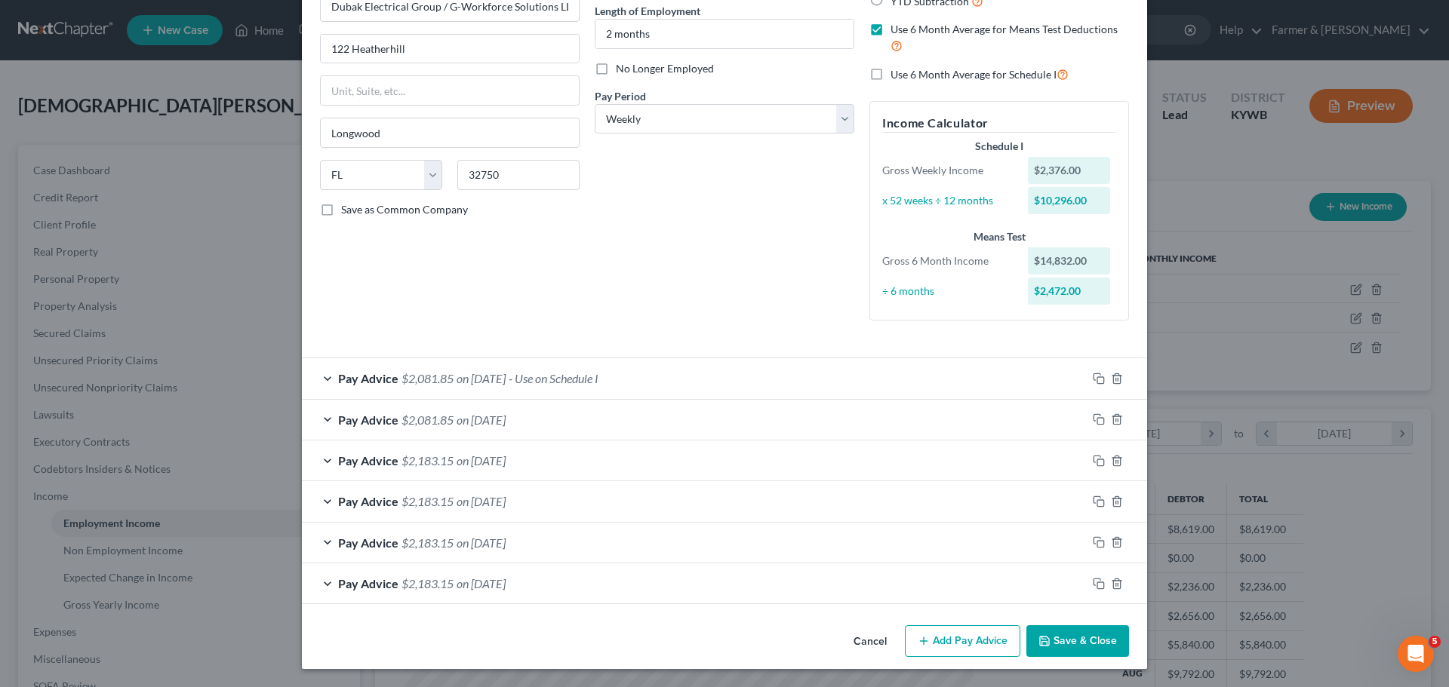
click at [865, 641] on button "Cancel" at bounding box center [869, 642] width 57 height 30
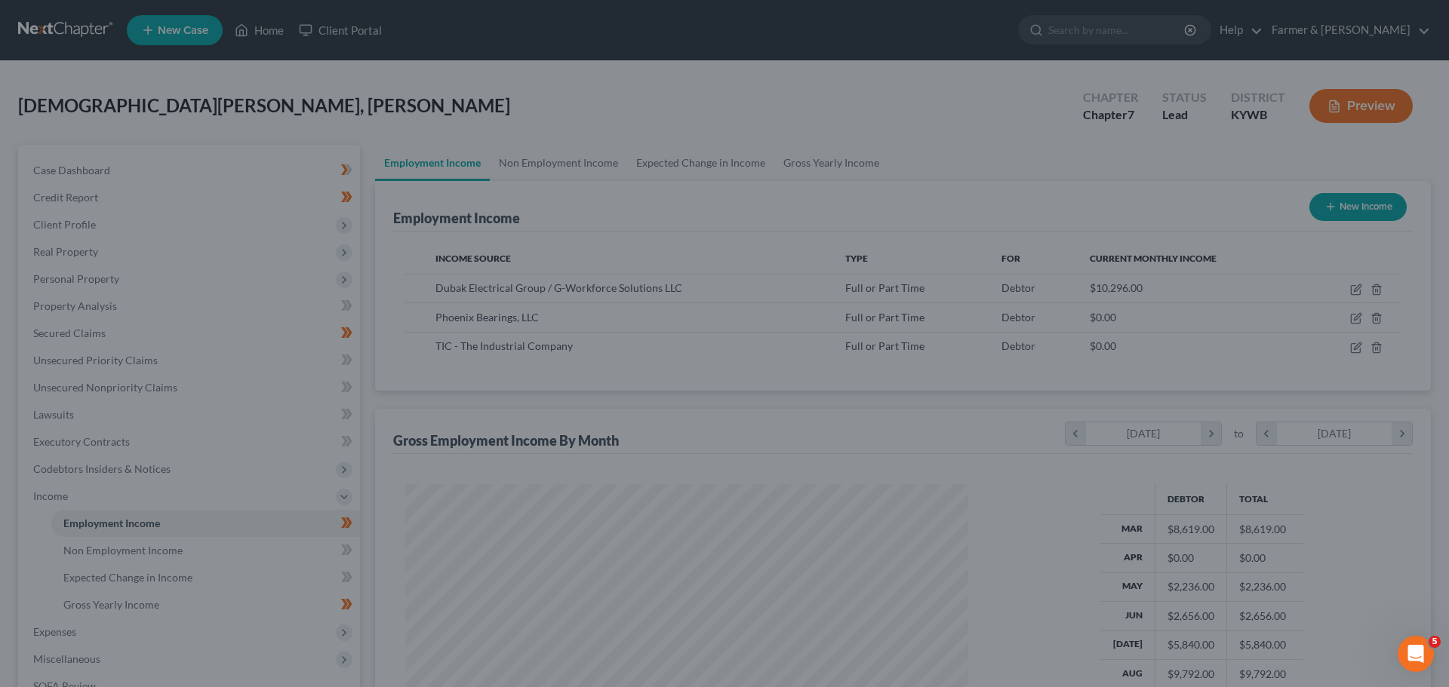
scroll to position [754272, 753960]
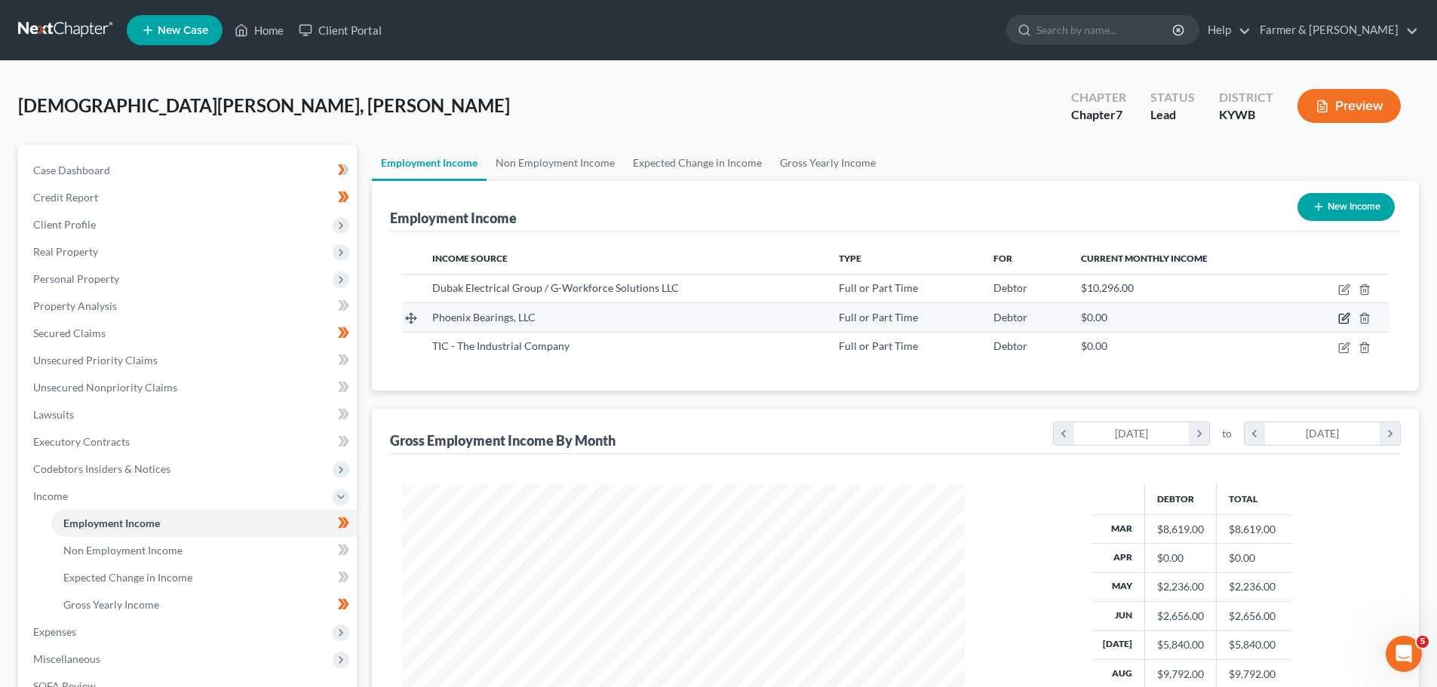
click at [1344, 314] on icon "button" at bounding box center [1345, 318] width 12 height 12
select select "0"
select select "18"
select select "3"
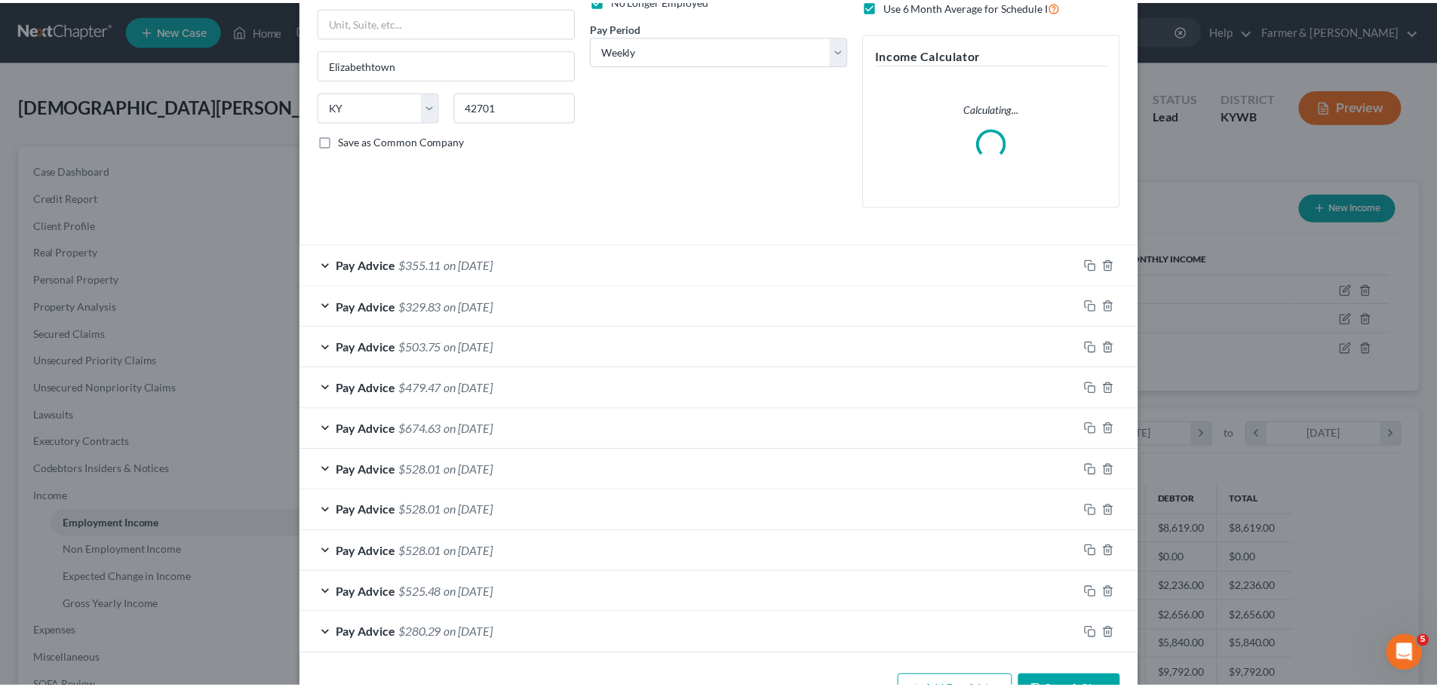
scroll to position [270, 0]
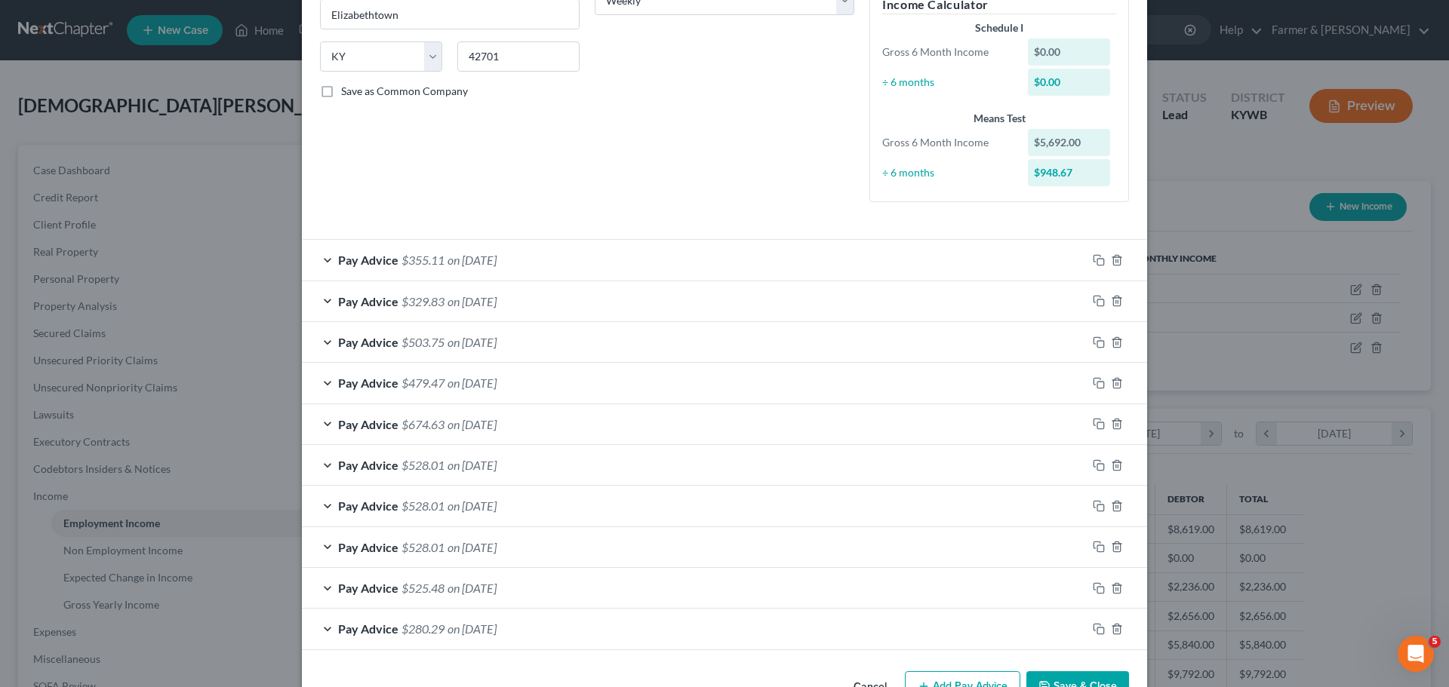
click at [868, 679] on button "Cancel" at bounding box center [869, 688] width 57 height 30
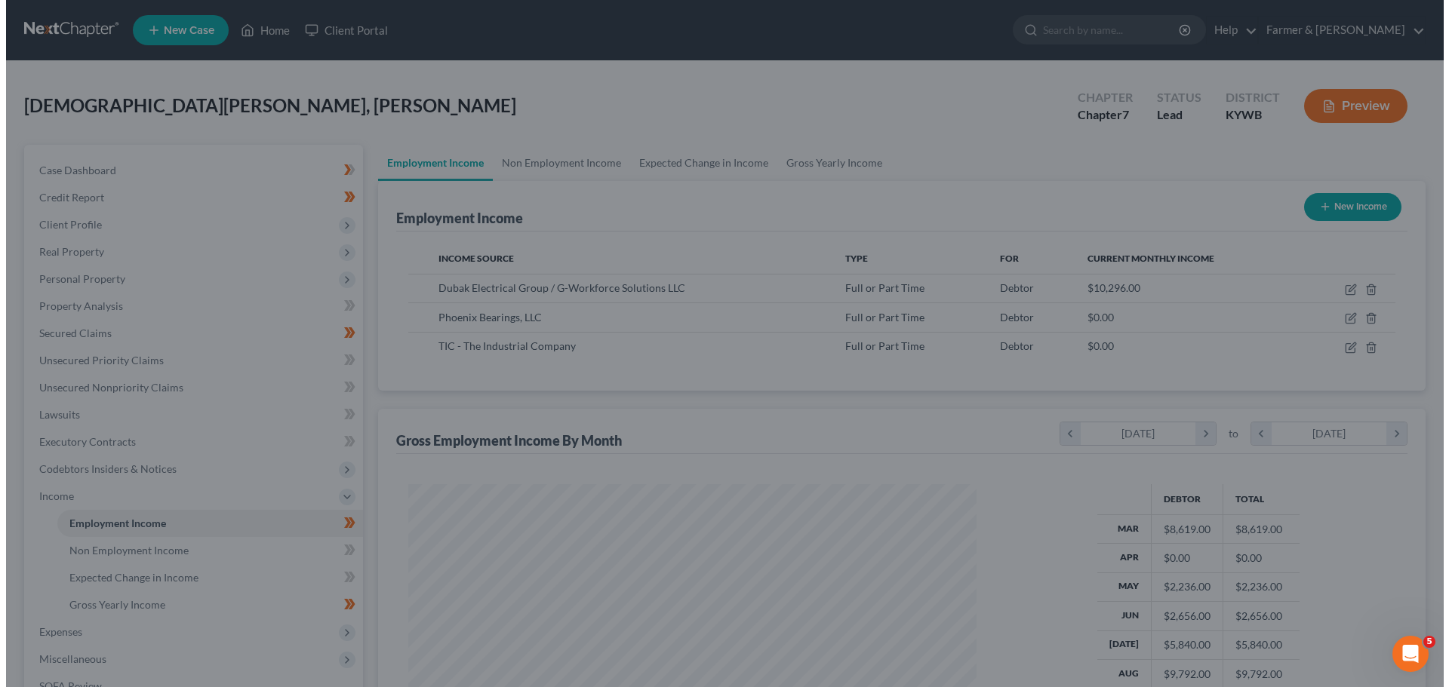
scroll to position [754272, 753960]
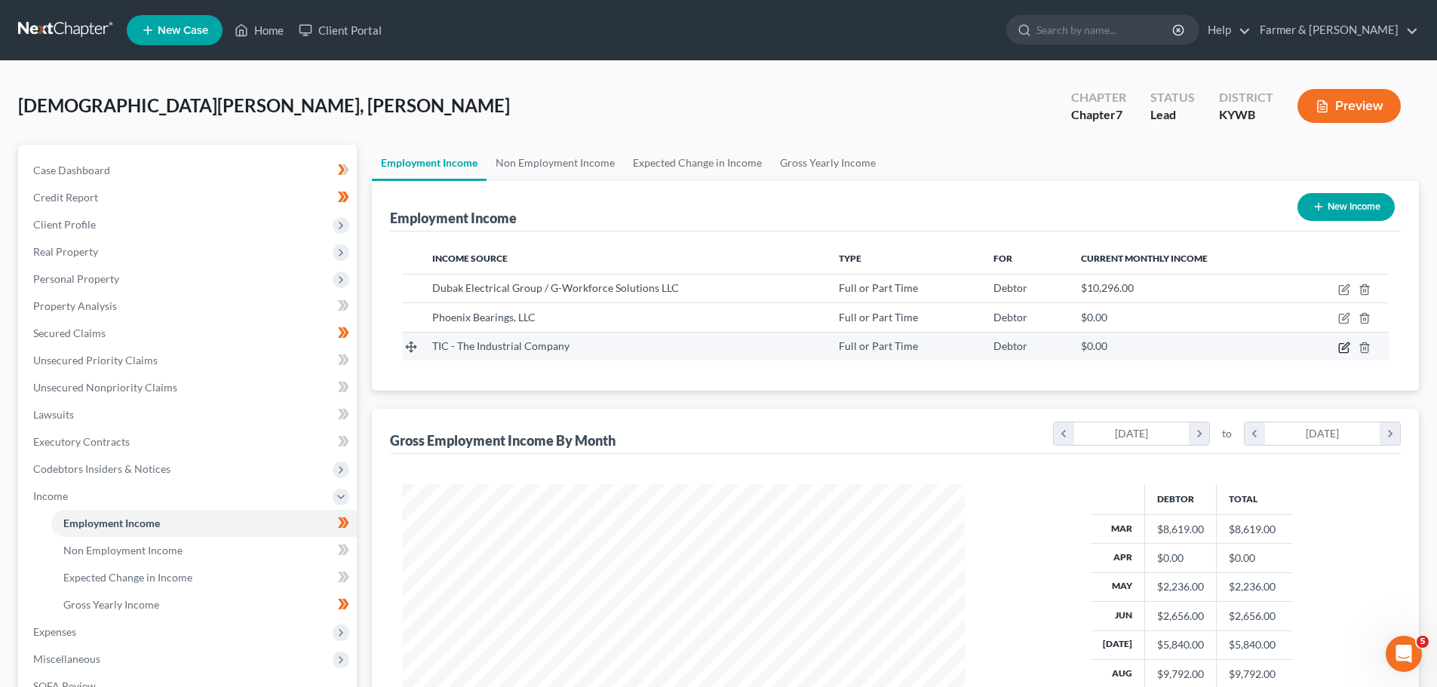
click at [1345, 348] on icon "button" at bounding box center [1345, 348] width 12 height 12
select select "0"
select select "30"
select select "3"
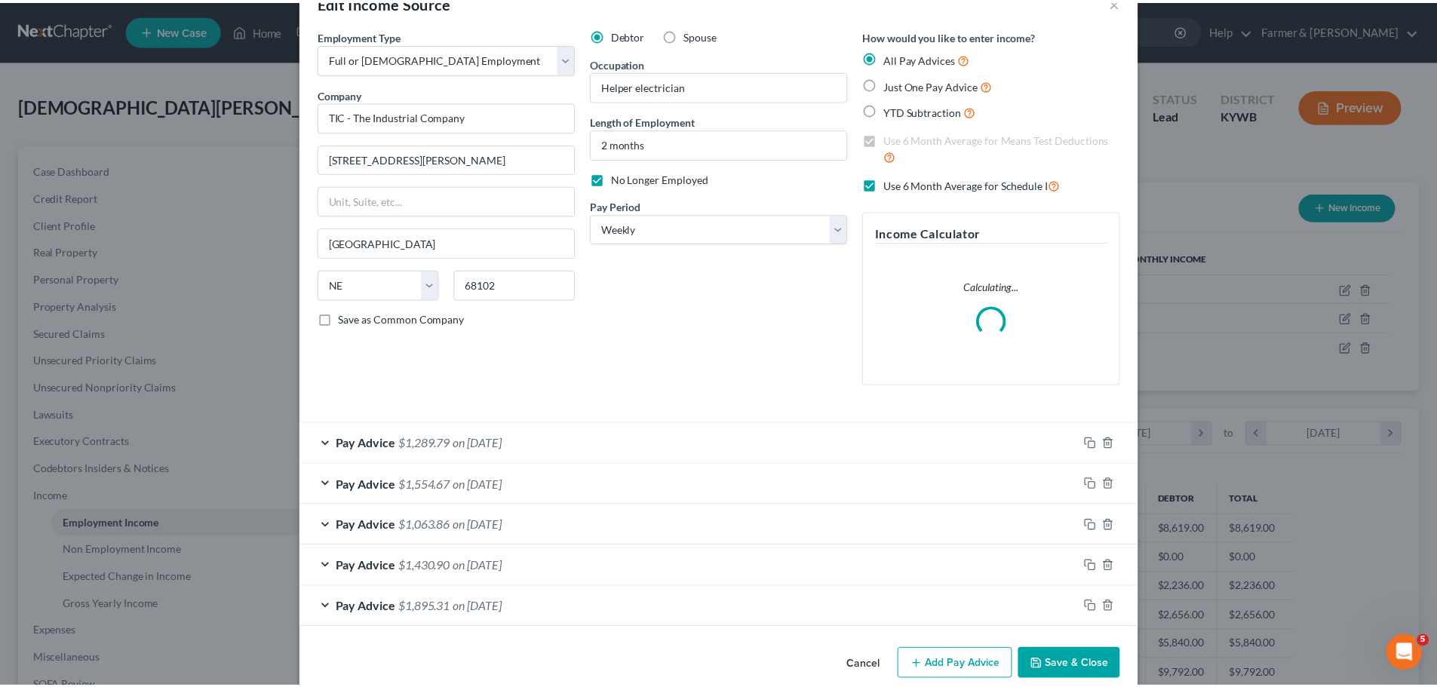
scroll to position [65, 0]
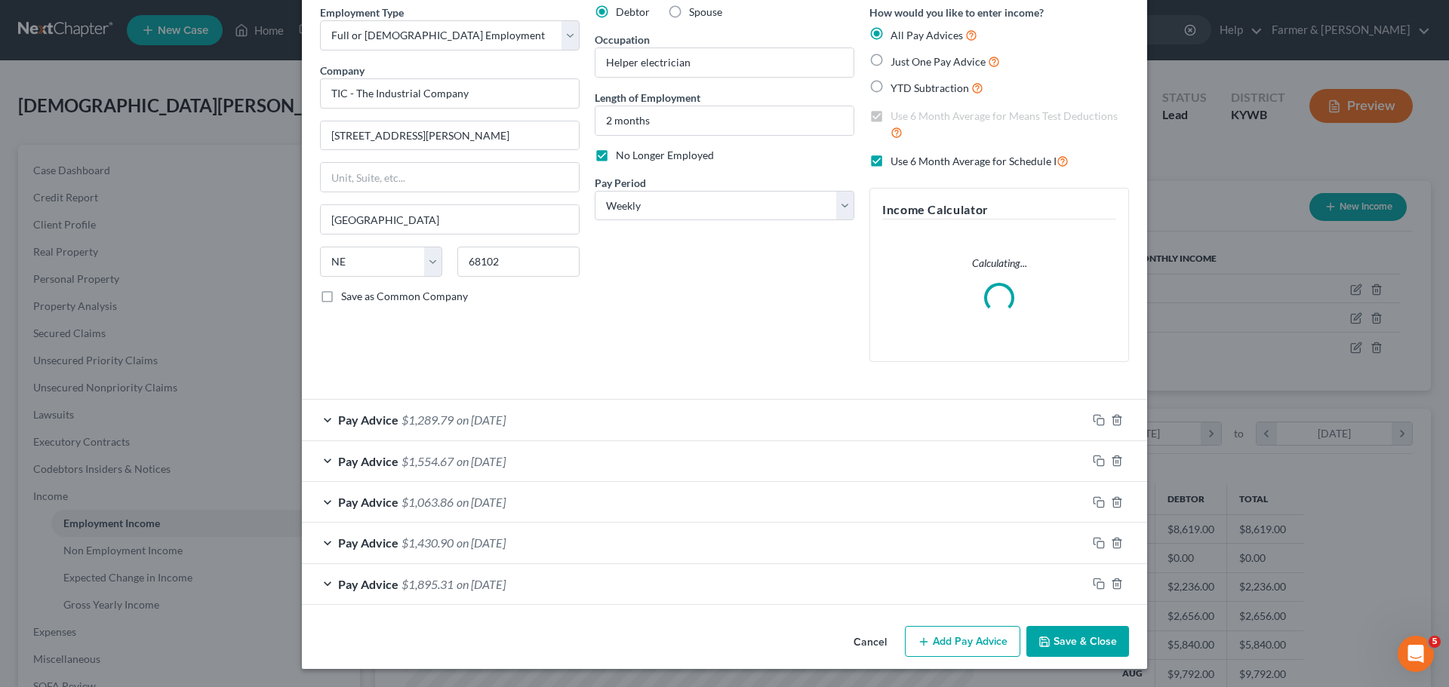
click at [859, 644] on button "Cancel" at bounding box center [869, 643] width 57 height 30
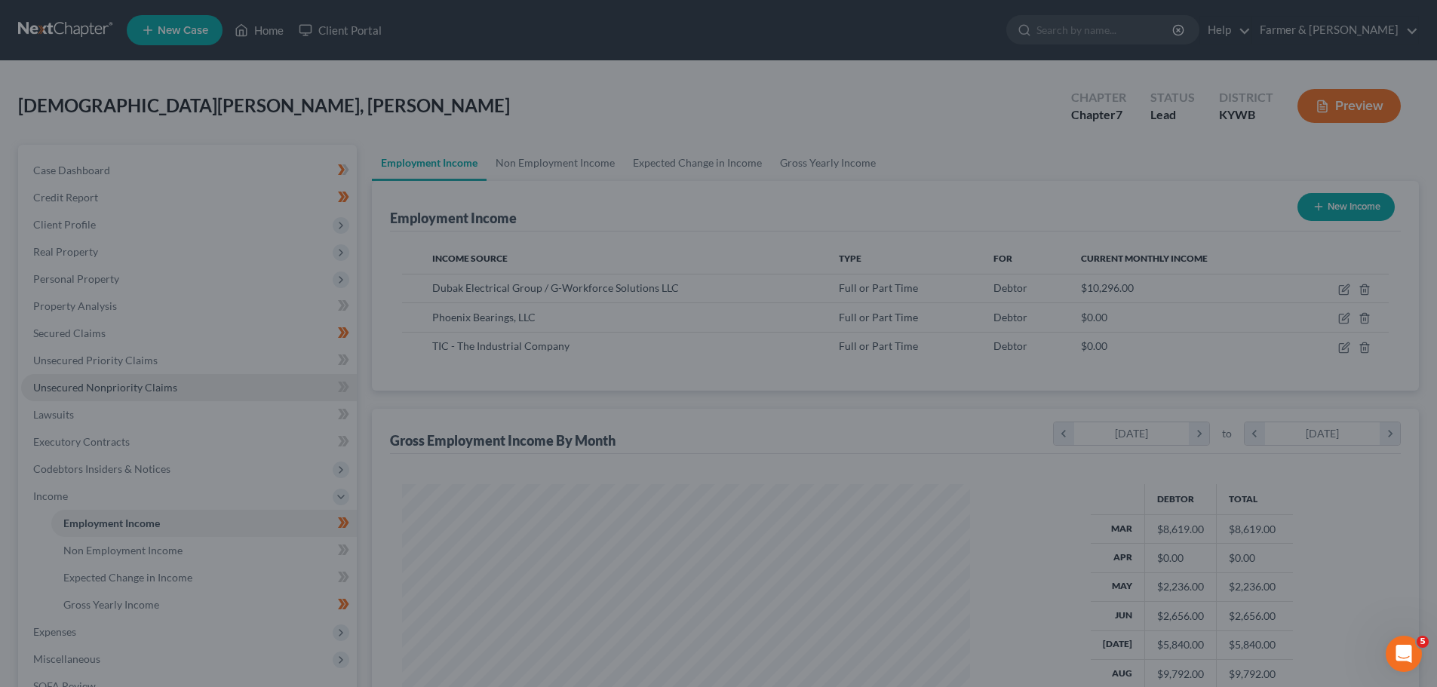
scroll to position [754272, 753960]
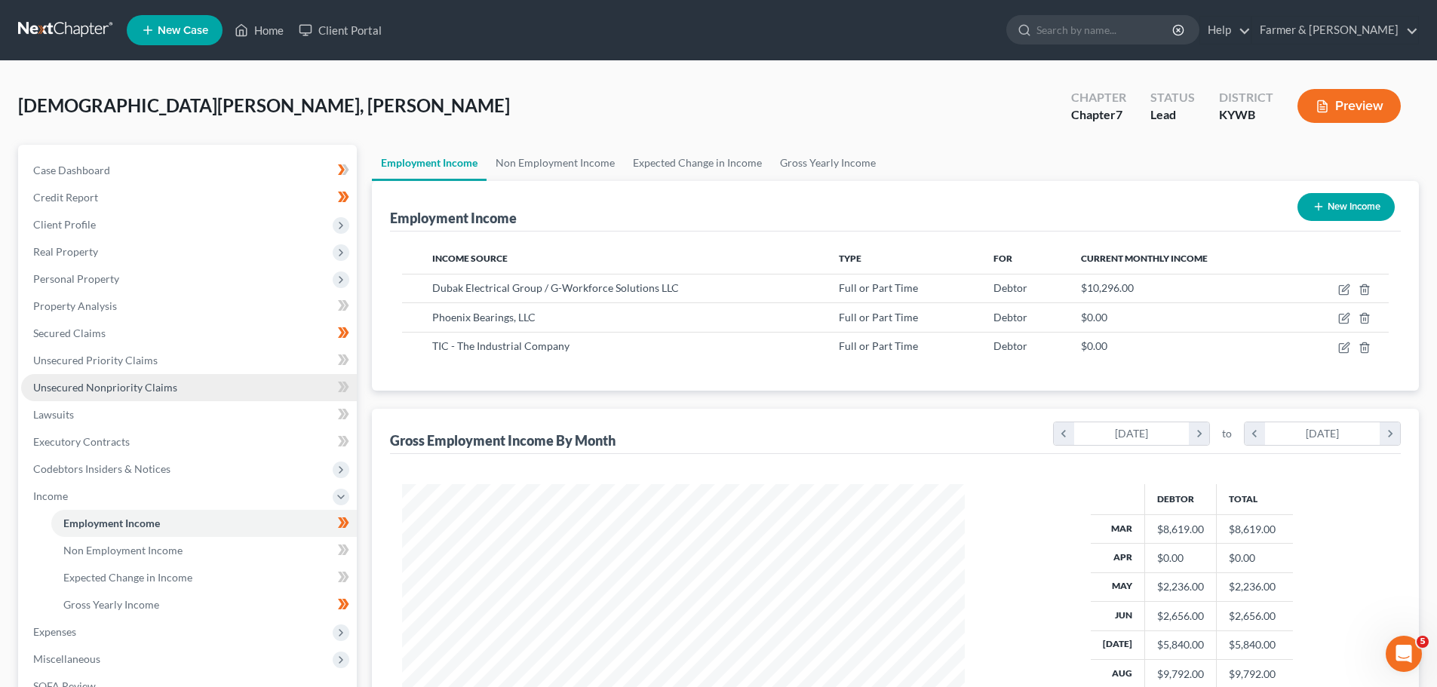
click at [84, 383] on span "Unsecured Nonpriority Claims" at bounding box center [105, 387] width 144 height 13
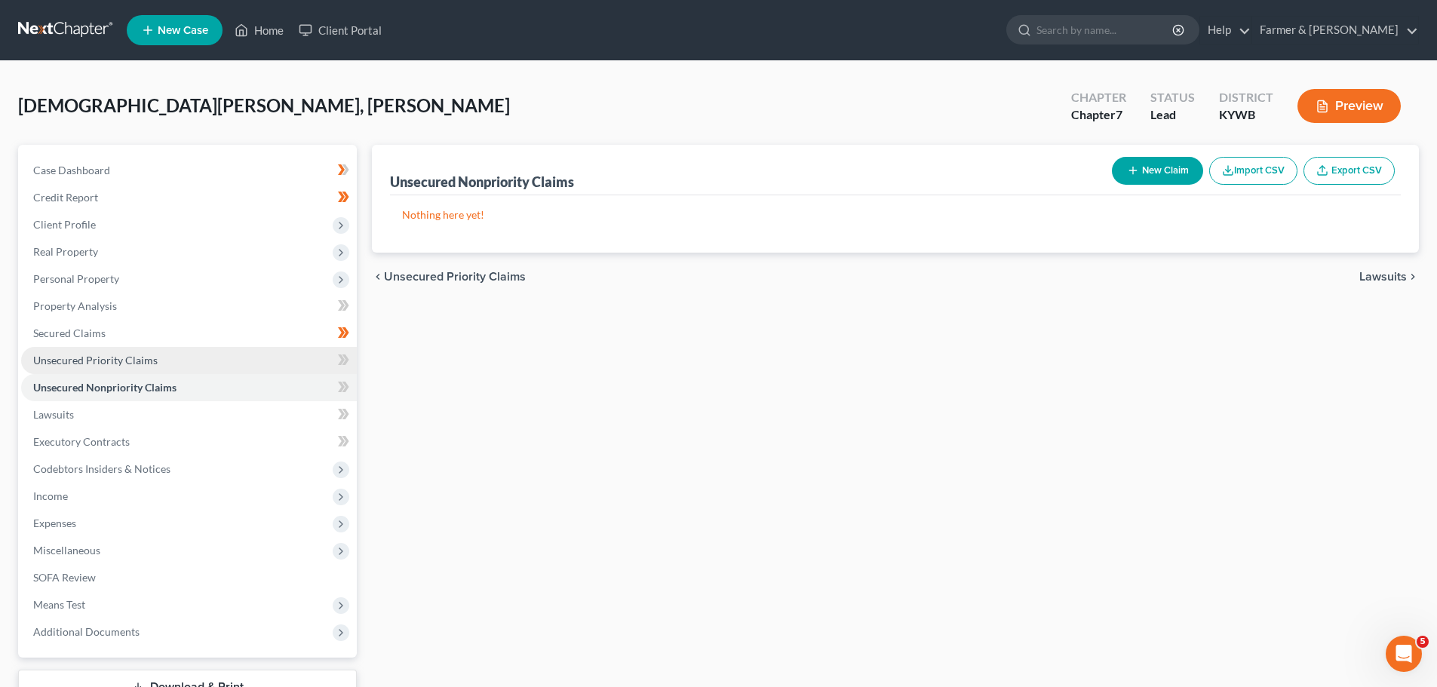
click at [93, 354] on span "Unsecured Priority Claims" at bounding box center [95, 360] width 125 height 13
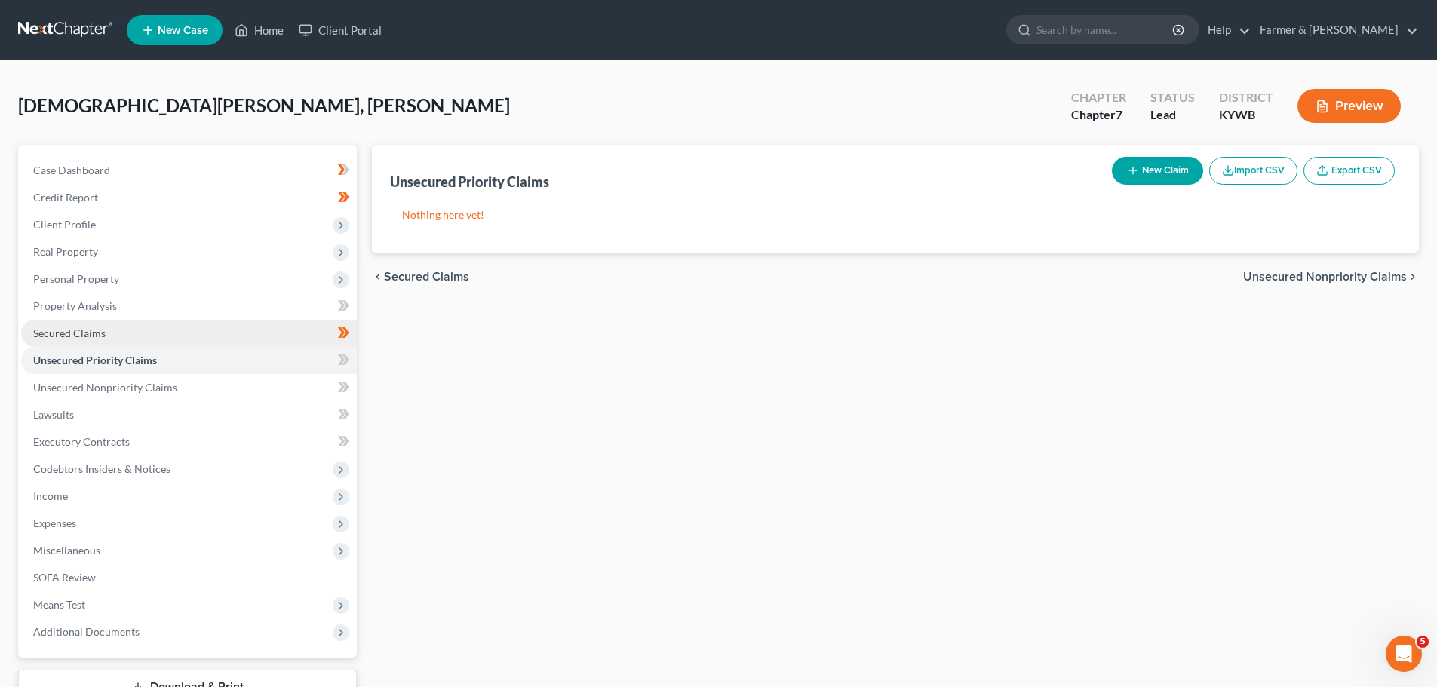
click at [73, 327] on span "Secured Claims" at bounding box center [69, 333] width 72 height 13
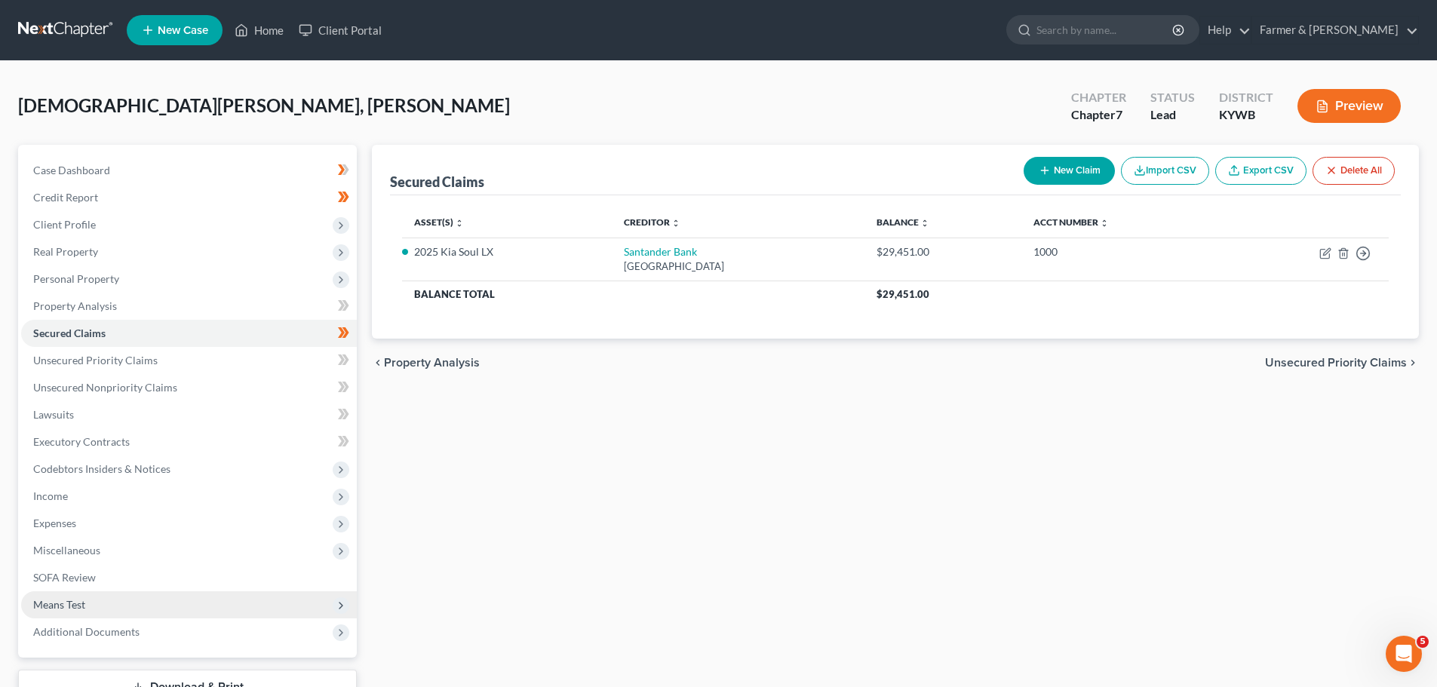
click at [81, 604] on span "Means Test" at bounding box center [59, 604] width 52 height 13
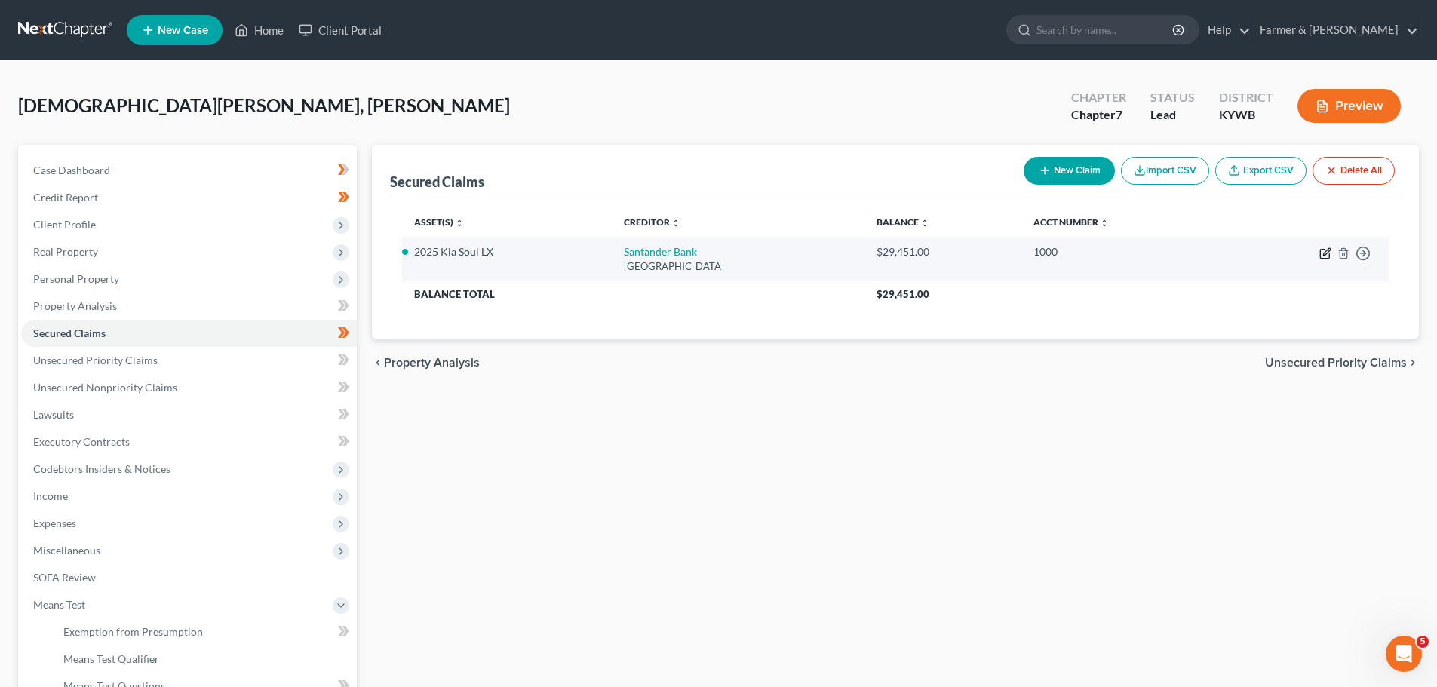
click at [1329, 254] on icon "button" at bounding box center [1326, 253] width 12 height 12
select select "45"
select select "0"
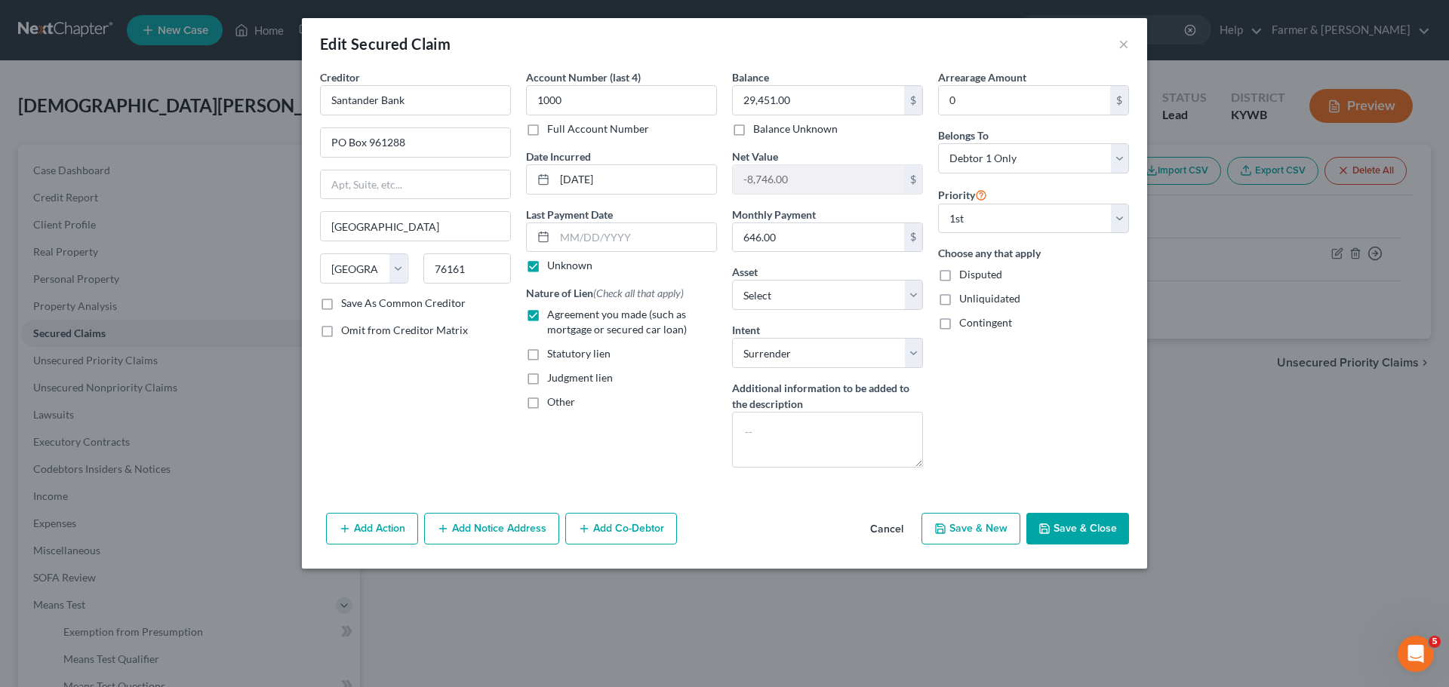
click at [891, 528] on button "Cancel" at bounding box center [886, 530] width 57 height 30
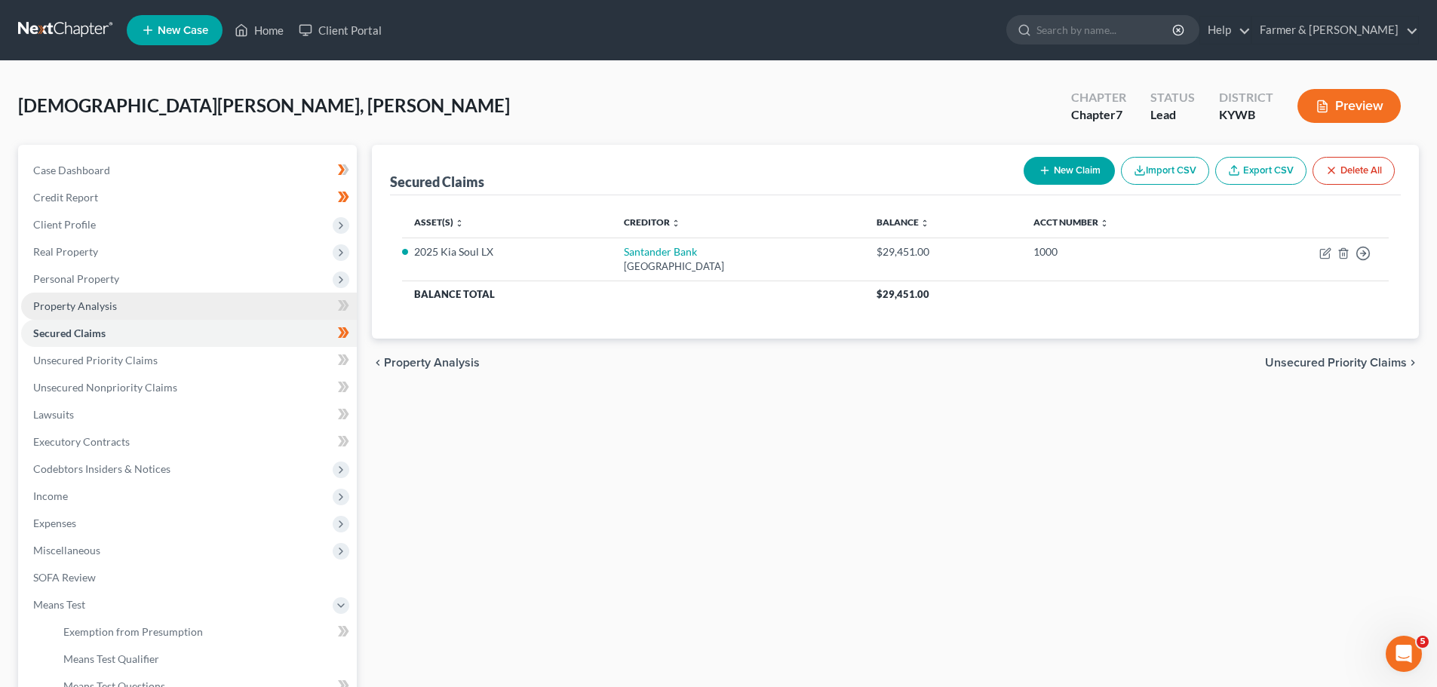
click at [62, 314] on link "Property Analysis" at bounding box center [189, 306] width 336 height 27
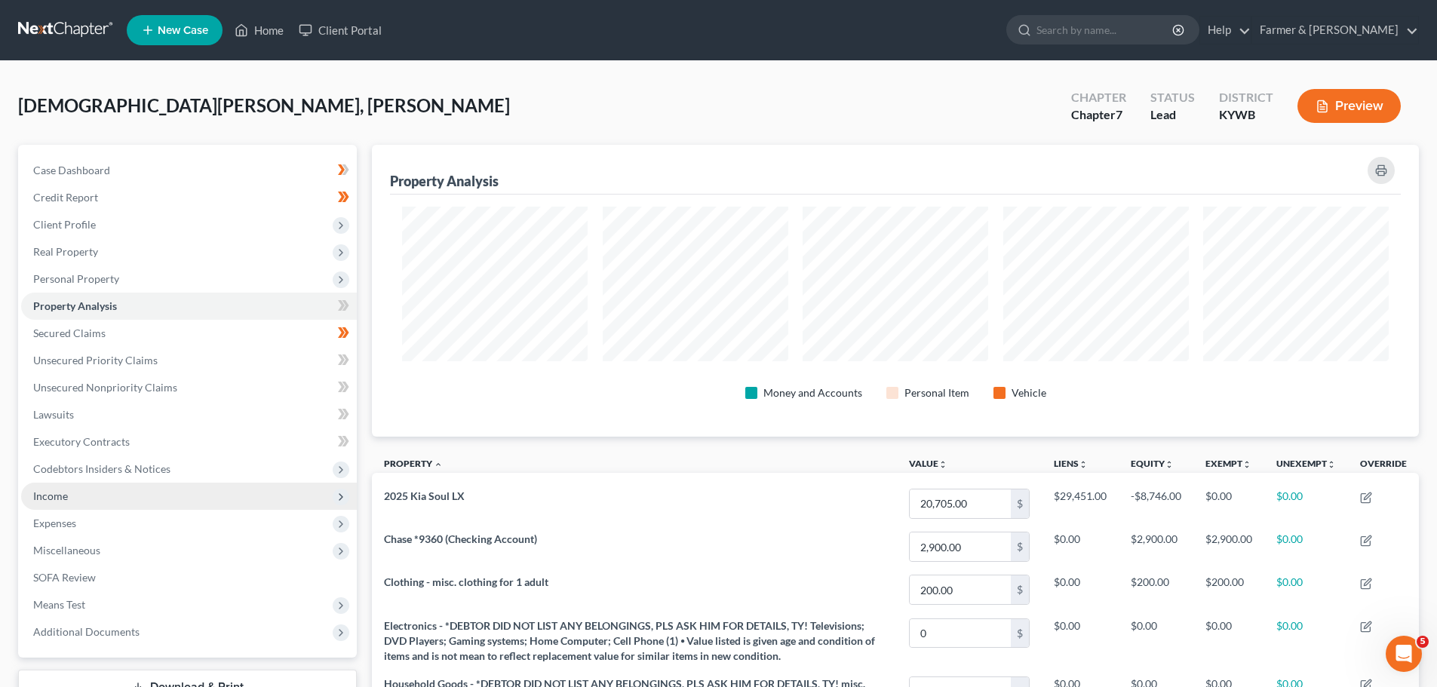
click at [42, 498] on span "Income" at bounding box center [50, 496] width 35 height 13
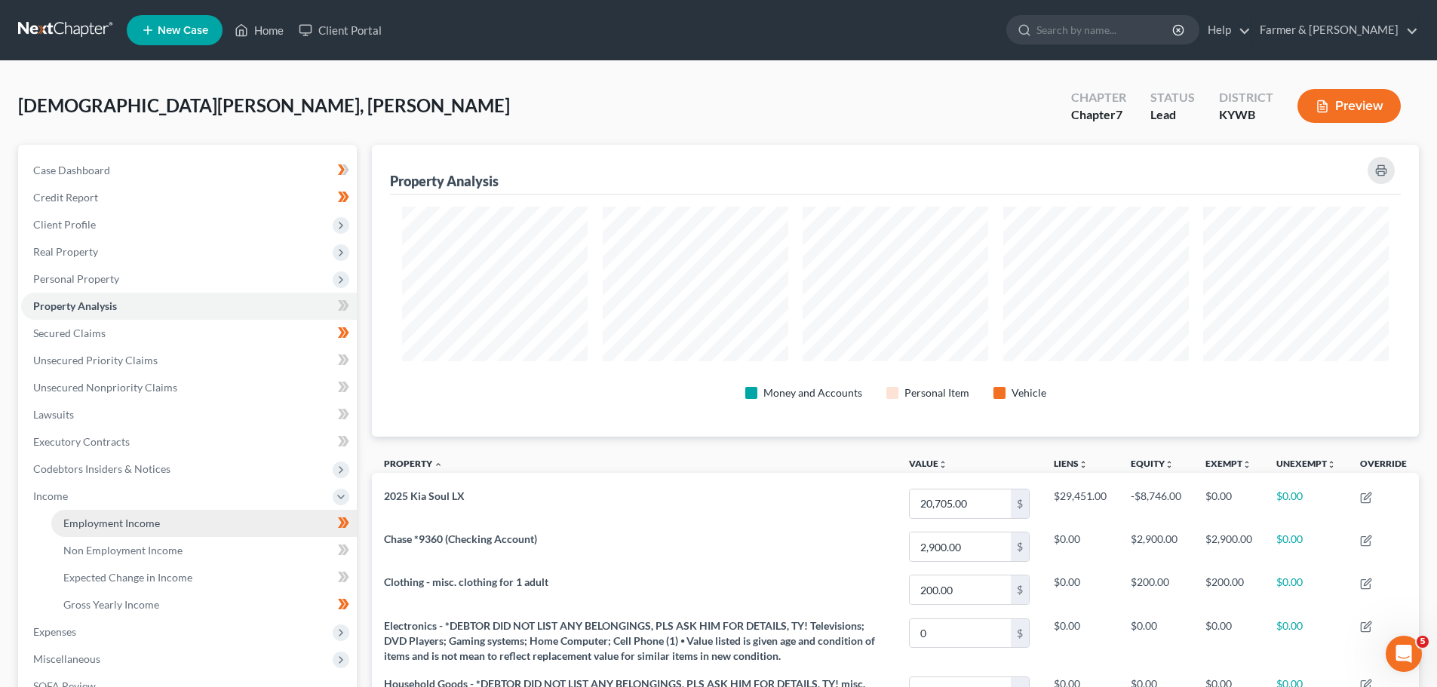
click at [84, 517] on span "Employment Income" at bounding box center [111, 523] width 97 height 13
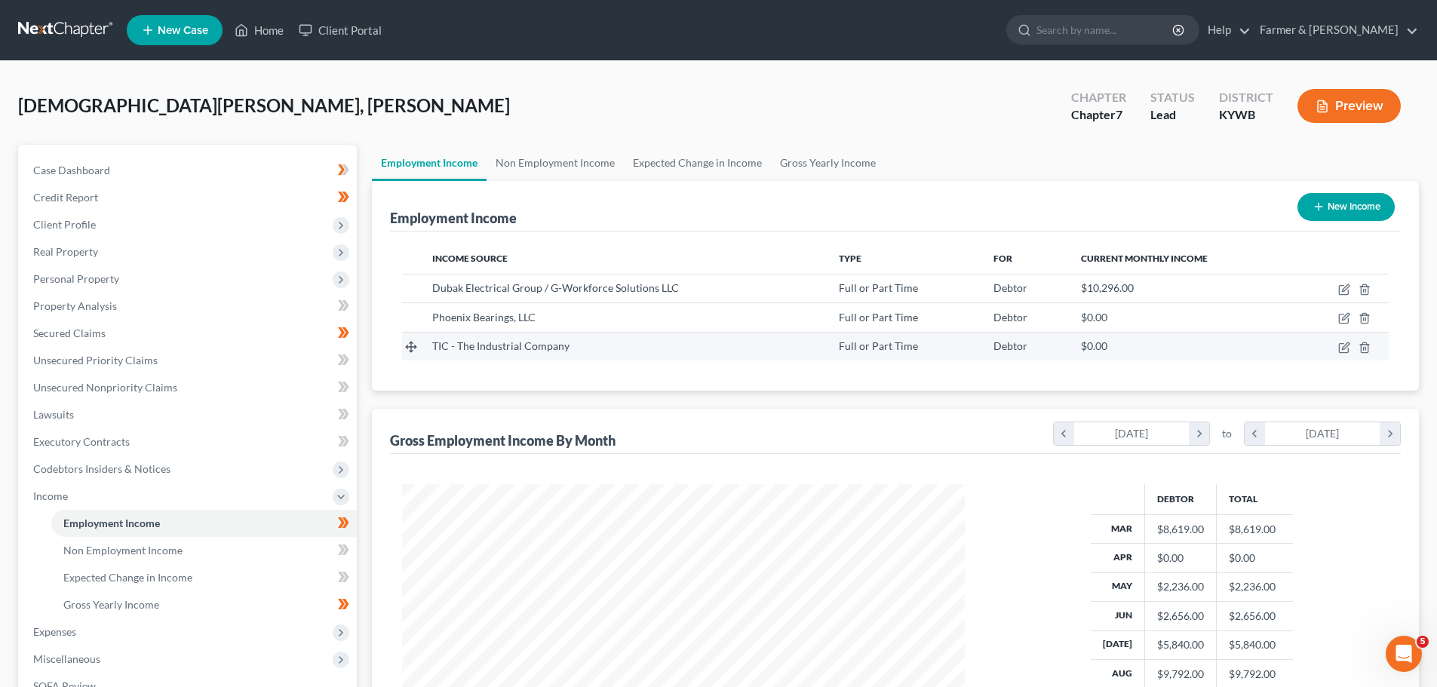
scroll to position [281, 593]
